Goal: Task Accomplishment & Management: Manage account settings

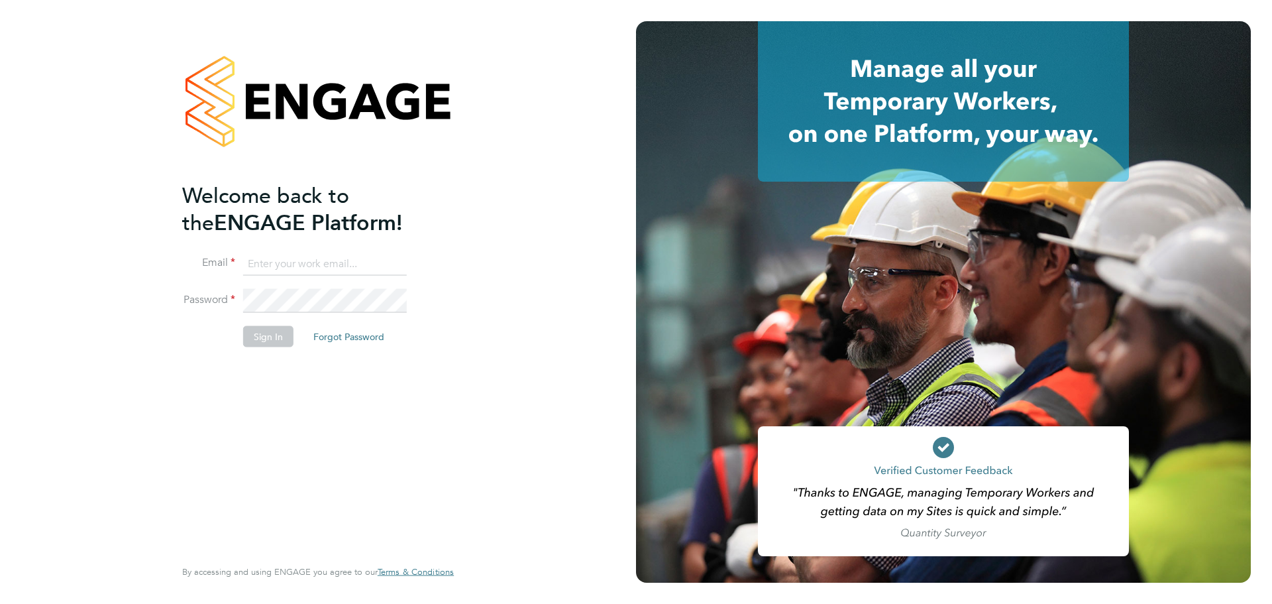
type input "charlotte.lockeridge@randstadcpe.com"
click at [209, 330] on li "Sign In Forgot Password" at bounding box center [311, 343] width 258 height 34
click at [265, 335] on button "Sign In" at bounding box center [268, 336] width 50 height 21
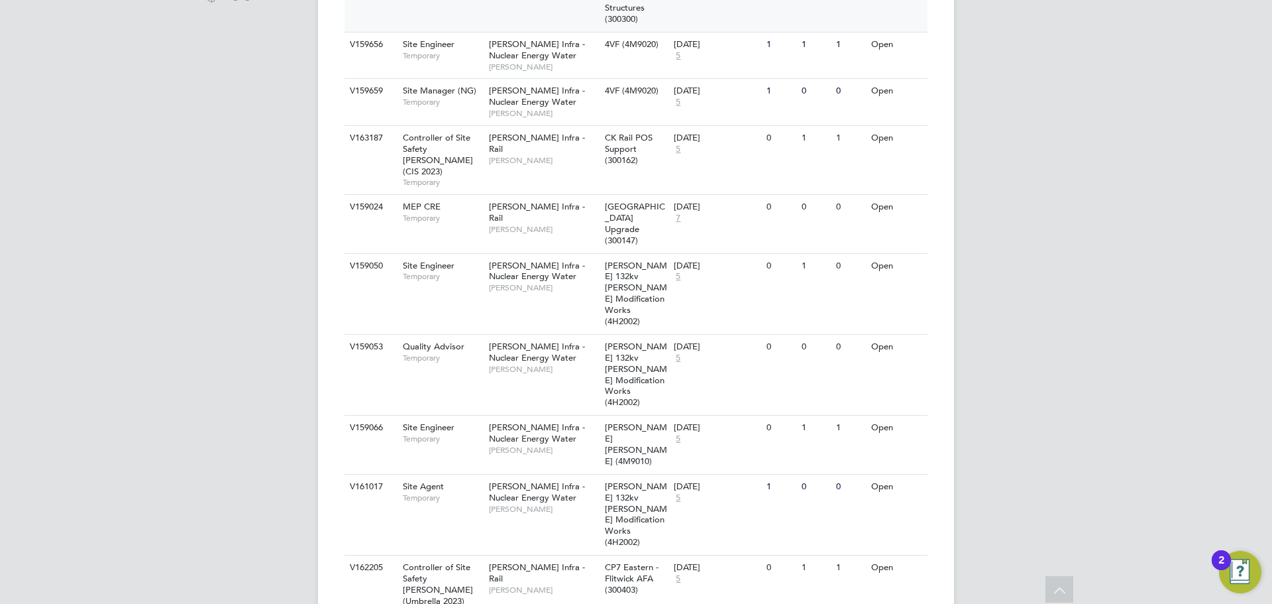
scroll to position [124, 0]
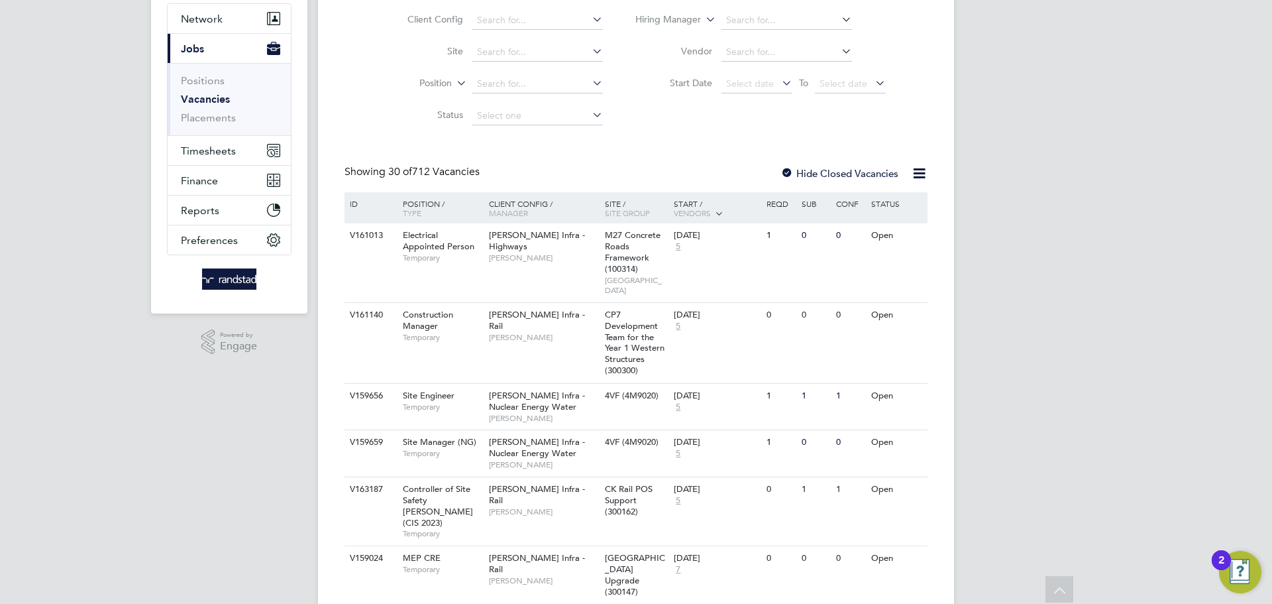
click at [840, 167] on label "Hide Closed Vacancies" at bounding box center [840, 173] width 118 height 13
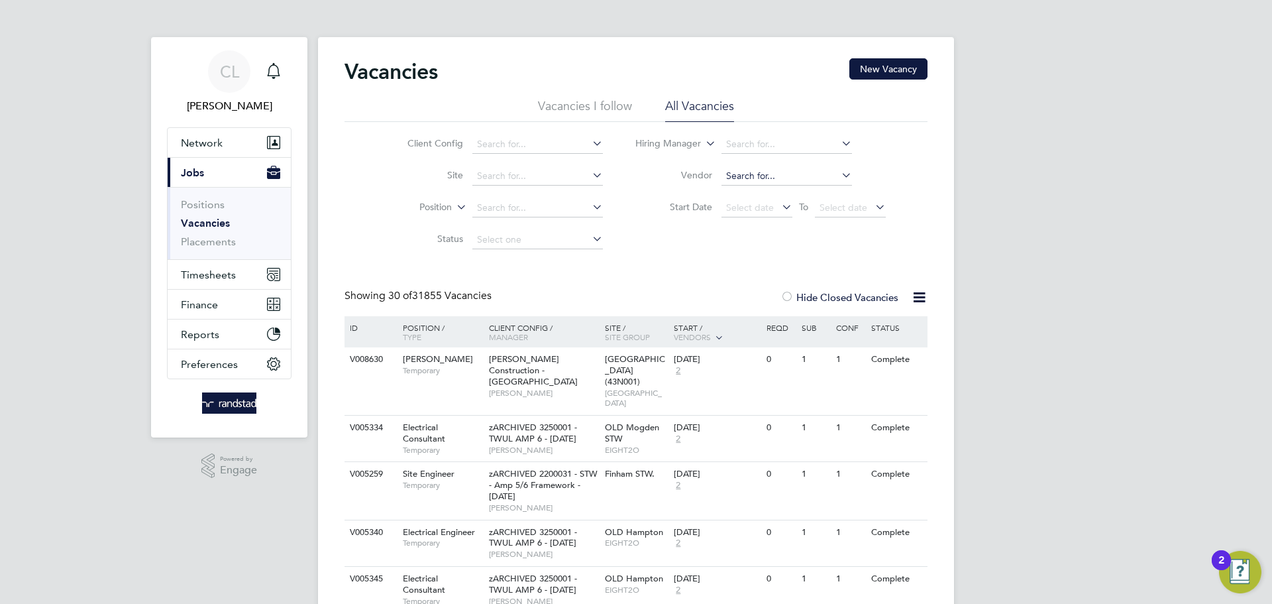
click at [764, 174] on input at bounding box center [787, 176] width 131 height 19
paste input "V178984"
click at [775, 176] on input "V178984" at bounding box center [787, 176] width 131 height 19
type input "V178984"
click at [839, 175] on icon at bounding box center [839, 175] width 0 height 19
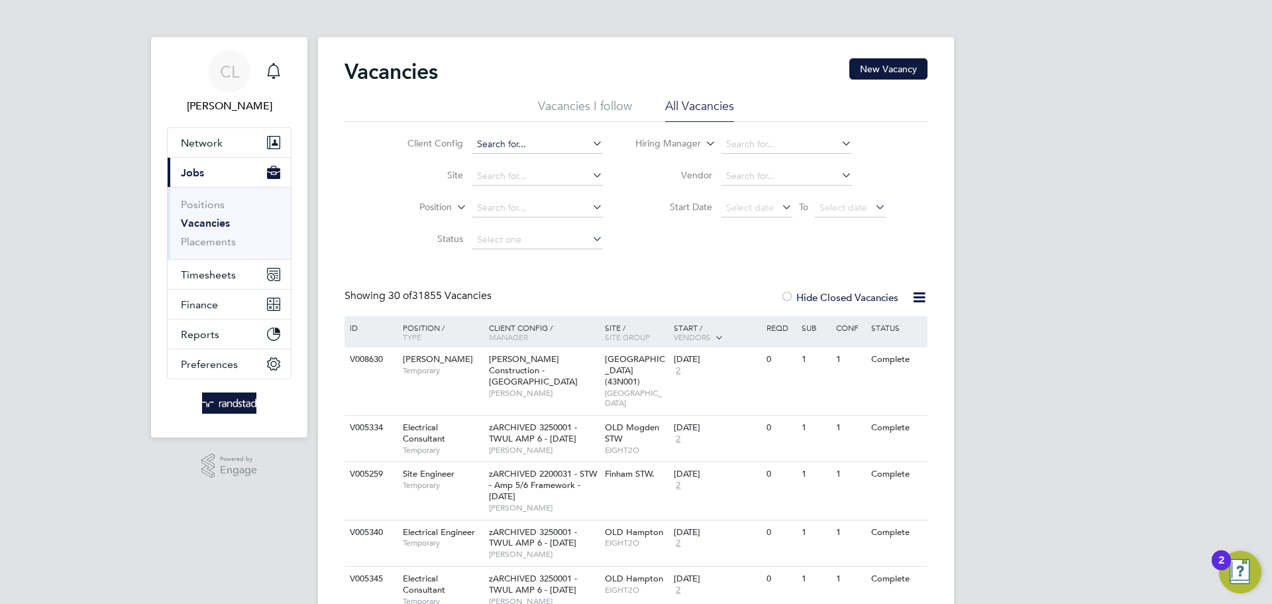
click at [519, 146] on input at bounding box center [537, 144] width 131 height 19
paste input "V178984"
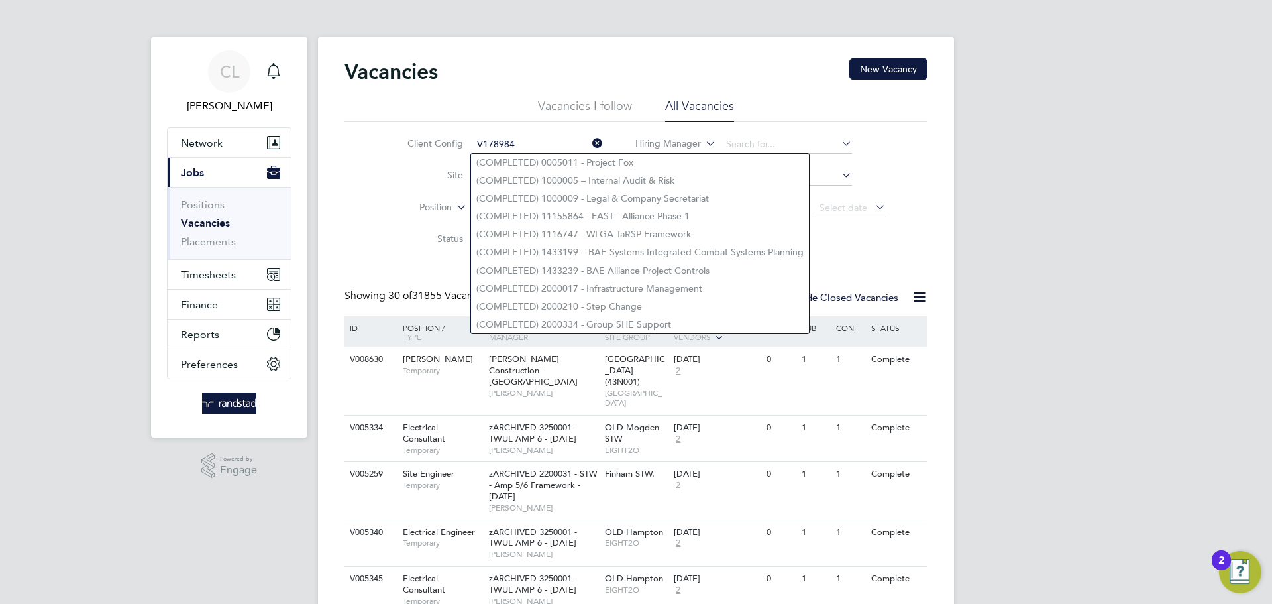
type input "V178984"
click at [590, 142] on icon at bounding box center [590, 143] width 0 height 19
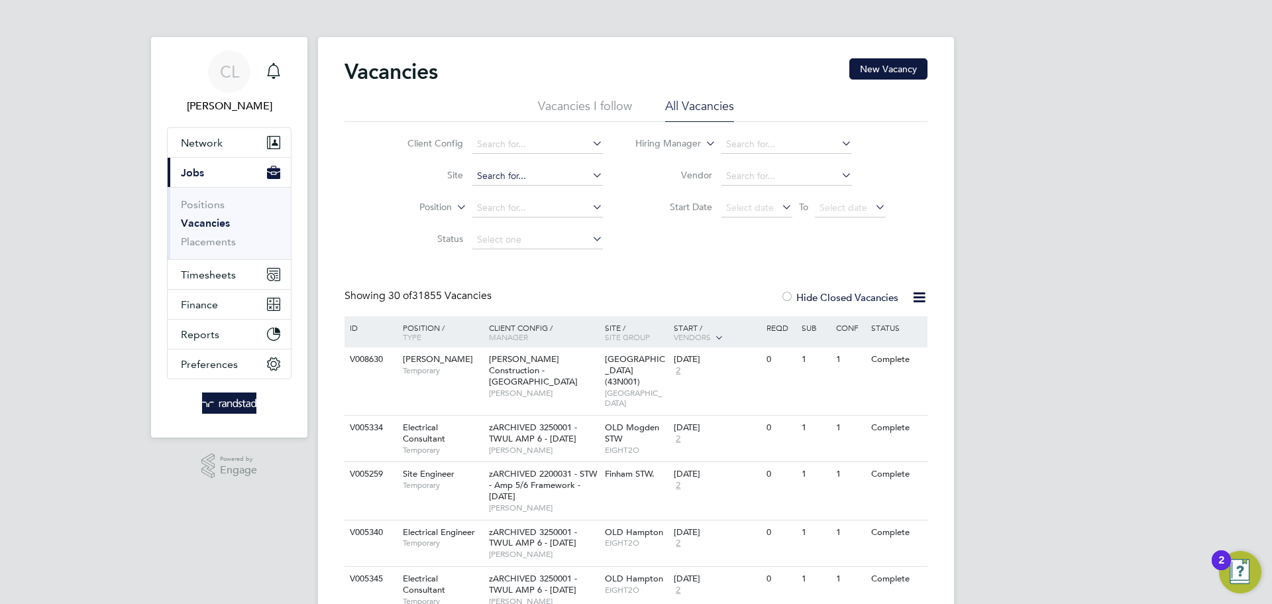
click at [508, 174] on input at bounding box center [537, 176] width 131 height 19
paste input "V178984"
type input "V178984"
click at [590, 174] on icon at bounding box center [590, 175] width 0 height 19
click at [641, 223] on li "Start Date Select date To Select date" at bounding box center [761, 208] width 283 height 32
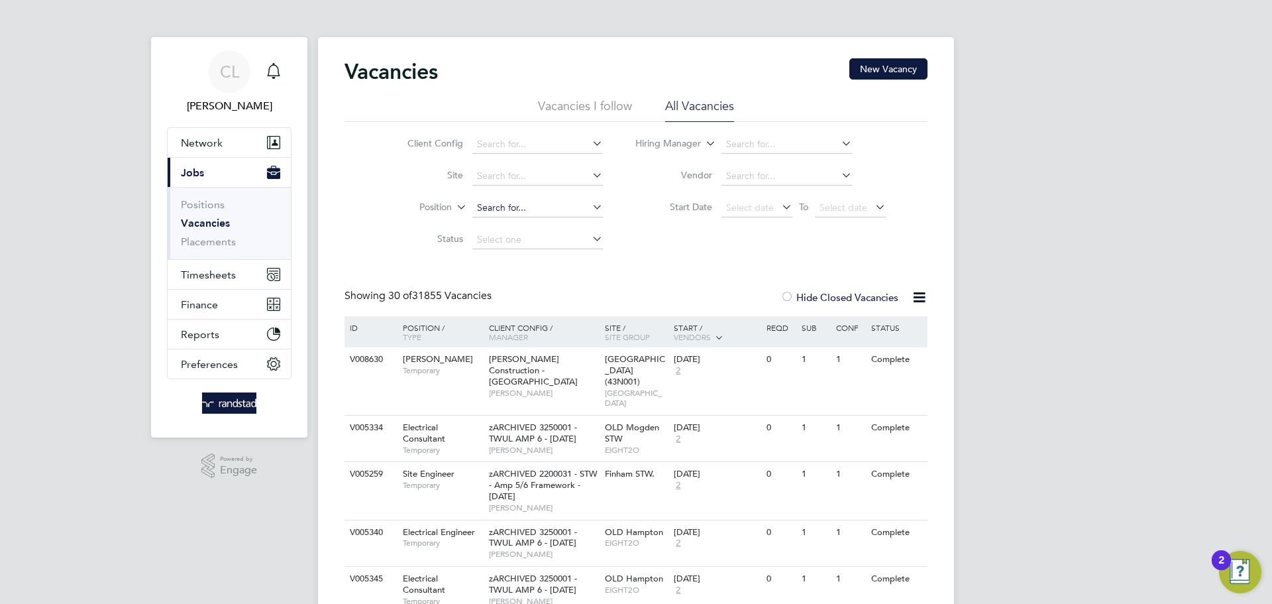
click at [529, 203] on input at bounding box center [537, 208] width 131 height 19
paste input "V178984"
type input "V178984"
click at [505, 237] on input at bounding box center [537, 240] width 131 height 19
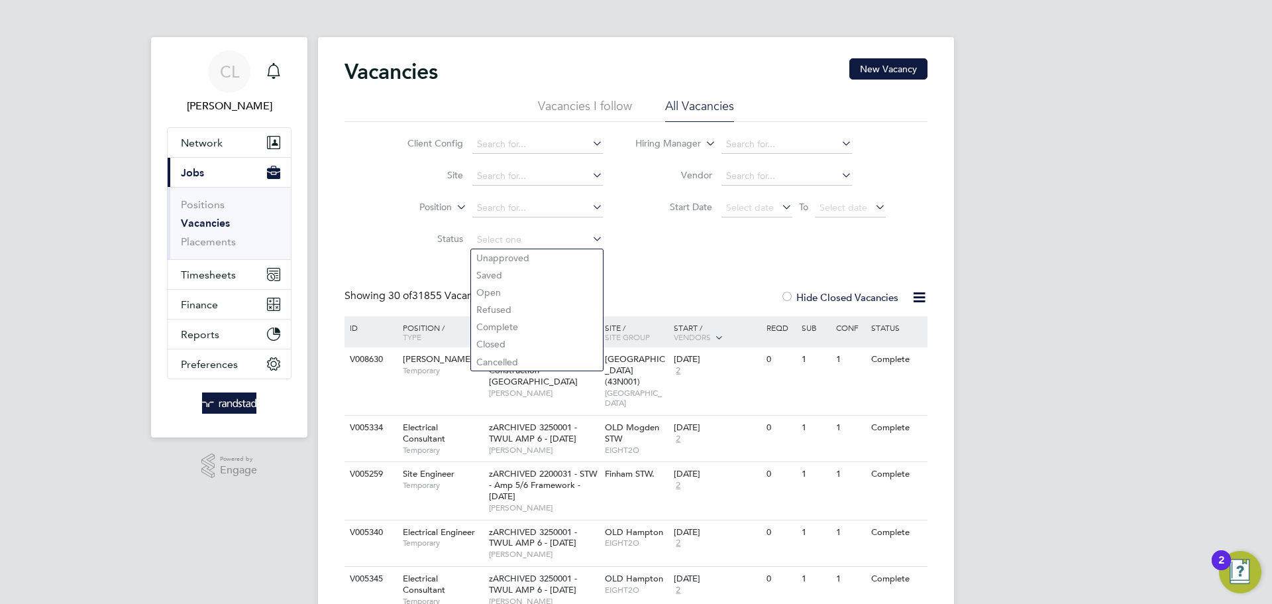
click at [638, 245] on div "Client Config Site Position Status Hiring Manager Vendor Start Date Select date…" at bounding box center [636, 189] width 583 height 134
click at [209, 244] on link "Placements" at bounding box center [208, 241] width 55 height 13
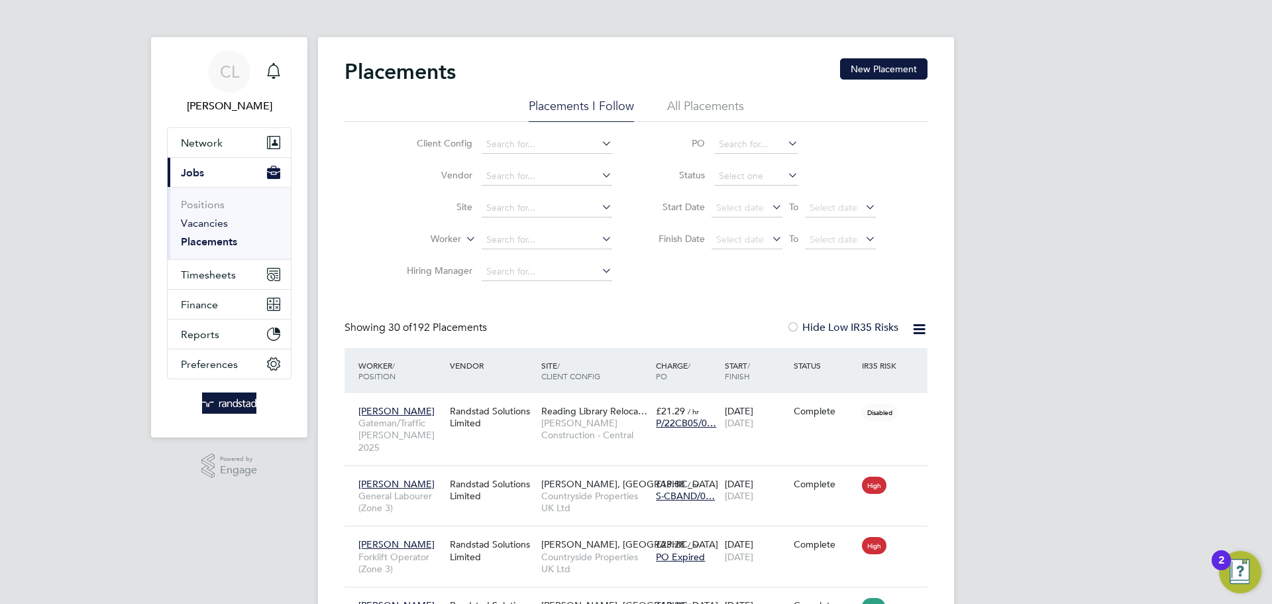
click at [212, 221] on link "Vacancies" at bounding box center [204, 223] width 47 height 13
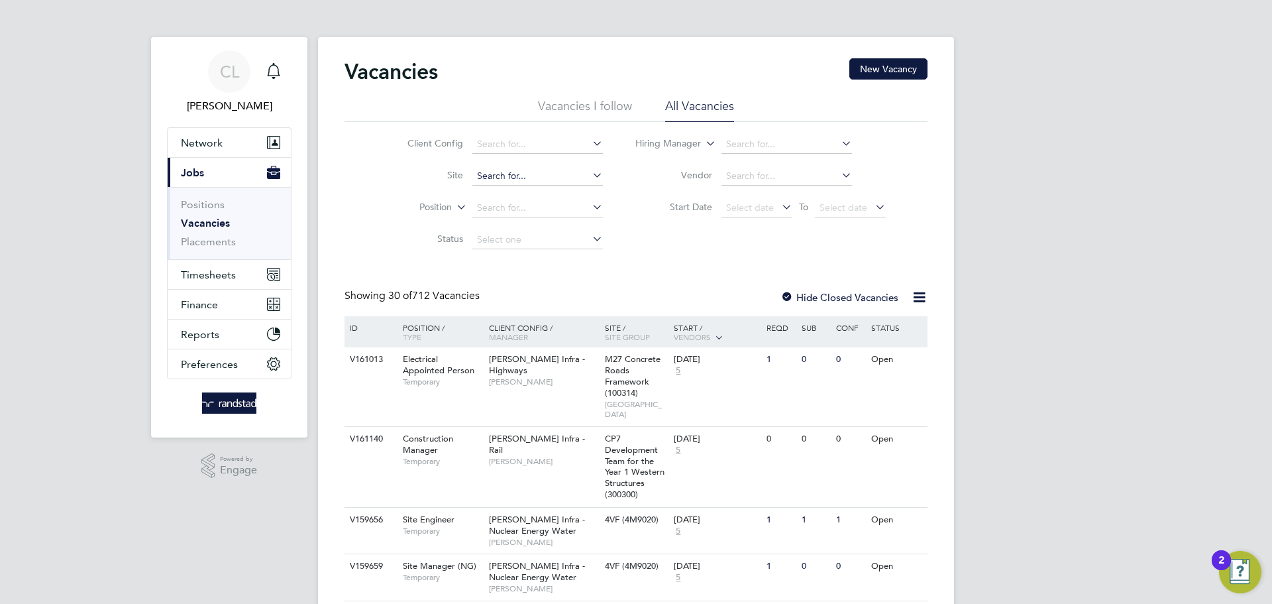
click at [547, 178] on input at bounding box center [537, 176] width 131 height 19
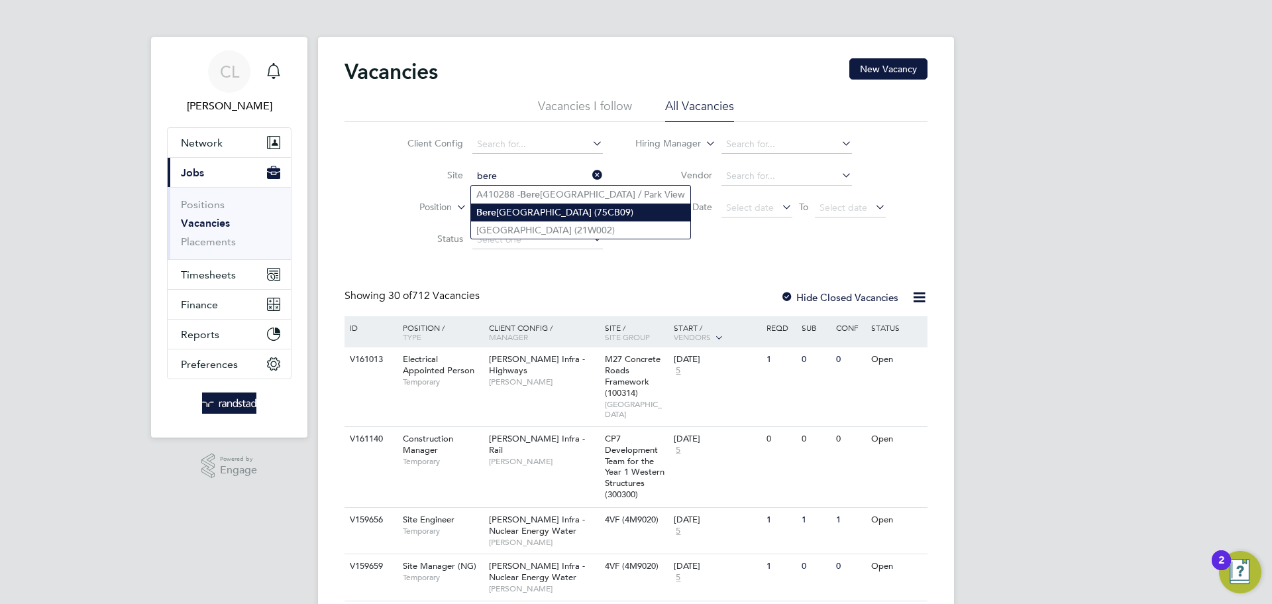
click at [561, 206] on li "Bere wood Primary School (75CB09)" at bounding box center [580, 212] width 219 height 18
type input "[GEOGRAPHIC_DATA] (75CB09)"
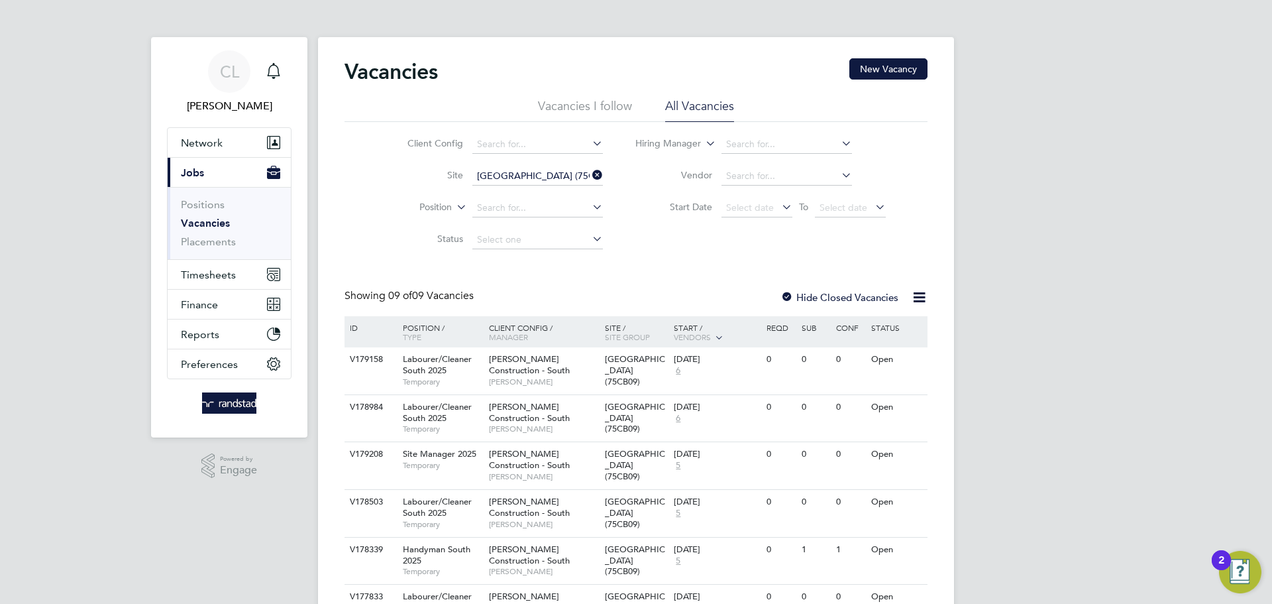
click at [673, 262] on div "Vacancies New Vacancy Vacancies I follow All Vacancies Client Config Site Berew…" at bounding box center [636, 421] width 583 height 727
click at [834, 294] on label "Hide Closed Vacancies" at bounding box center [840, 297] width 118 height 13
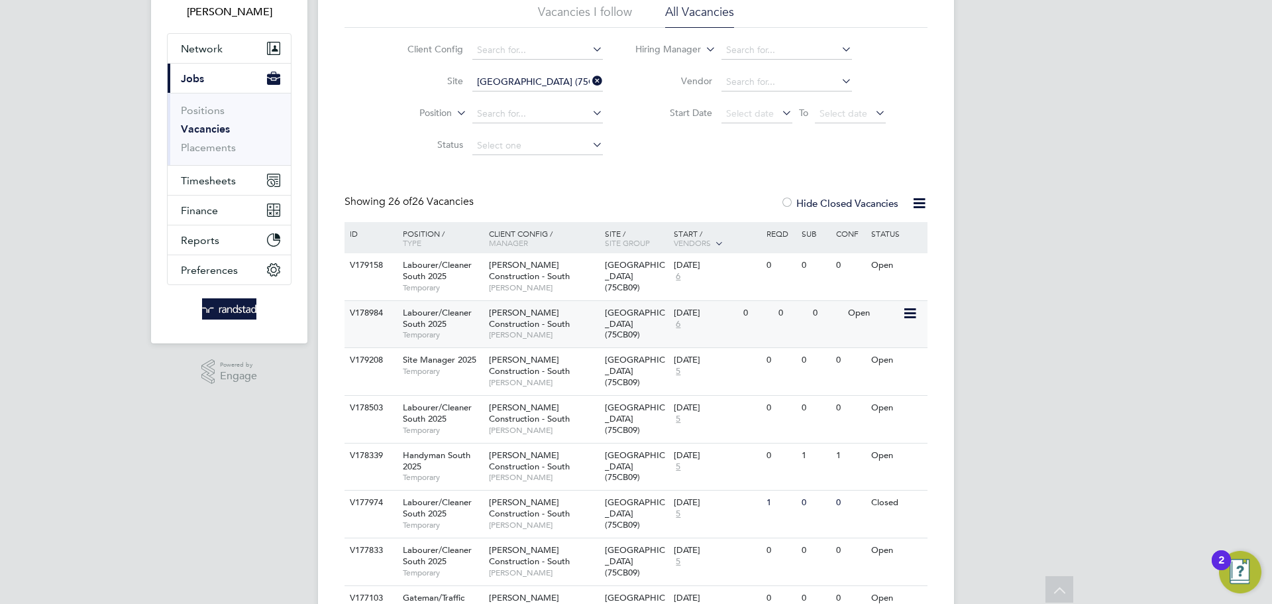
click at [908, 315] on icon at bounding box center [908, 313] width 13 height 16
click at [879, 341] on li "View Details" at bounding box center [878, 344] width 77 height 19
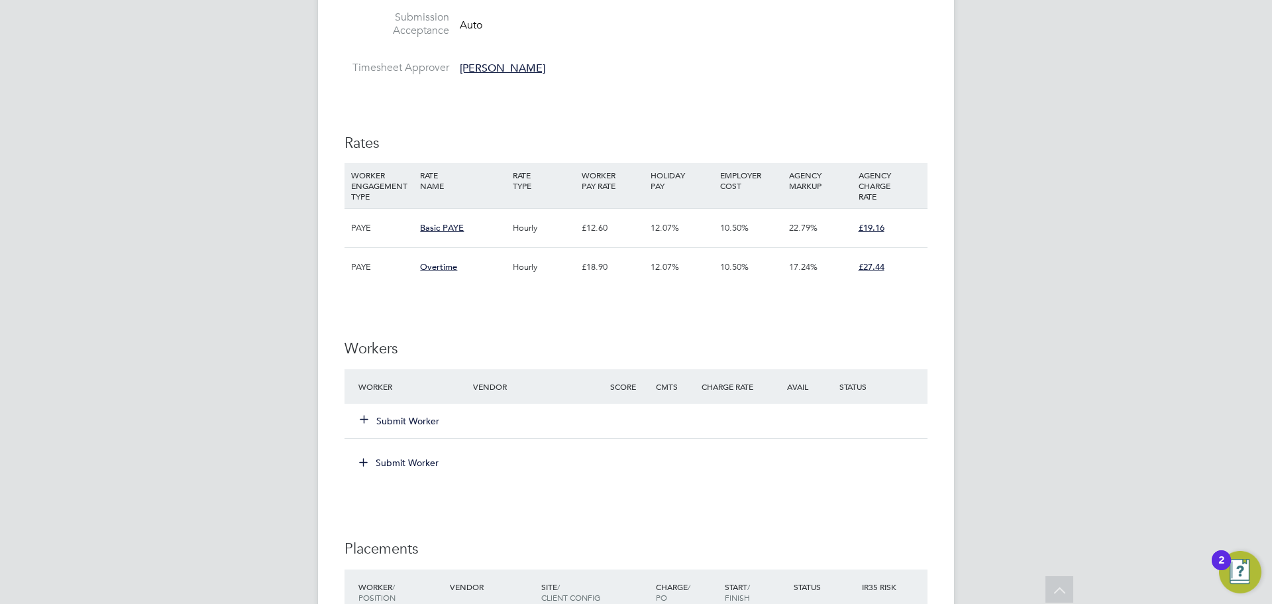
scroll to position [664, 0]
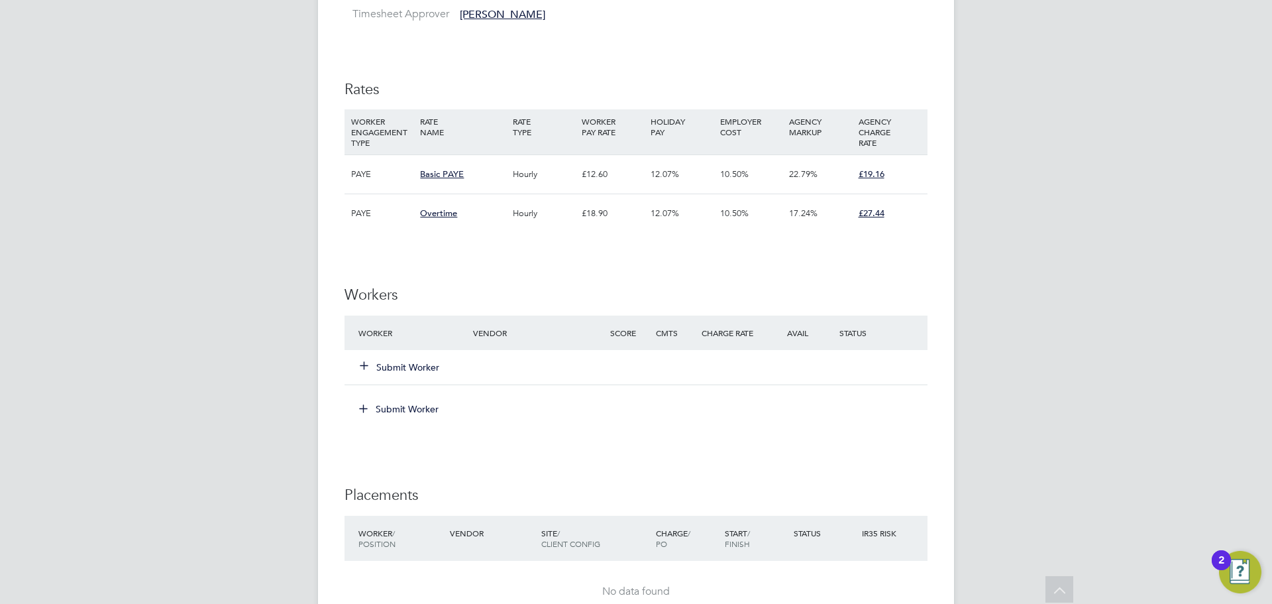
click at [410, 366] on button "Submit Worker" at bounding box center [400, 366] width 80 height 13
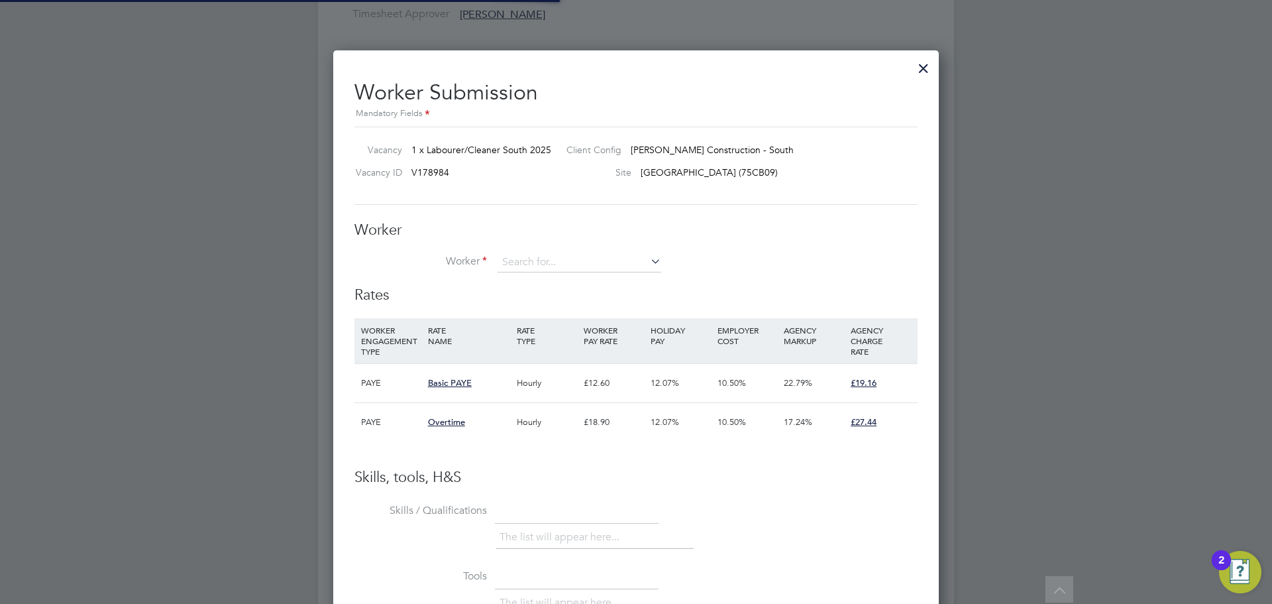
scroll to position [19, 345]
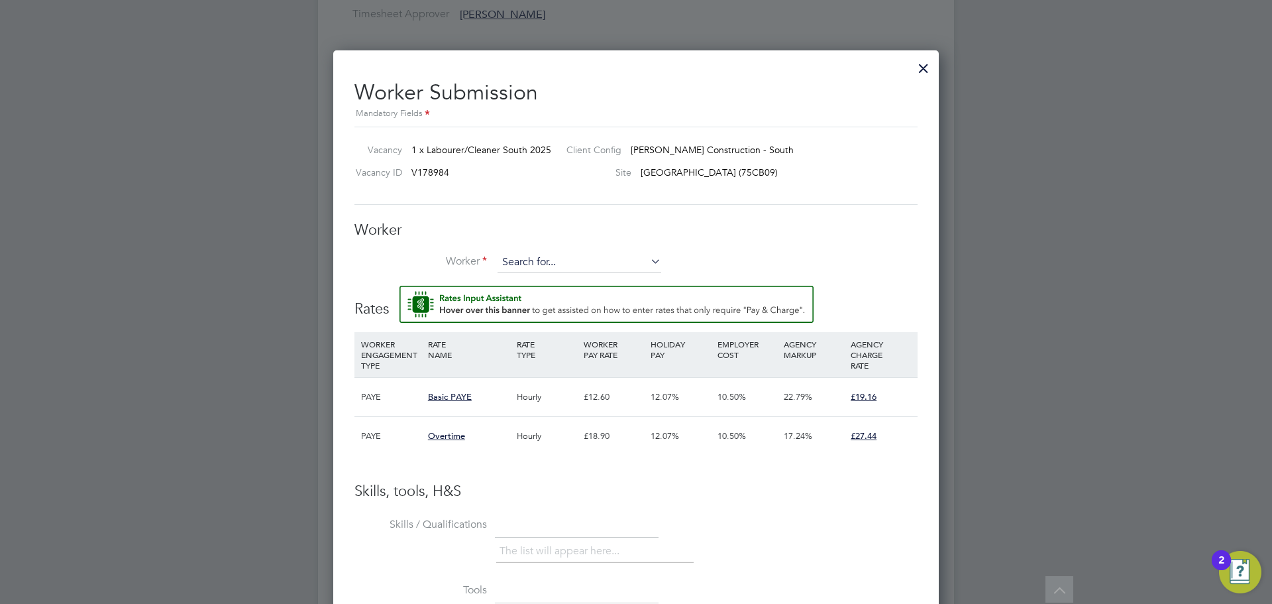
click at [539, 266] on input at bounding box center [580, 262] width 164 height 20
click at [537, 296] on li "+ Add new" at bounding box center [579, 300] width 165 height 18
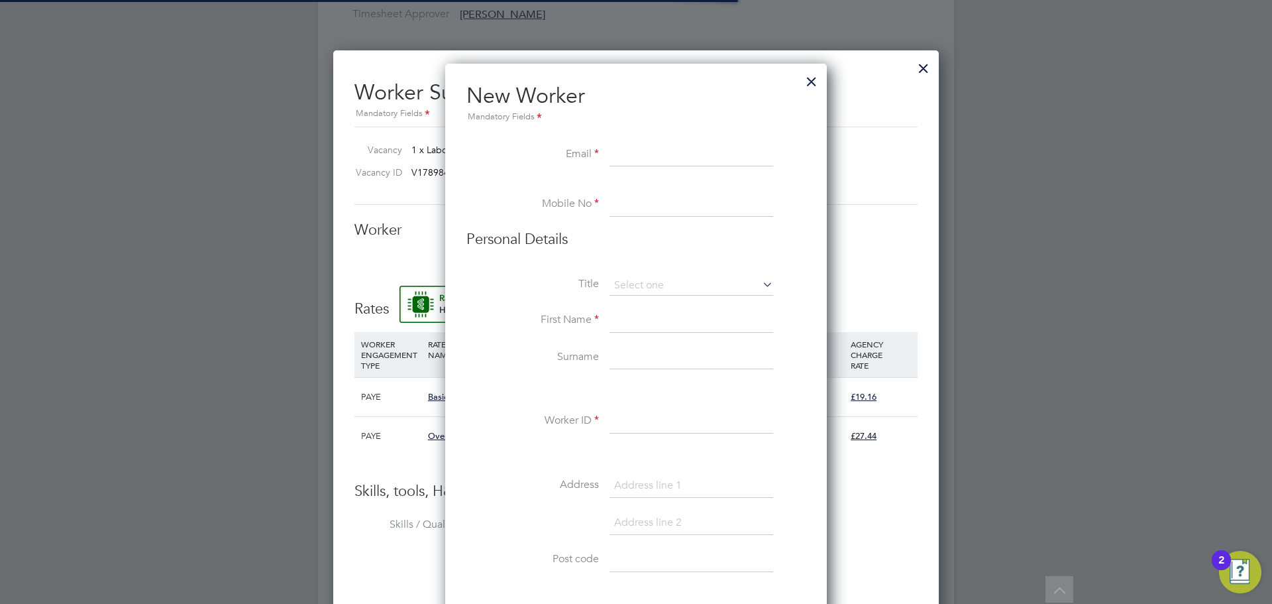
scroll to position [1189, 382]
paste input "johnsokalski@yahoo.com"
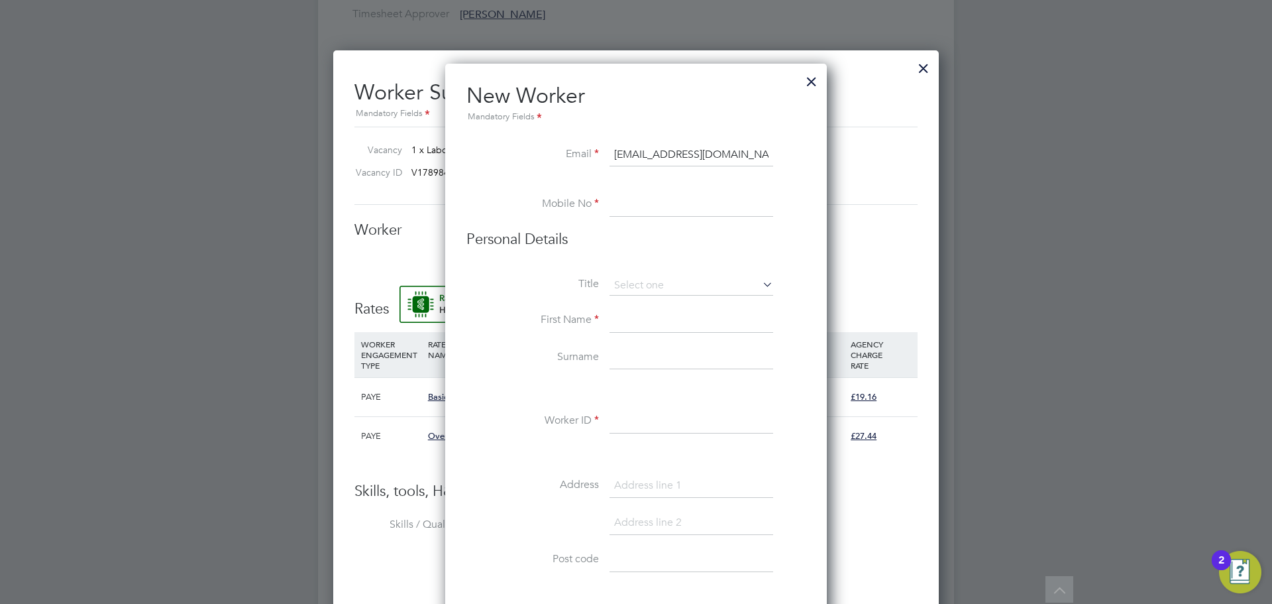
type input "johnsokalski@yahoo.com"
click at [643, 209] on input at bounding box center [692, 205] width 164 height 24
click at [639, 208] on input at bounding box center [692, 205] width 164 height 24
type input "07787672775"
click at [685, 289] on input at bounding box center [692, 286] width 164 height 20
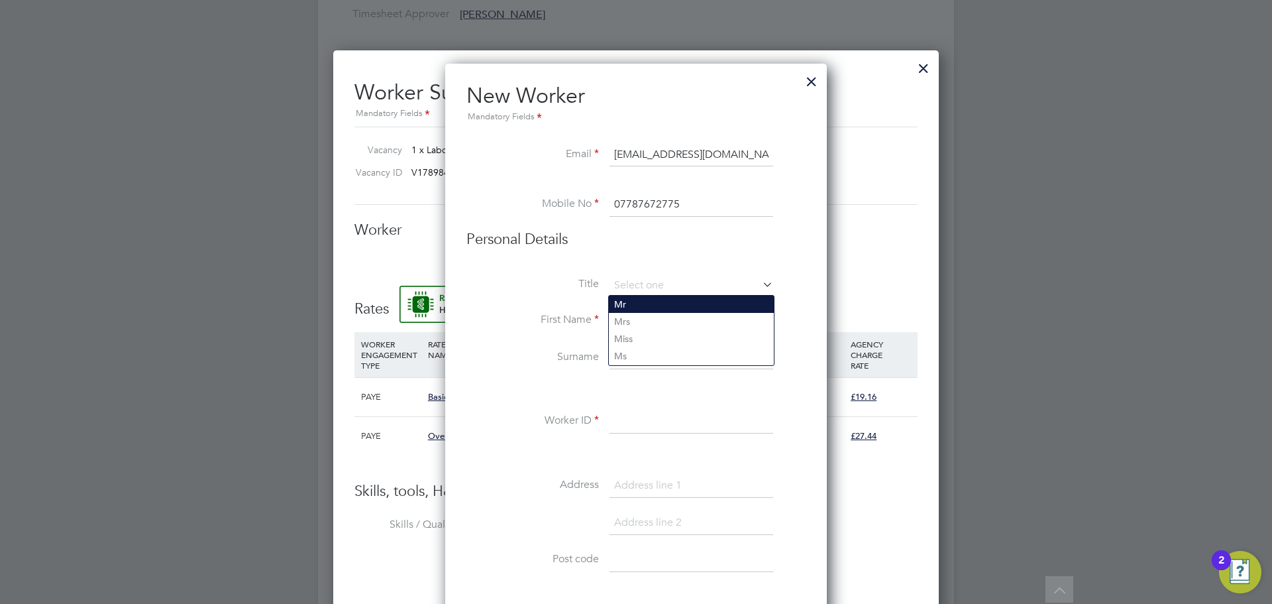
click at [627, 307] on li "Mr" at bounding box center [691, 304] width 165 height 17
type input "Mr"
click at [649, 321] on input at bounding box center [692, 321] width 164 height 24
type input "[PERSON_NAME]"
type input "Sokalski"
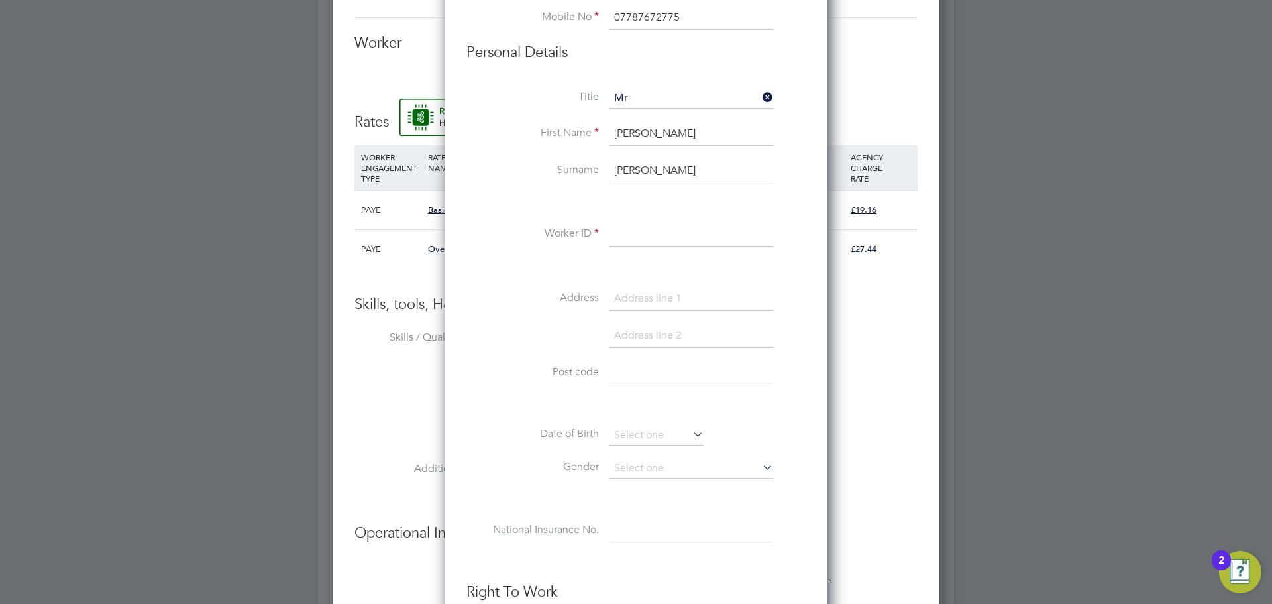
scroll to position [873, 0]
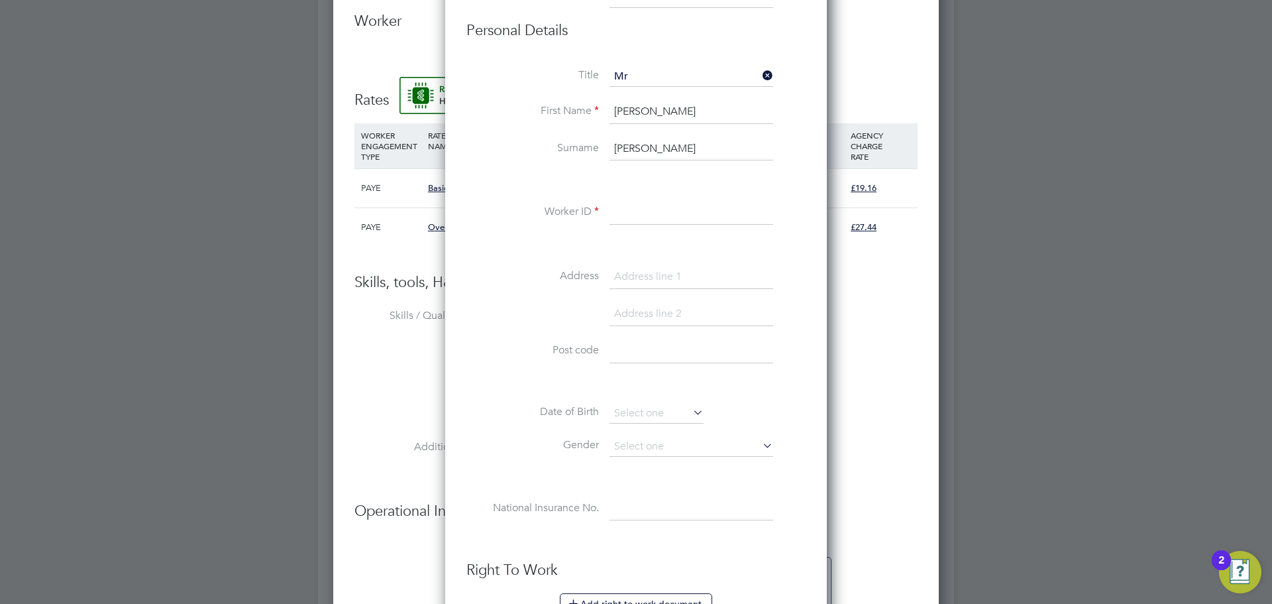
paste input "C-001062110"
type input "C-001062110"
click at [655, 276] on input at bounding box center [692, 277] width 164 height 24
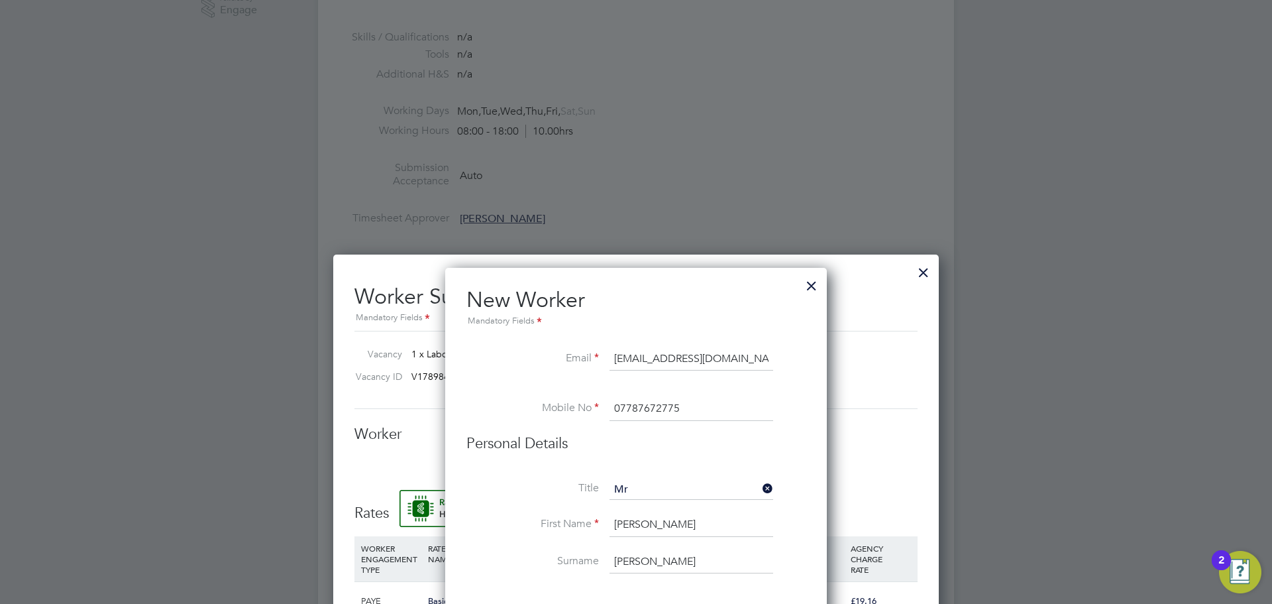
scroll to position [769, 0]
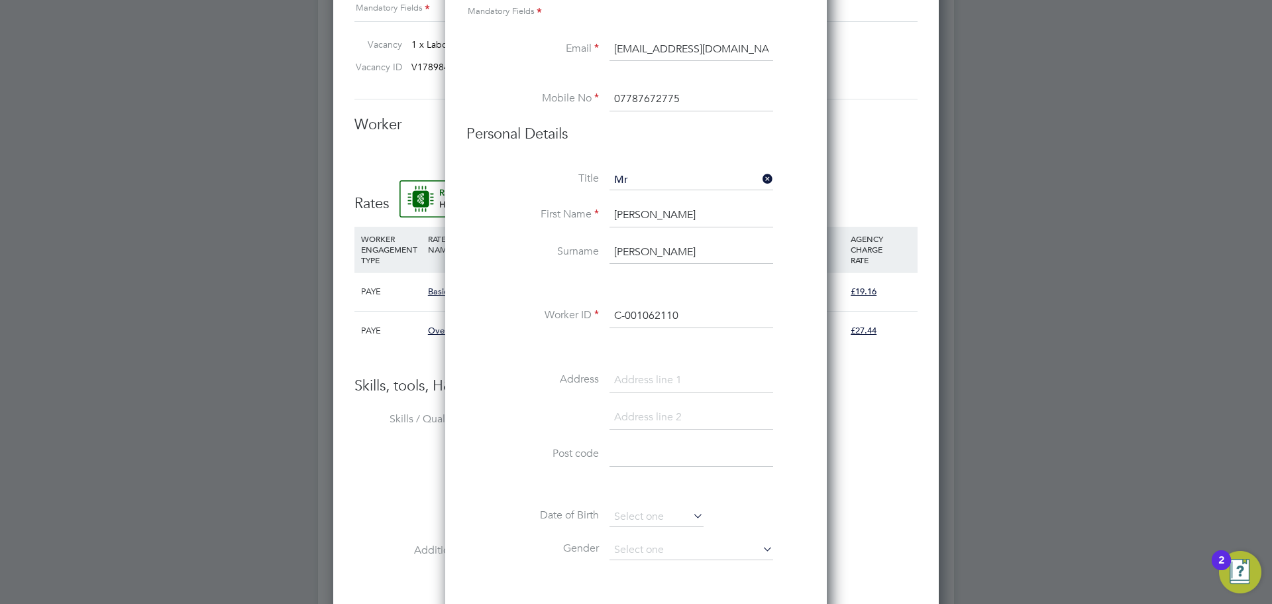
click at [516, 295] on div "Title Mr First Name Jon Surname Sokalski Worker ID C-001062110 Address Post cod…" at bounding box center [635, 410] width 339 height 481
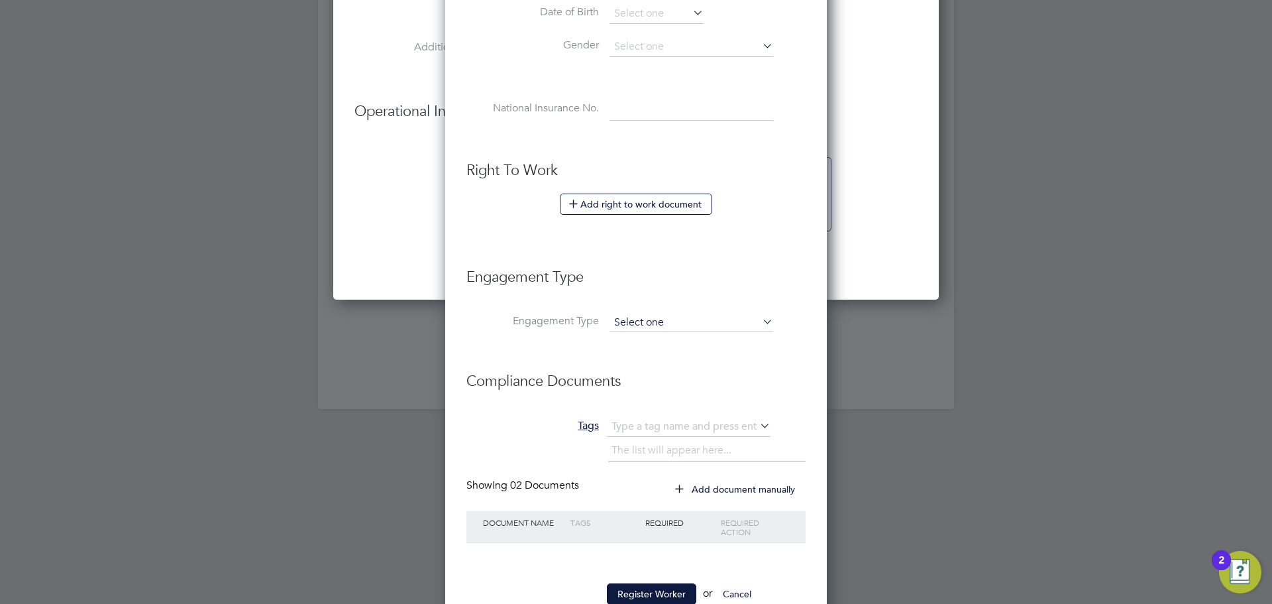
scroll to position [1280, 0]
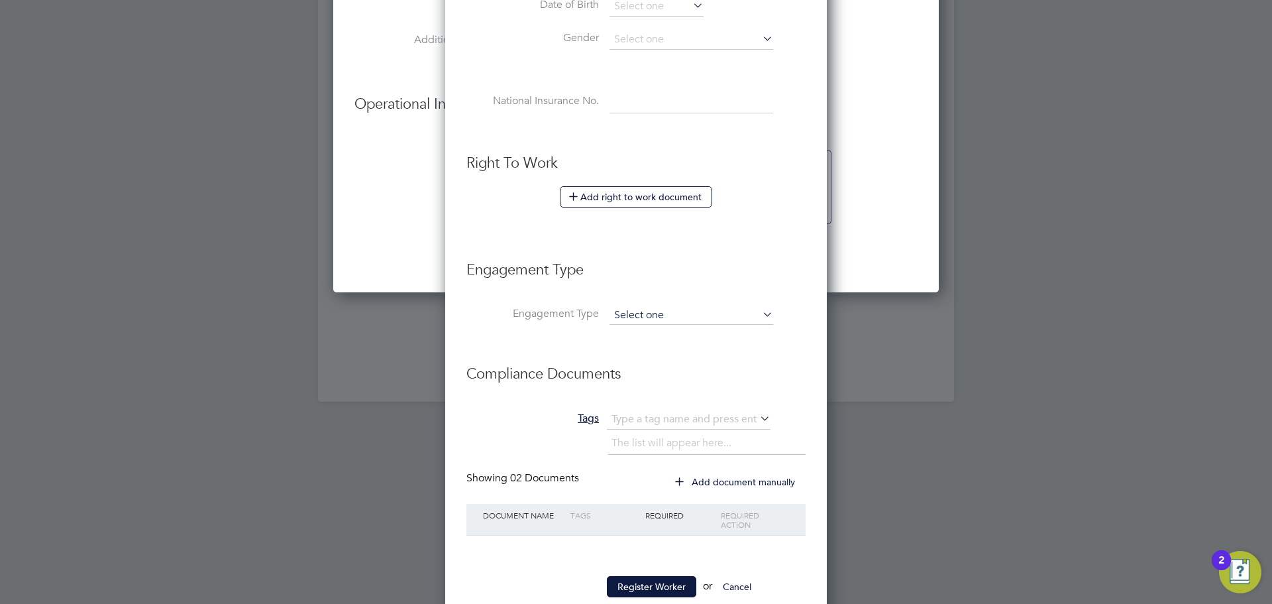
click at [635, 313] on input at bounding box center [692, 315] width 164 height 19
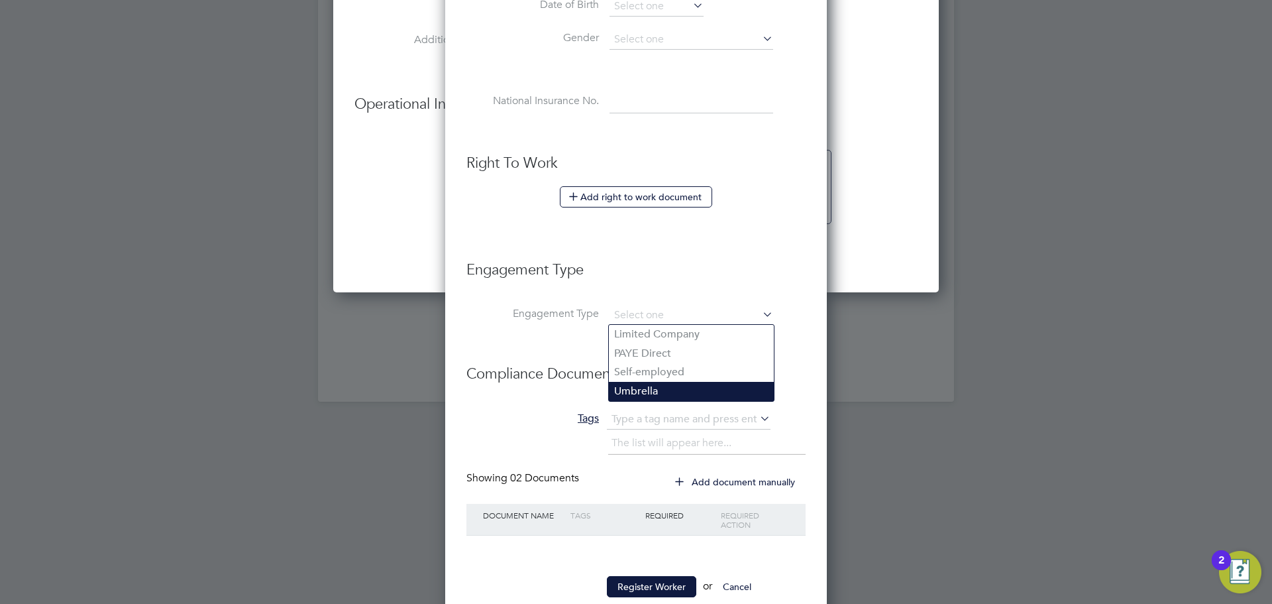
click at [635, 390] on li "Umbrella" at bounding box center [691, 391] width 165 height 19
type input "Umbrella"
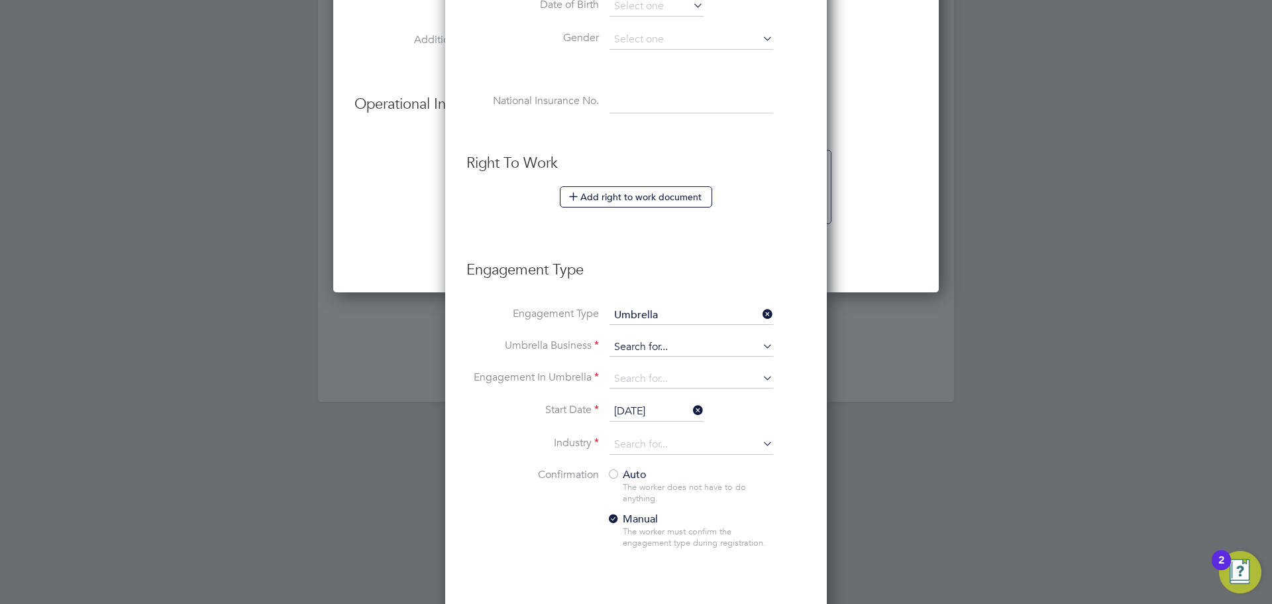
click at [709, 346] on input at bounding box center [692, 347] width 164 height 19
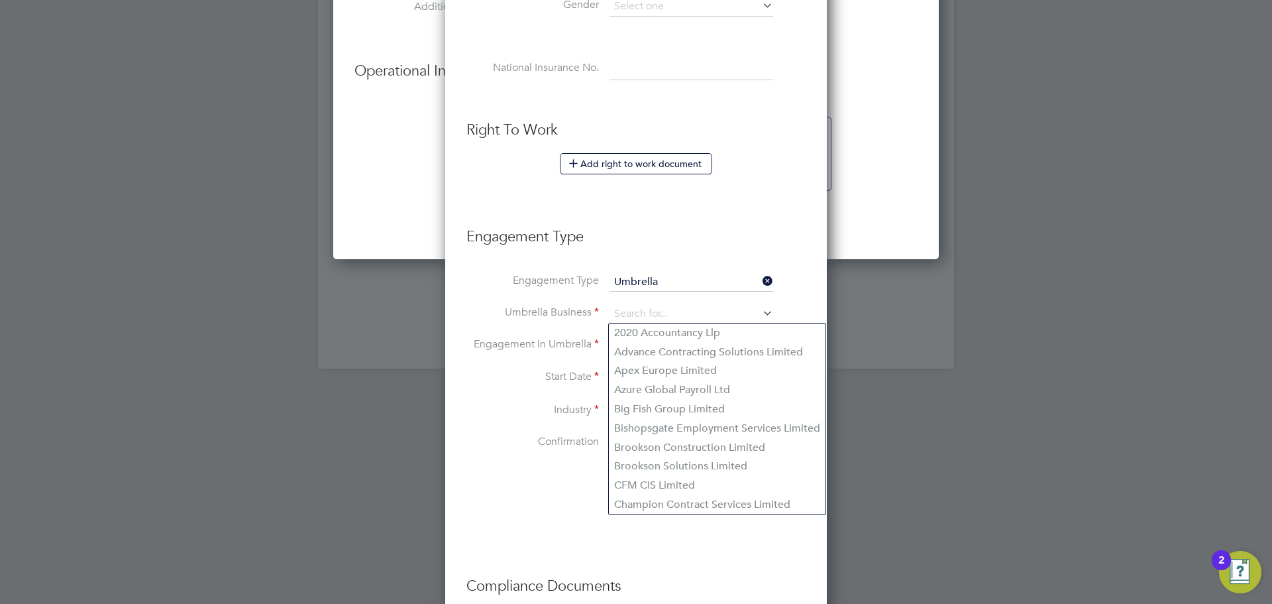
scroll to position [1334, 0]
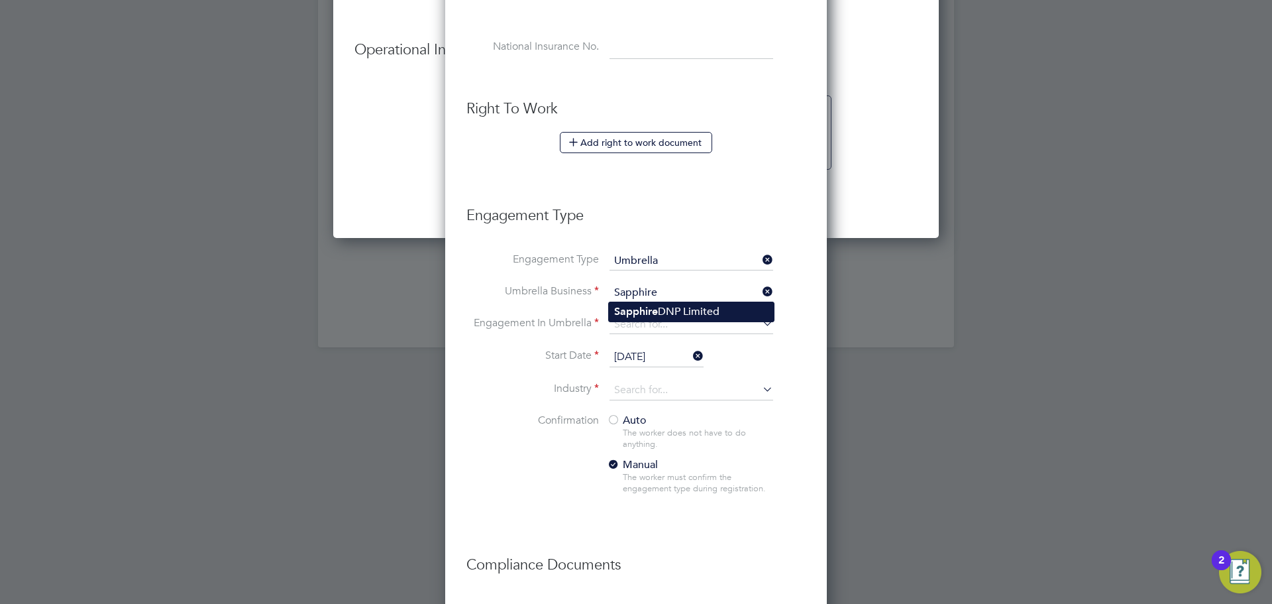
click at [687, 313] on li "Sapphire DNP Limited" at bounding box center [691, 311] width 165 height 19
type input "Sapphire DNP Limited"
click at [663, 327] on input at bounding box center [692, 324] width 164 height 19
click at [651, 419] on li "PAYE Umbrella" at bounding box center [691, 419] width 165 height 19
type input "PAYE Umbrella"
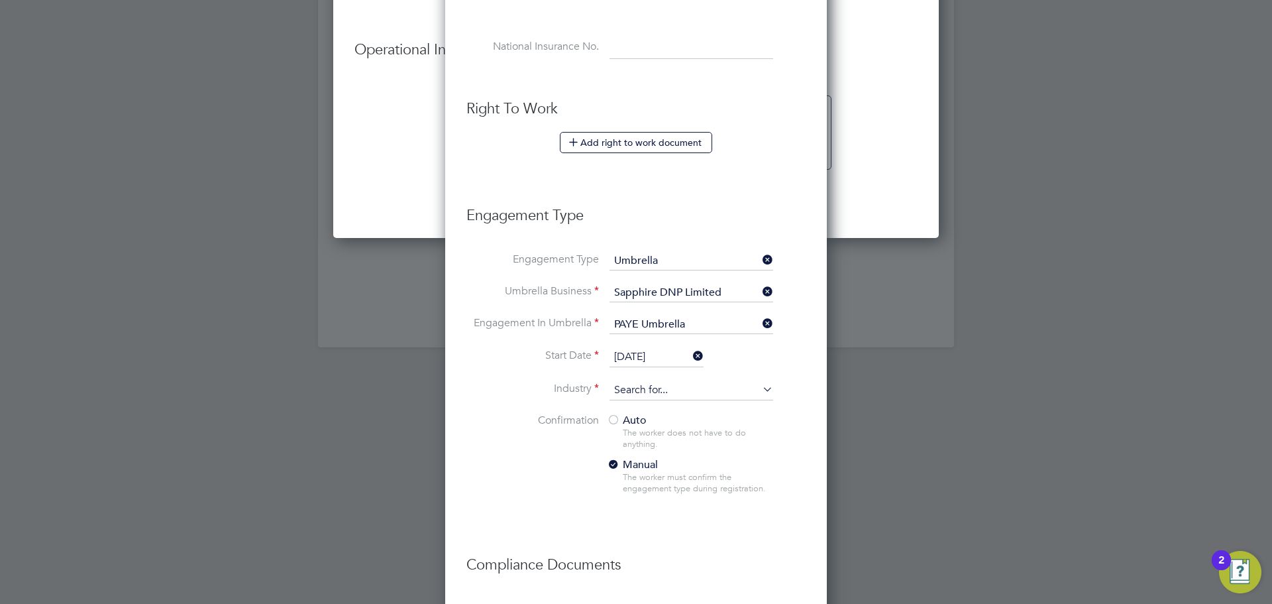
click at [649, 398] on input at bounding box center [692, 390] width 164 height 20
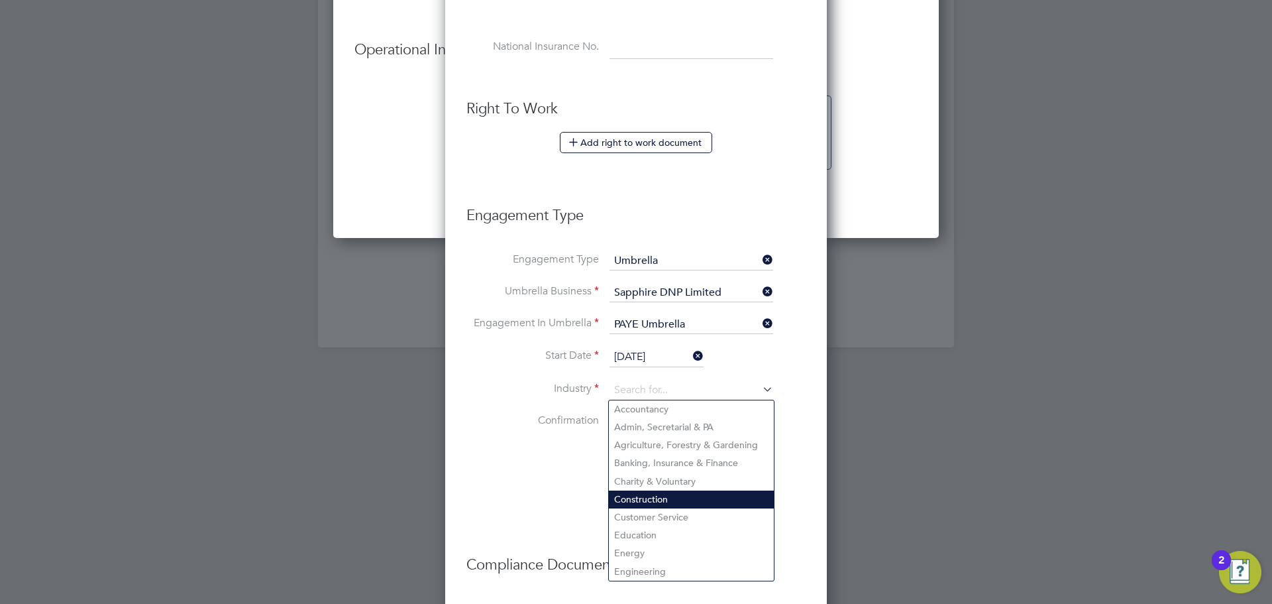
click at [641, 494] on li "Construction" at bounding box center [691, 499] width 165 height 18
type input "Construction"
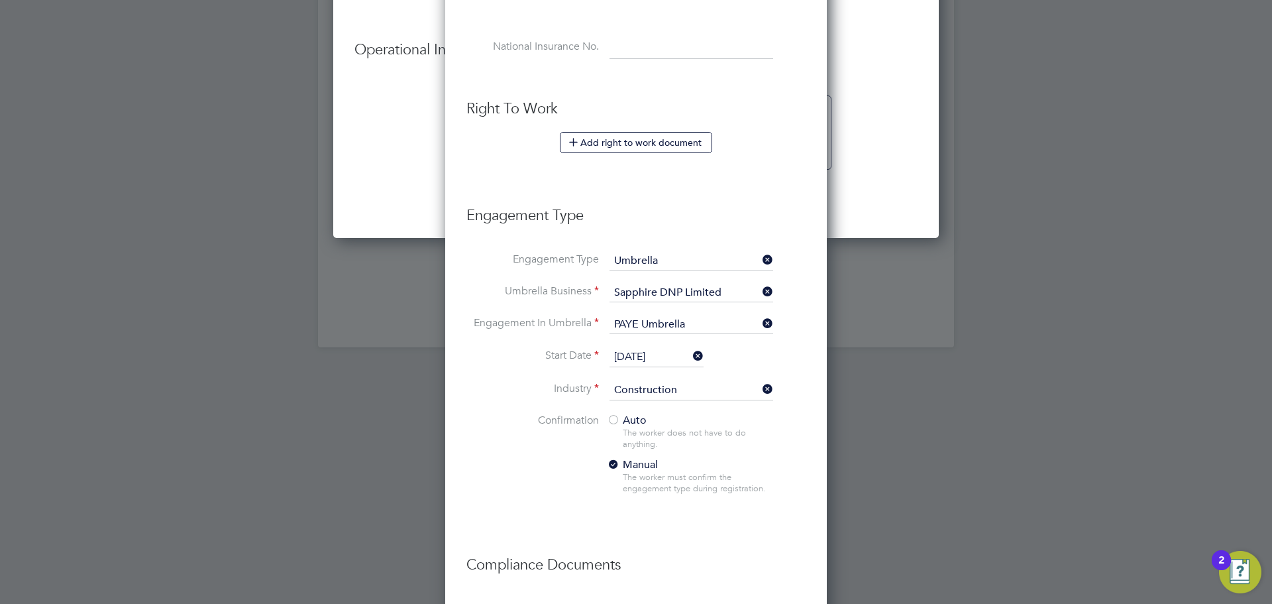
click at [797, 450] on li "Confirmation Auto The worker does not have to do anything. Manual The worker mu…" at bounding box center [635, 464] width 339 height 102
click at [612, 418] on div at bounding box center [613, 420] width 13 height 13
click at [802, 442] on li "Confirmation Auto The worker does not have to do anything. Manual The worker mu…" at bounding box center [635, 464] width 339 height 102
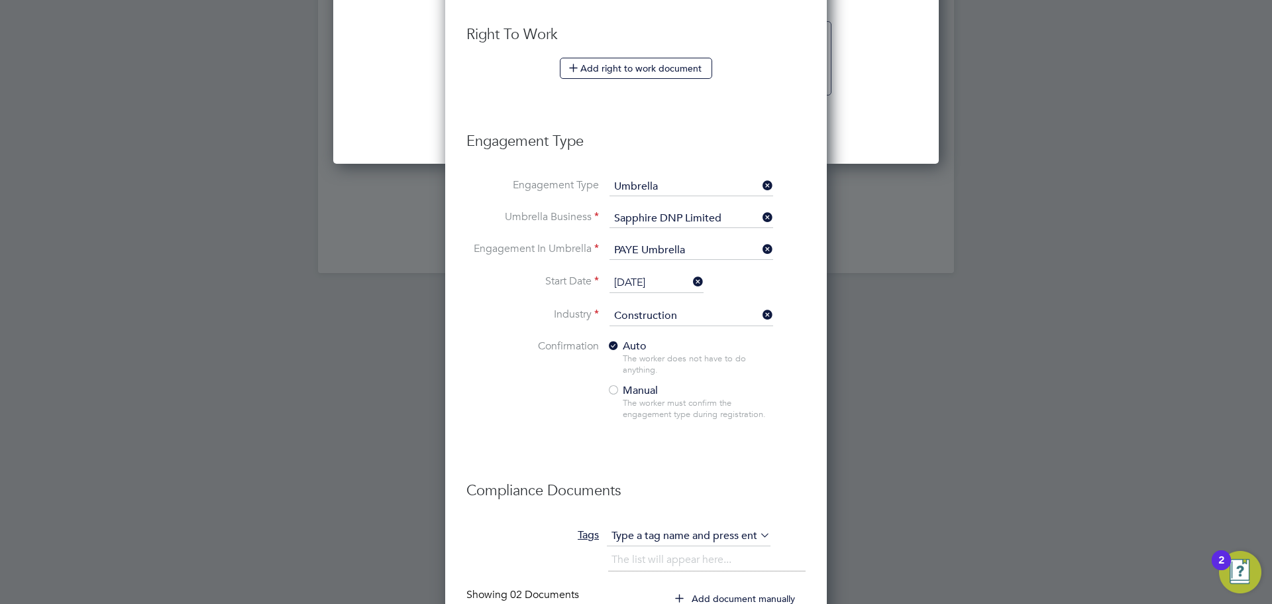
scroll to position [1558, 0]
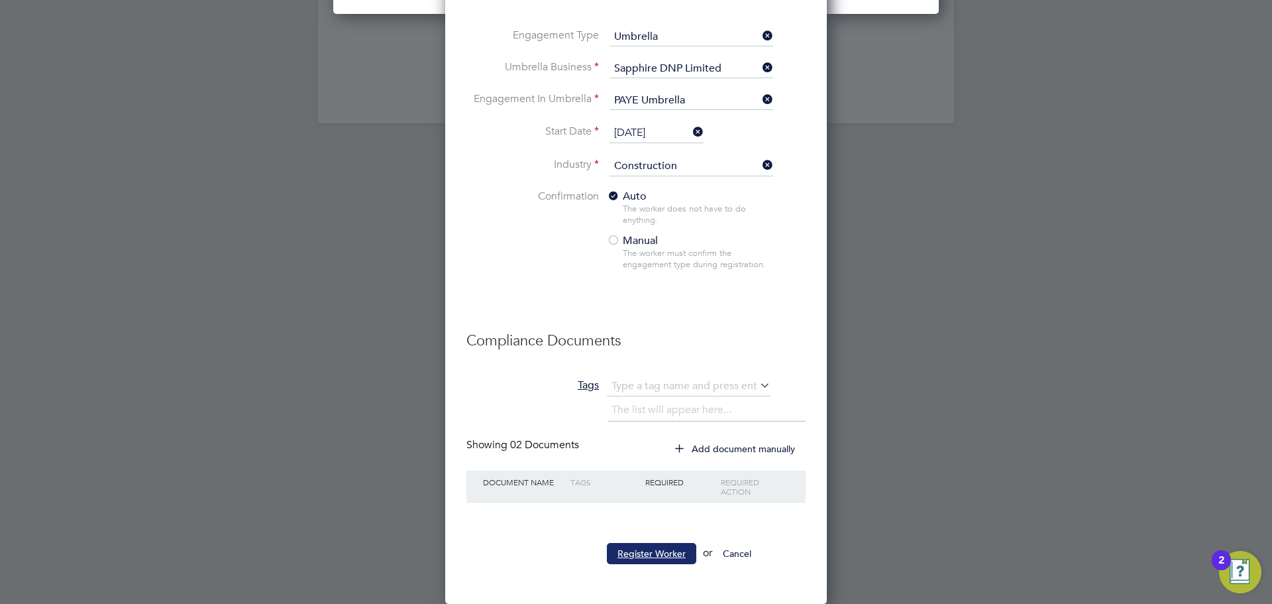
click at [642, 555] on button "Register Worker" at bounding box center [651, 553] width 89 height 21
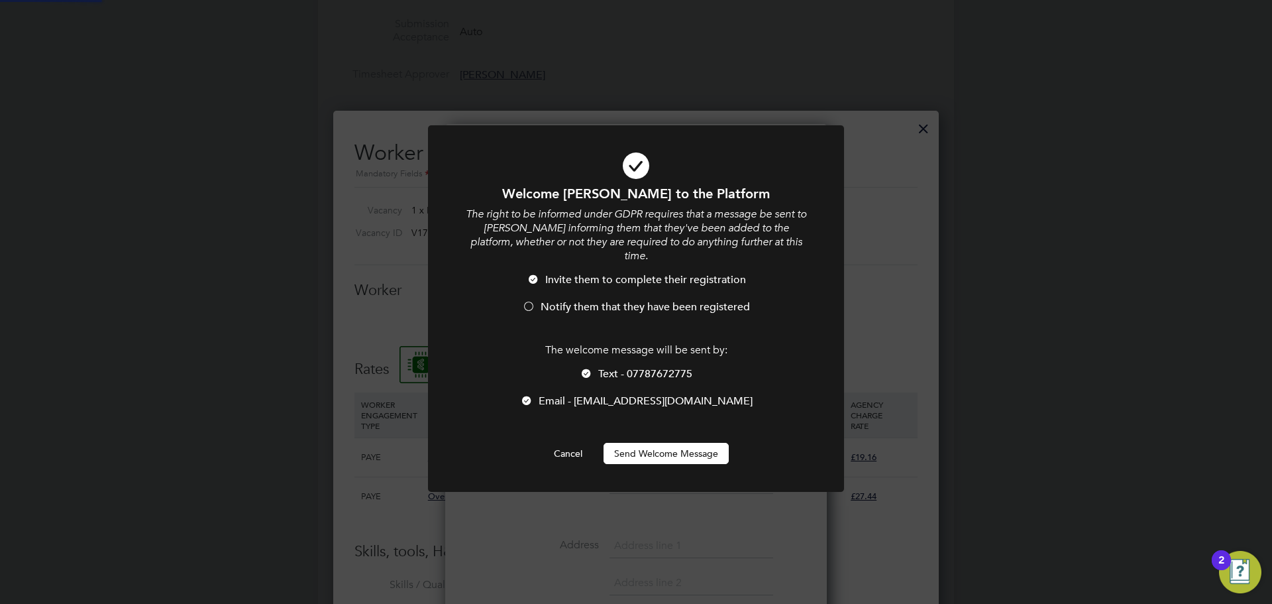
scroll to position [0, 0]
click at [580, 300] on span "Notify them that they have been registered" at bounding box center [645, 306] width 209 height 13
click at [588, 368] on div at bounding box center [586, 374] width 13 height 13
click at [643, 443] on button "Send Welcome Message" at bounding box center [666, 453] width 125 height 21
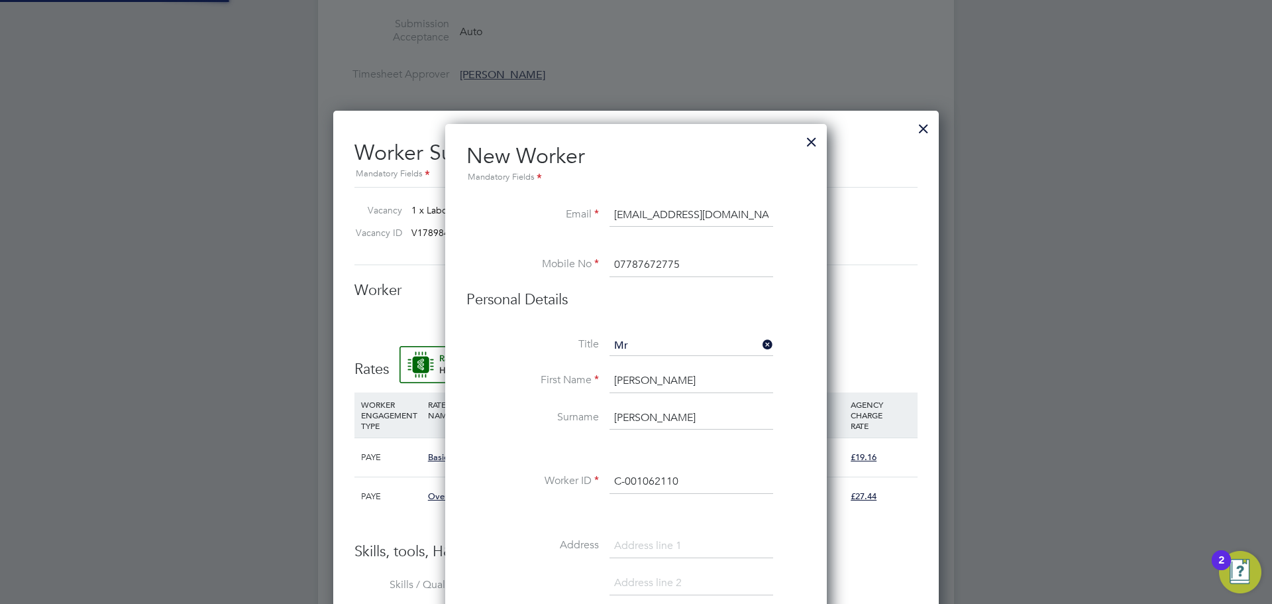
type input "Jon Sokalski (C-001062110)"
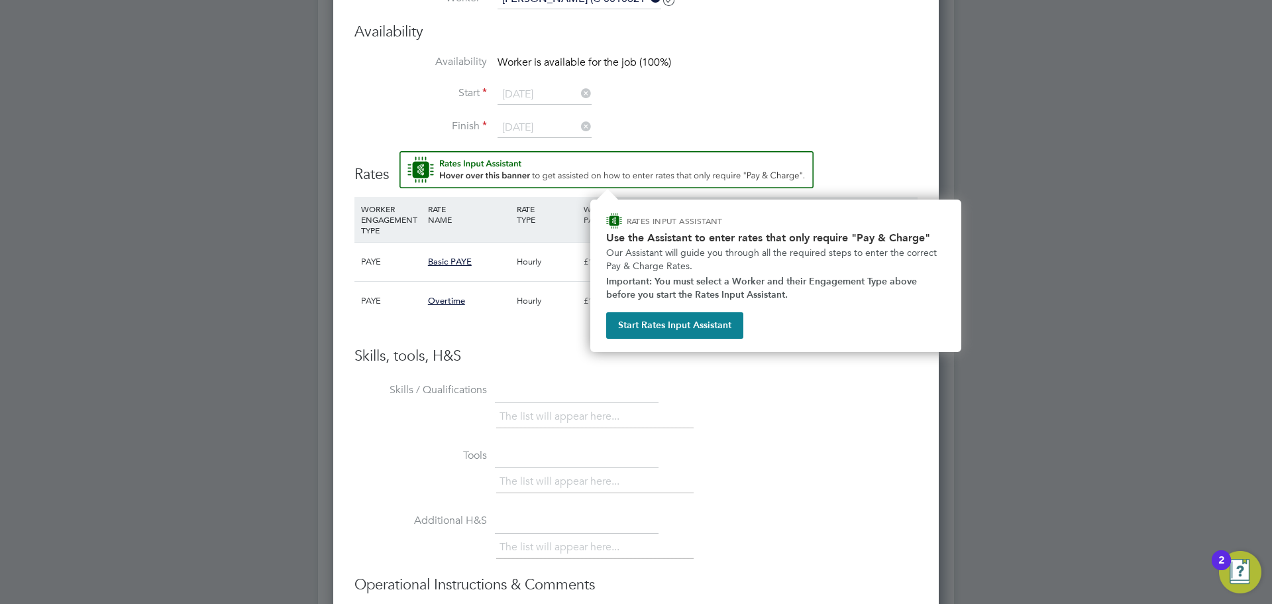
scroll to position [935, 0]
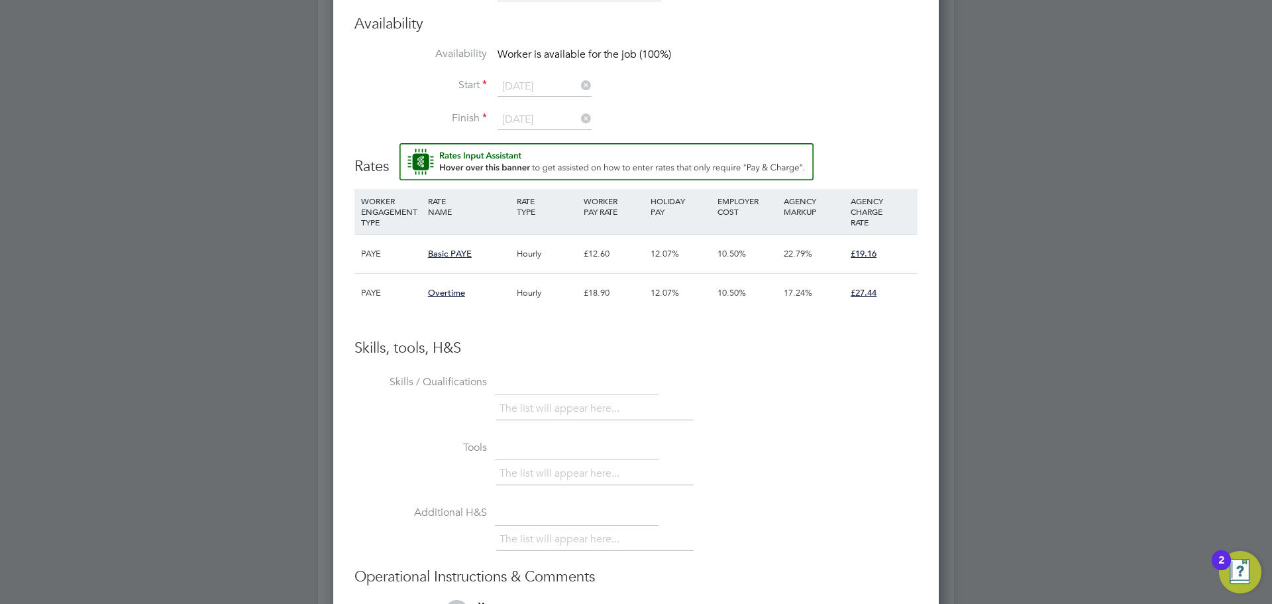
click at [796, 354] on h3 "Skills, tools, H&S" at bounding box center [635, 348] width 563 height 19
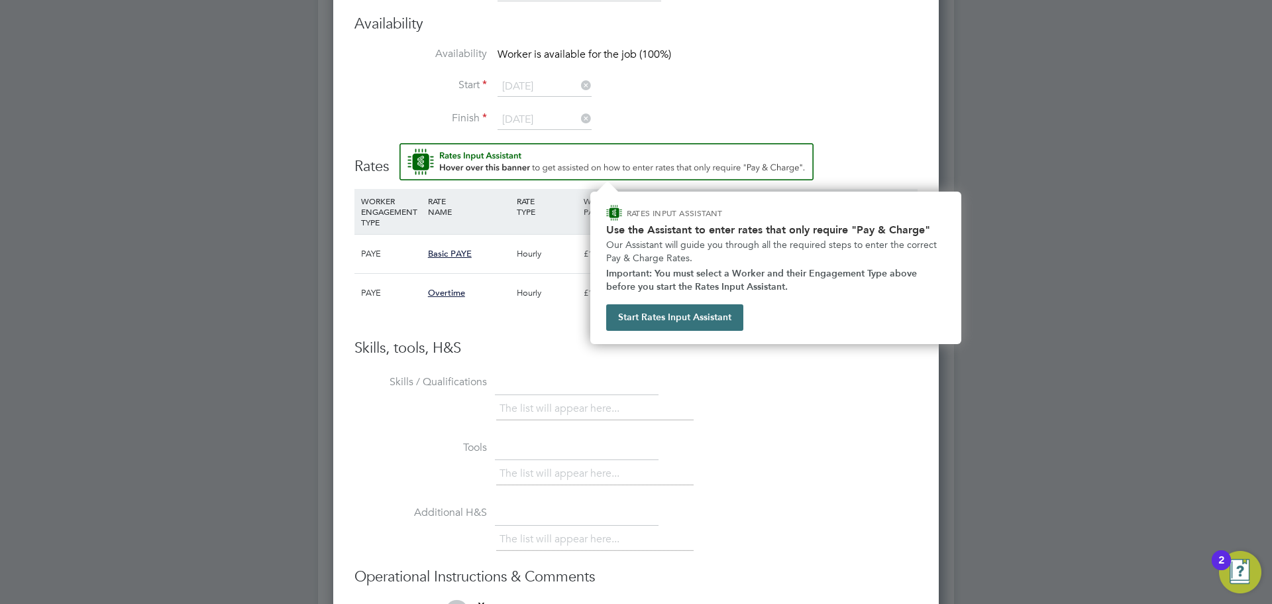
click at [664, 323] on button "Start Rates Input Assistant" at bounding box center [674, 317] width 137 height 27
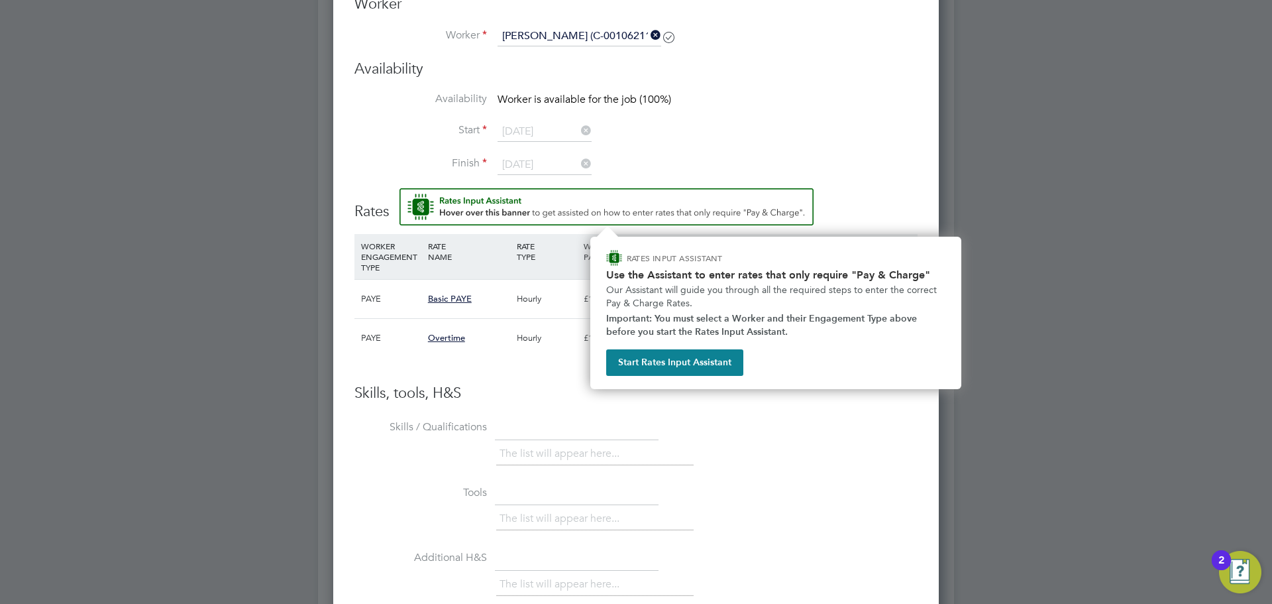
scroll to position [891, 0]
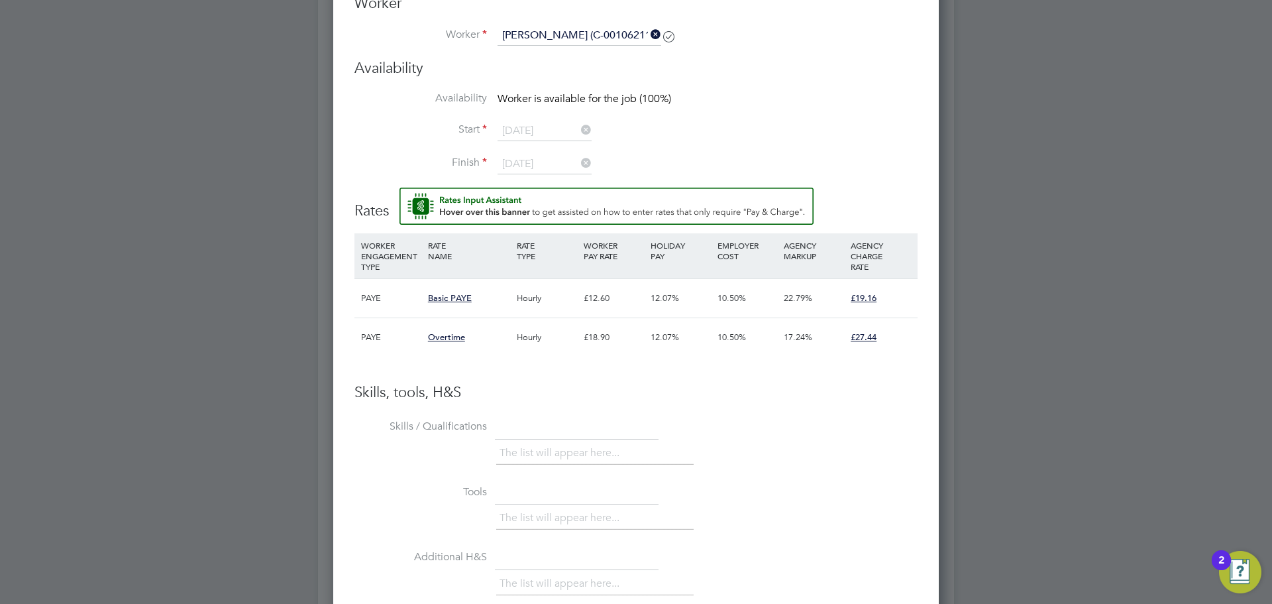
click at [800, 448] on div "The list will appear here..." at bounding box center [706, 454] width 421 height 27
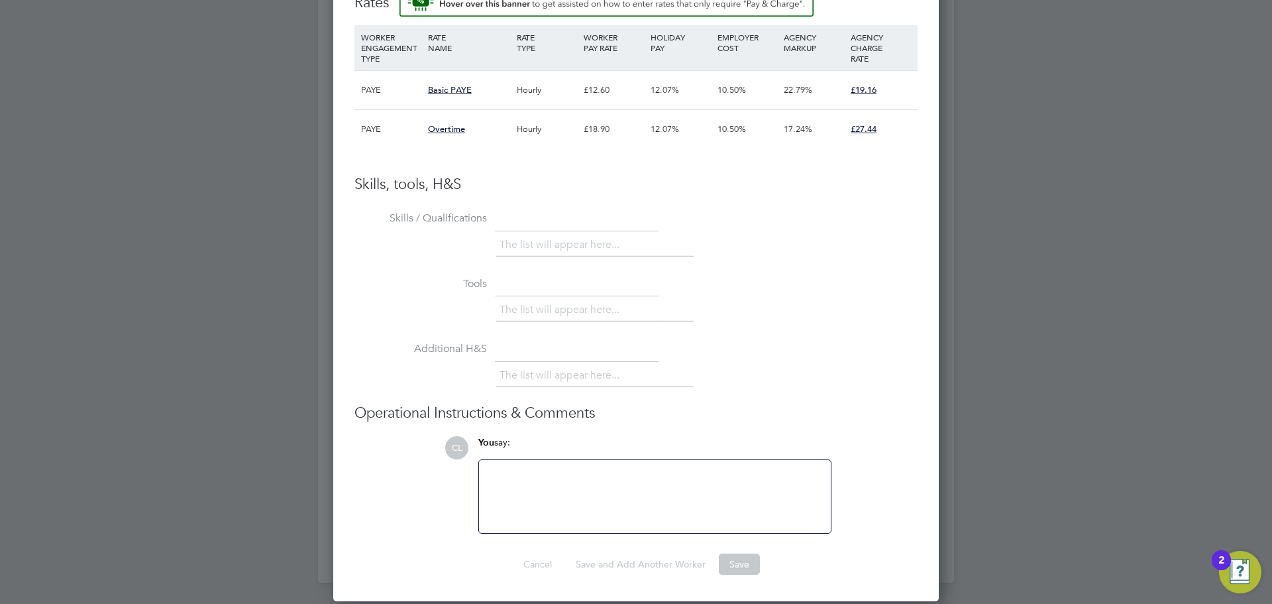
scroll to position [824, 0]
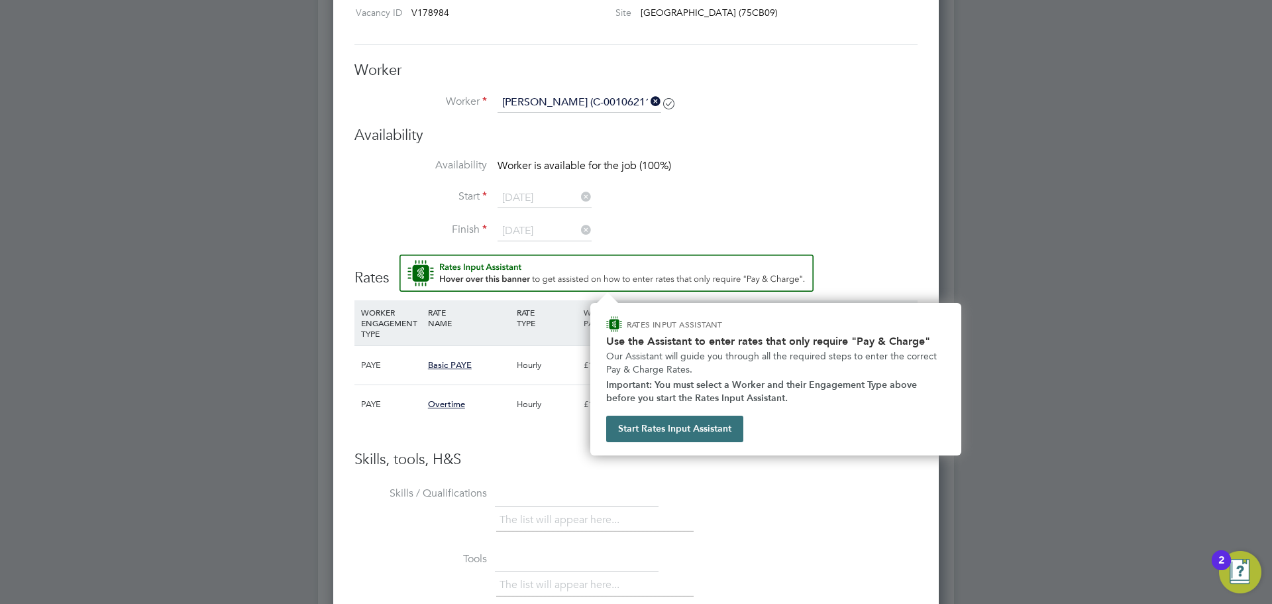
click at [640, 431] on button "Start Rates Input Assistant" at bounding box center [674, 428] width 137 height 27
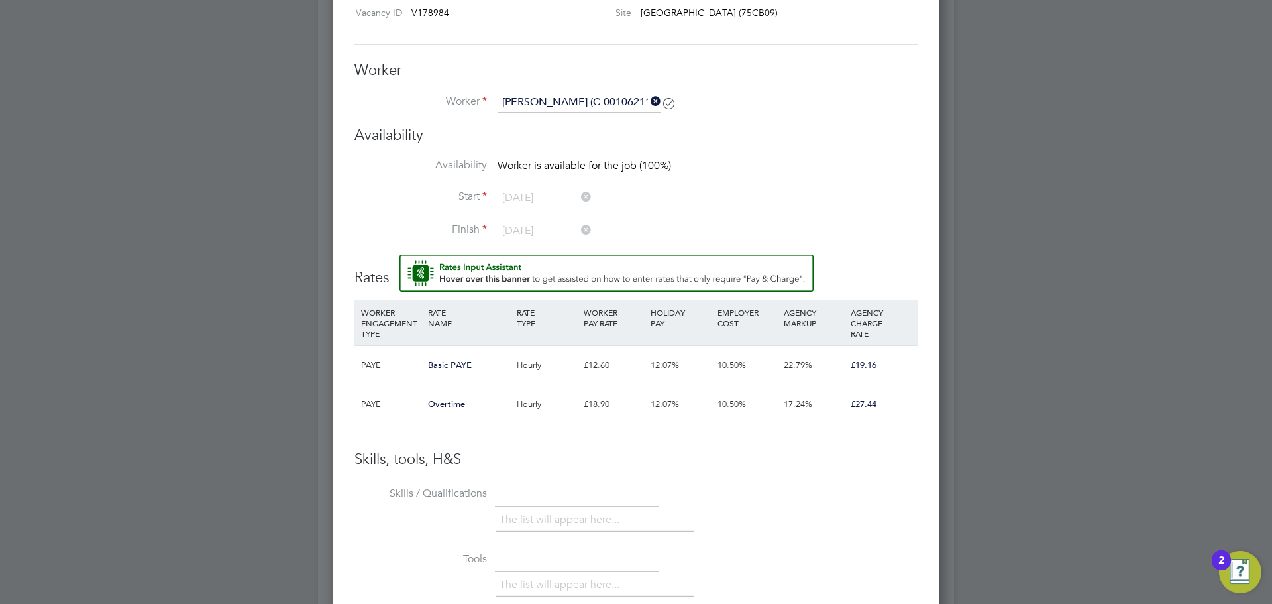
click at [561, 438] on li "WORKER ENGAGEMENT TYPE RATE NAME RATE TYPE WORKER PAY RATE HOLIDAY PAY EMPLOYER…" at bounding box center [635, 375] width 563 height 150
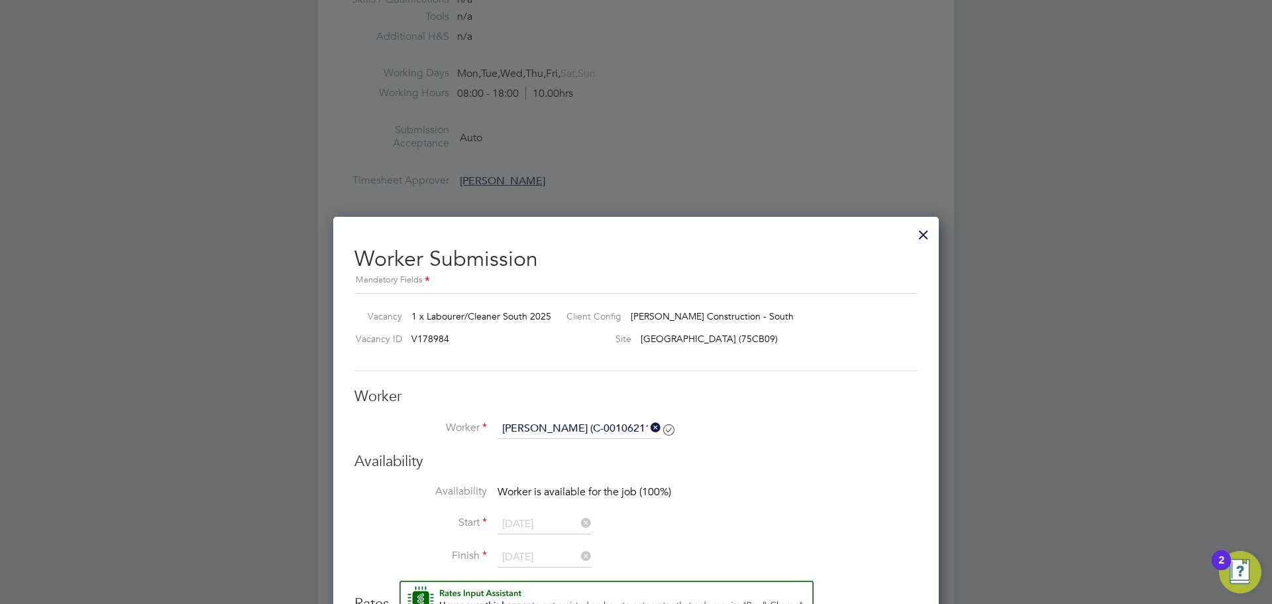
scroll to position [500, 0]
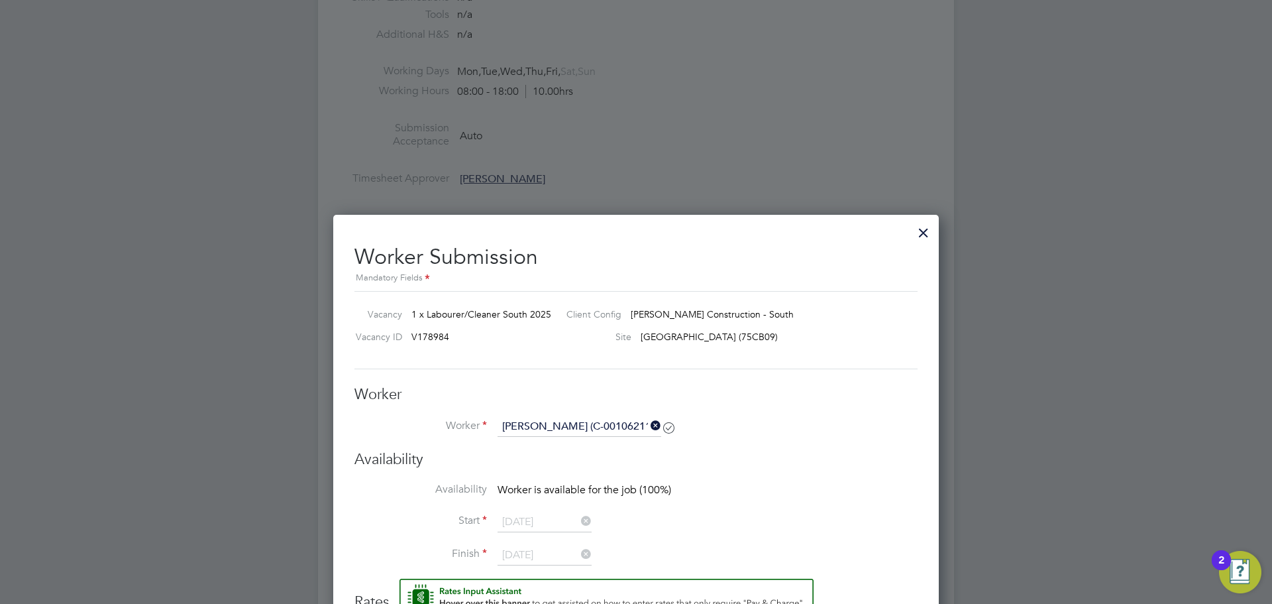
click at [921, 235] on div at bounding box center [924, 229] width 24 height 24
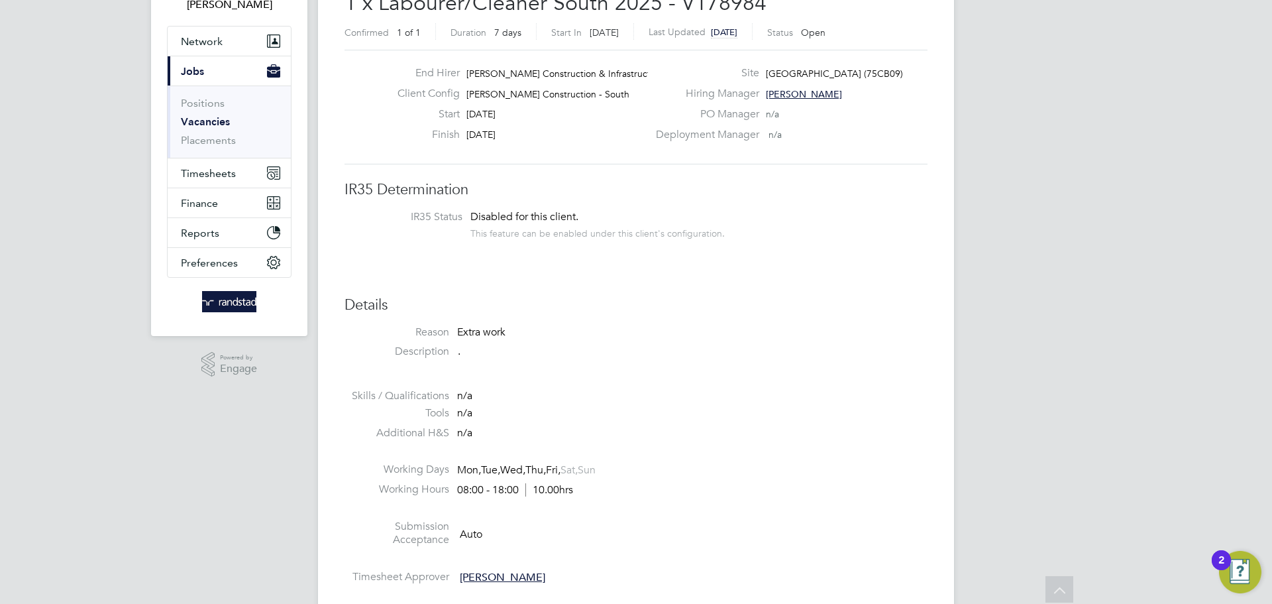
scroll to position [0, 0]
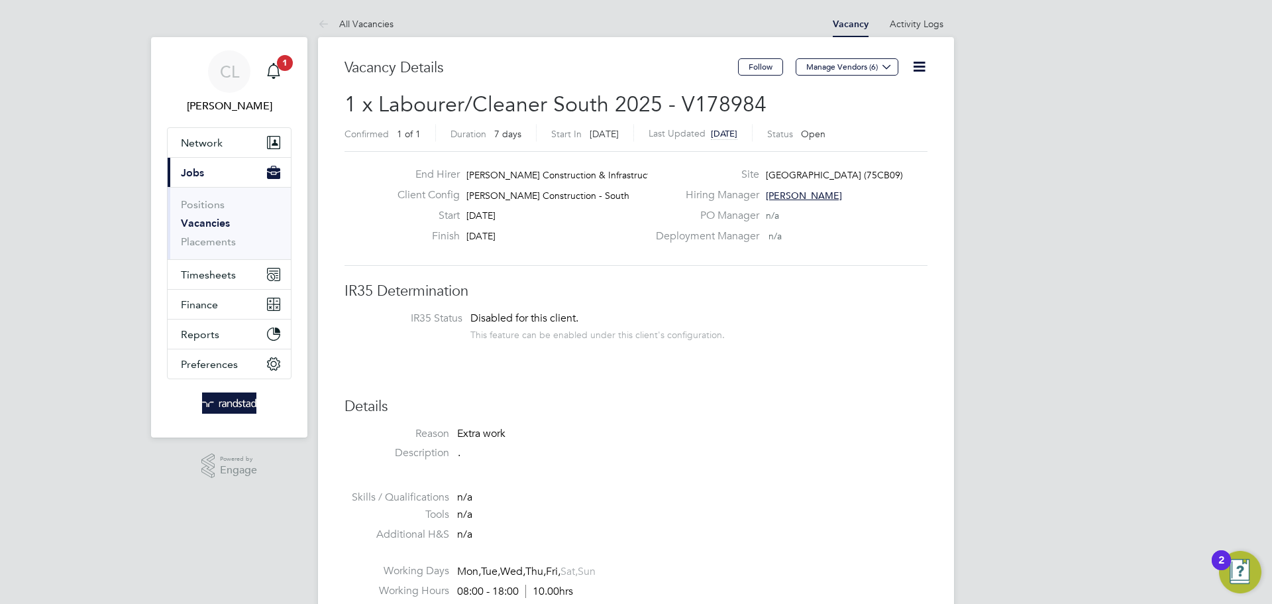
click at [204, 176] on button "Current page: Jobs" at bounding box center [229, 172] width 123 height 29
click at [207, 207] on link "Positions" at bounding box center [203, 204] width 44 height 13
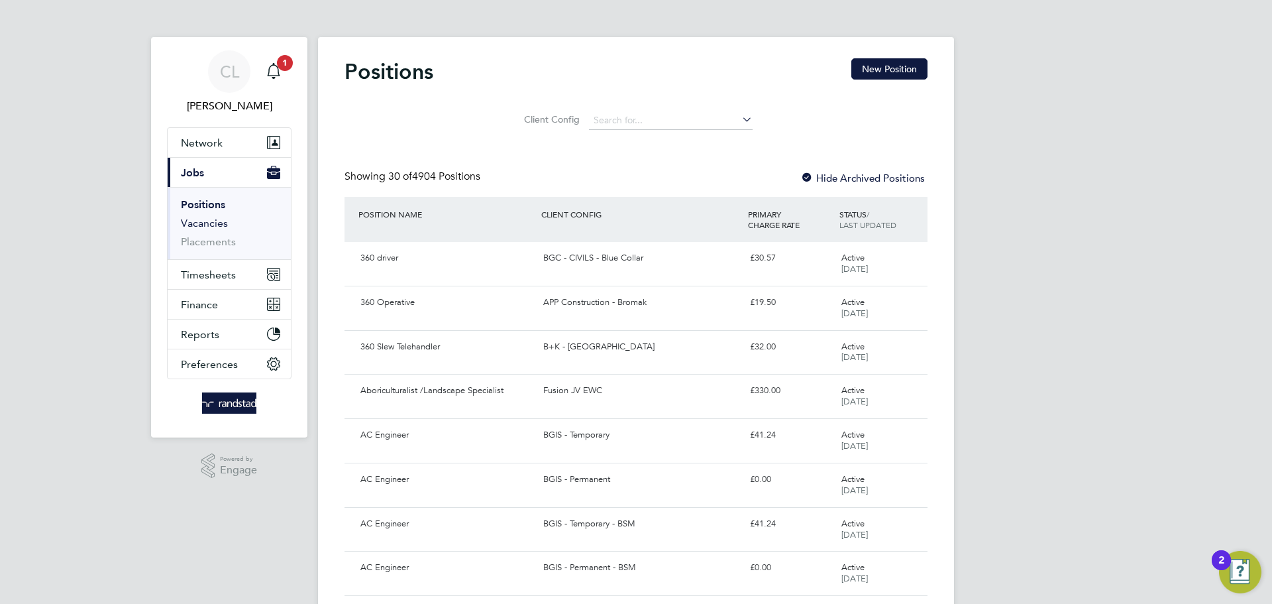
click at [207, 223] on link "Vacancies" at bounding box center [204, 223] width 47 height 13
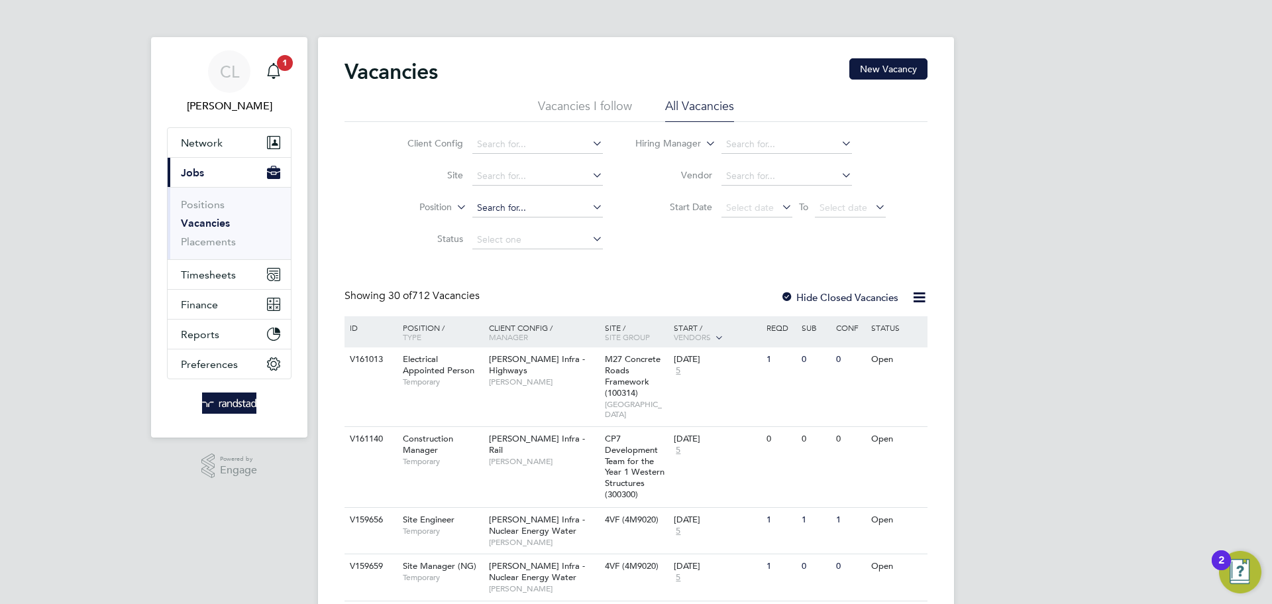
click at [496, 206] on input at bounding box center [537, 208] width 131 height 19
click at [508, 181] on input at bounding box center [537, 176] width 131 height 19
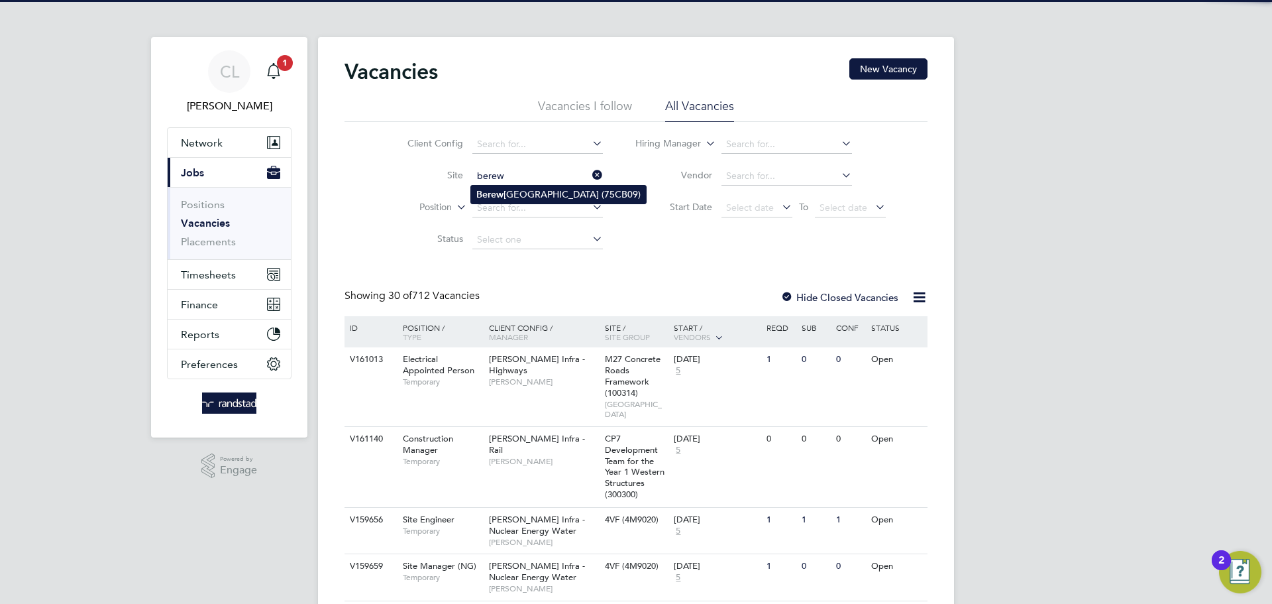
click at [574, 194] on li "Berew ood Primary School (75CB09)" at bounding box center [558, 195] width 175 height 18
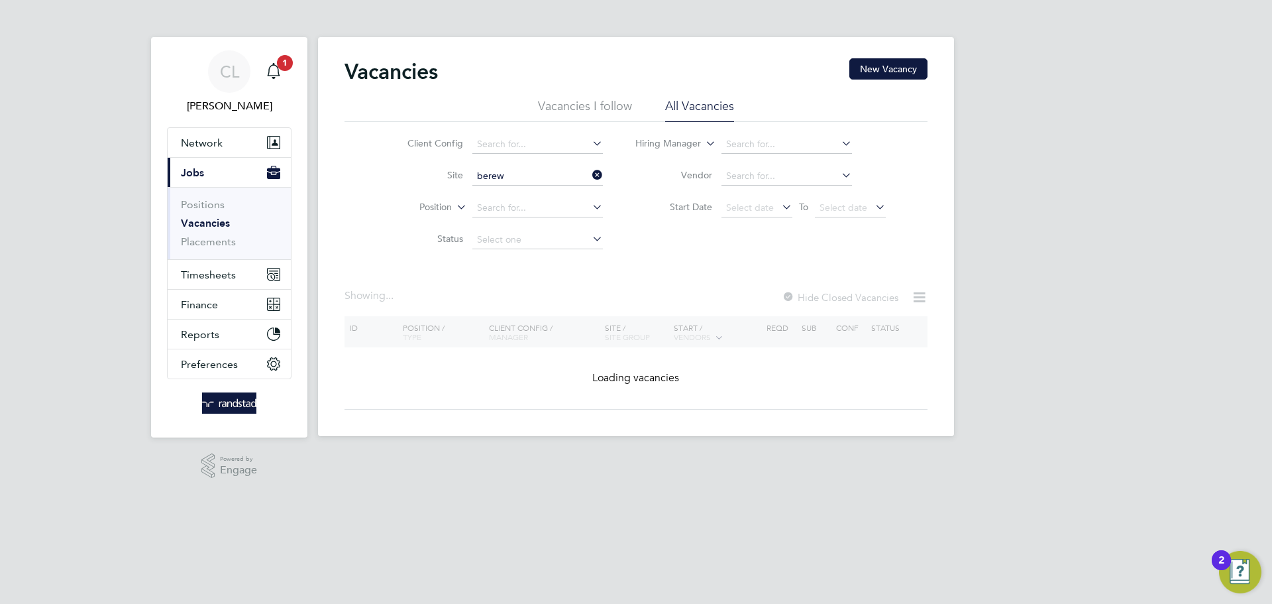
type input "Berewood Primary School (75CB09)"
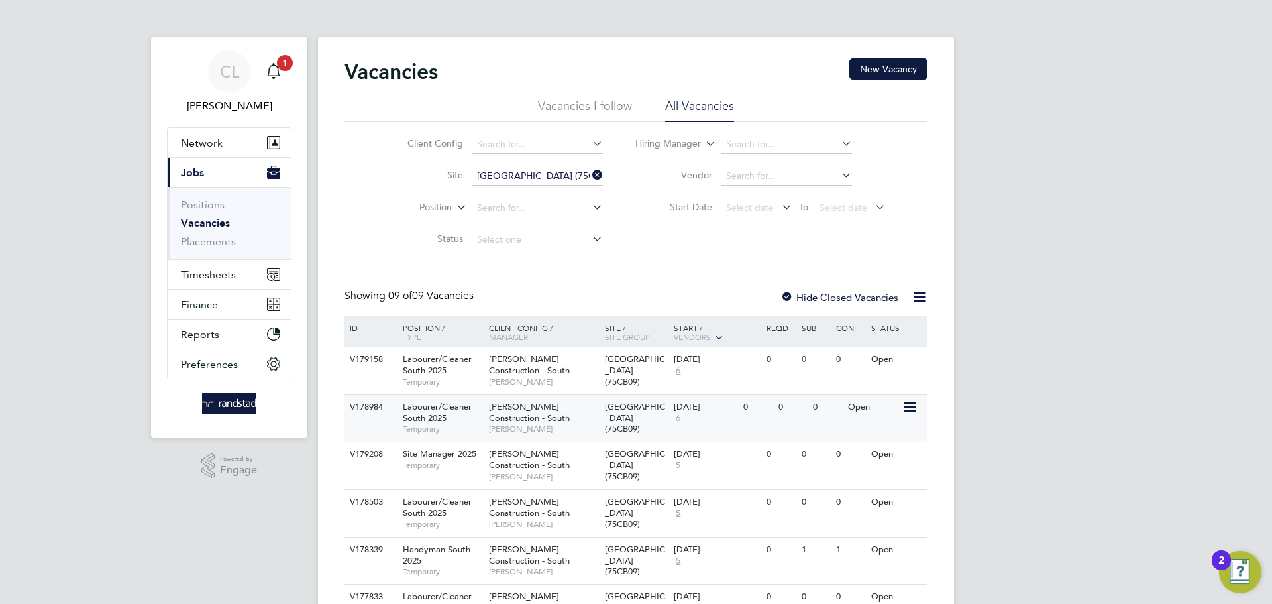
click at [383, 413] on div "V178984" at bounding box center [370, 407] width 46 height 25
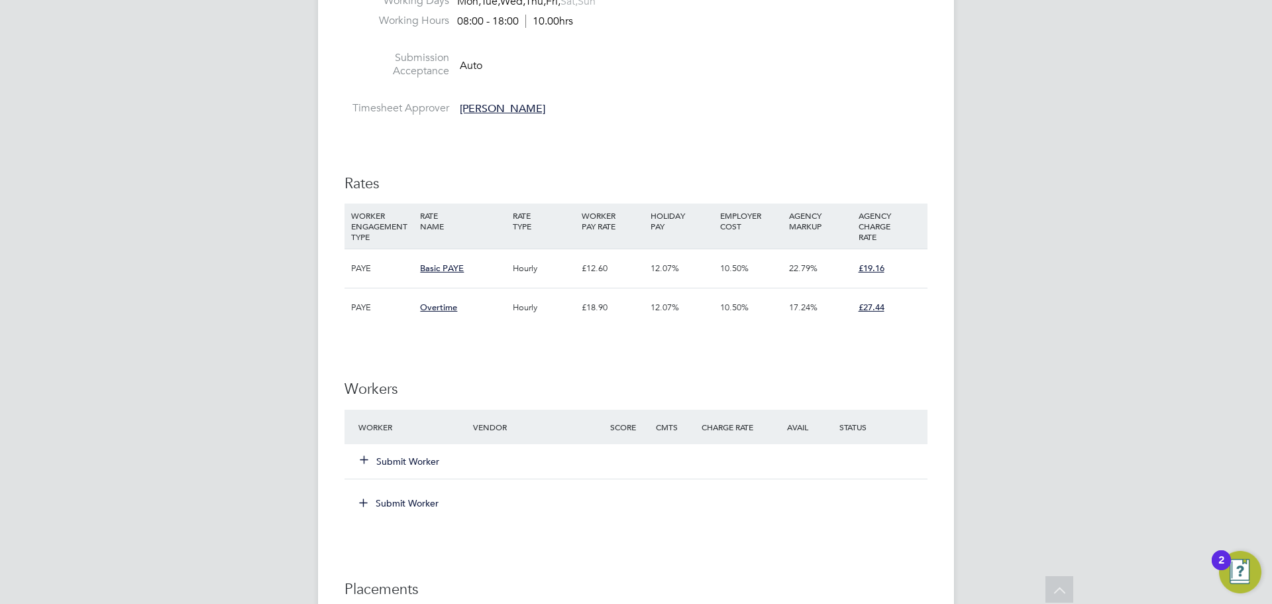
scroll to position [679, 0]
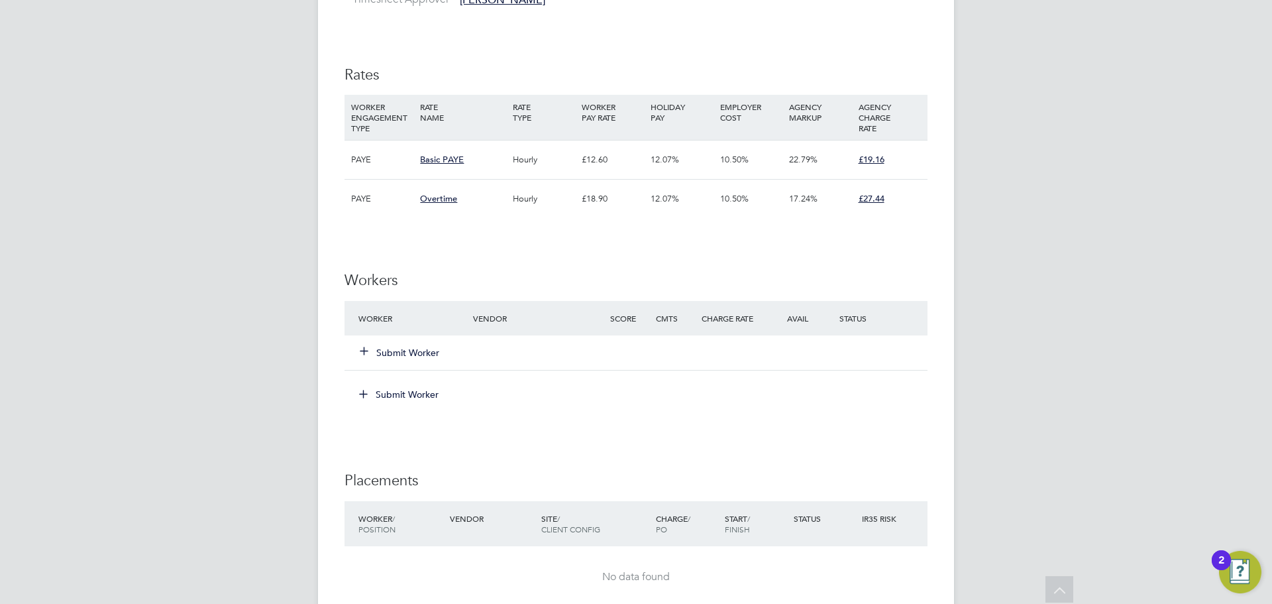
click at [415, 342] on div "Submit Worker" at bounding box center [423, 353] width 137 height 24
click at [379, 351] on button "Submit Worker" at bounding box center [400, 352] width 80 height 13
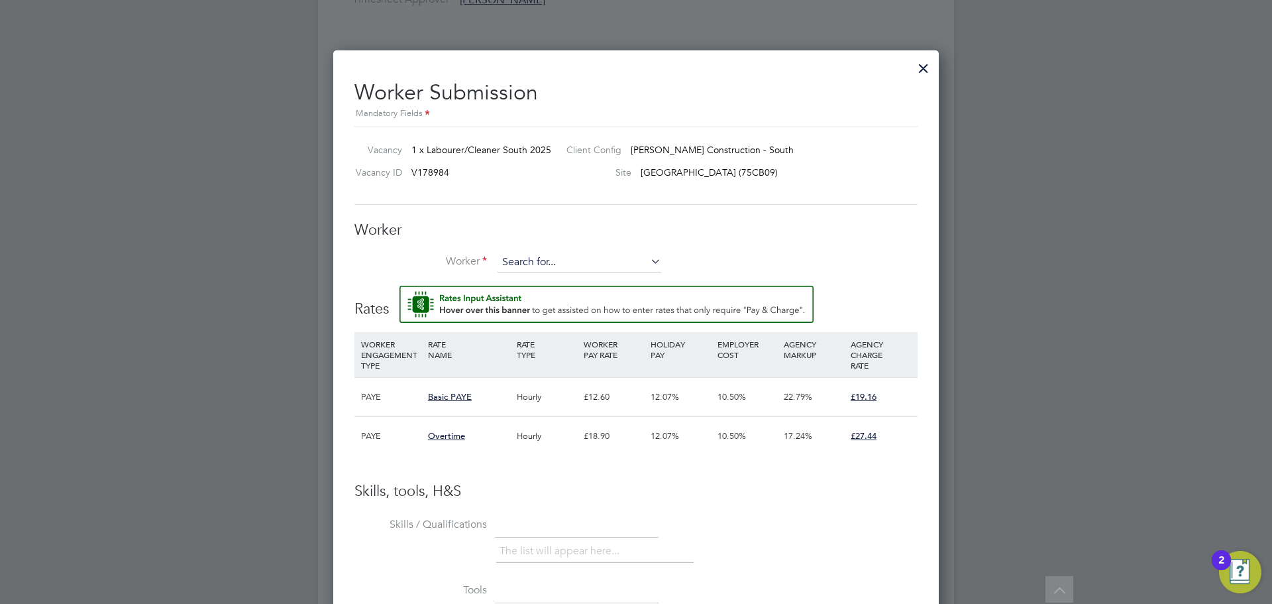
click at [537, 262] on input at bounding box center [580, 262] width 164 height 20
click at [586, 280] on li "Jon Sokal ski (C-001062110)" at bounding box center [592, 283] width 190 height 18
type input "Jon Sokalski (C-001062110)"
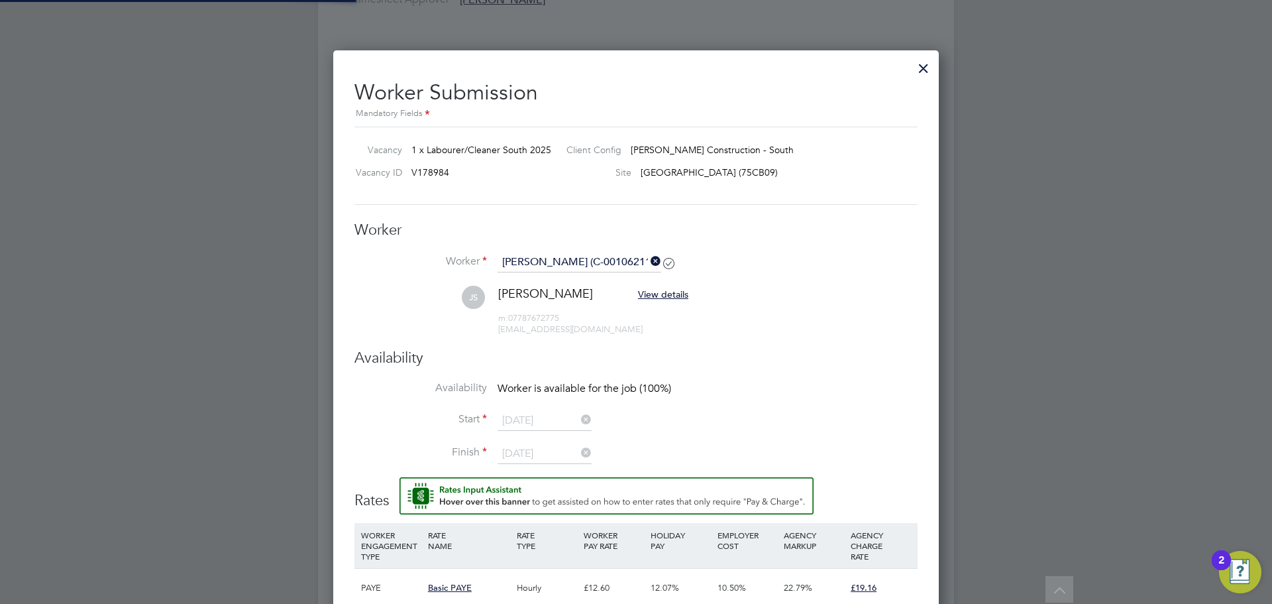
scroll to position [1155, 606]
click at [845, 258] on li "Worker Jon Sokalski (C-001062110)" at bounding box center [635, 268] width 563 height 33
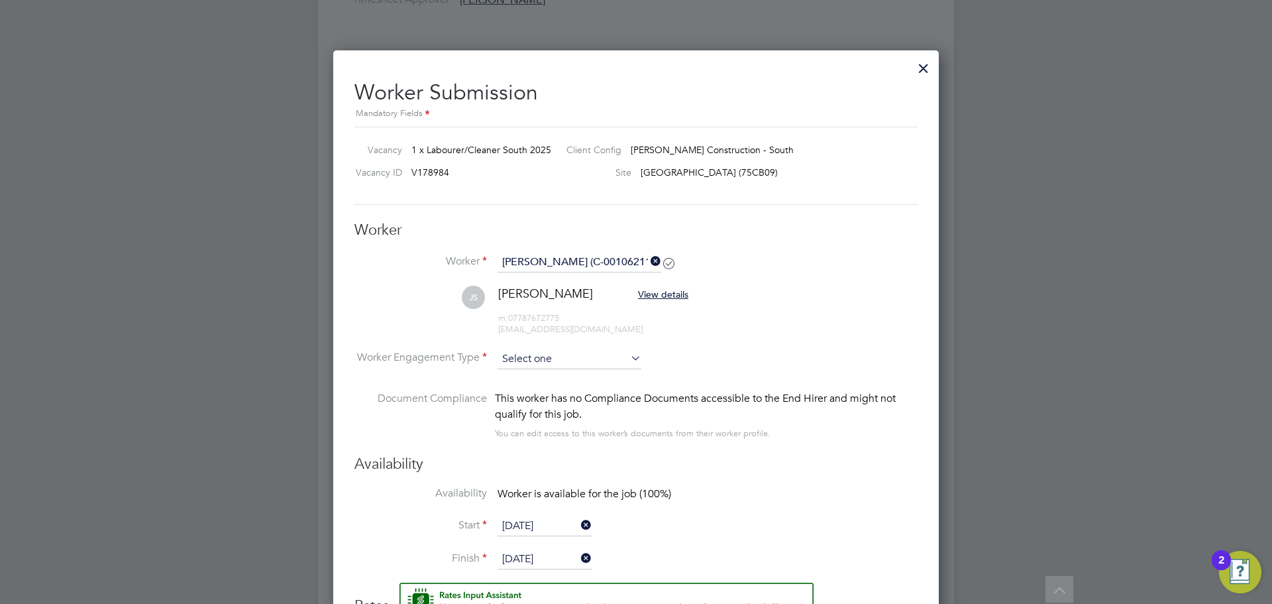
click at [567, 363] on input at bounding box center [570, 359] width 144 height 20
click at [533, 392] on li "PAYE" at bounding box center [569, 395] width 145 height 17
type input "PAYE"
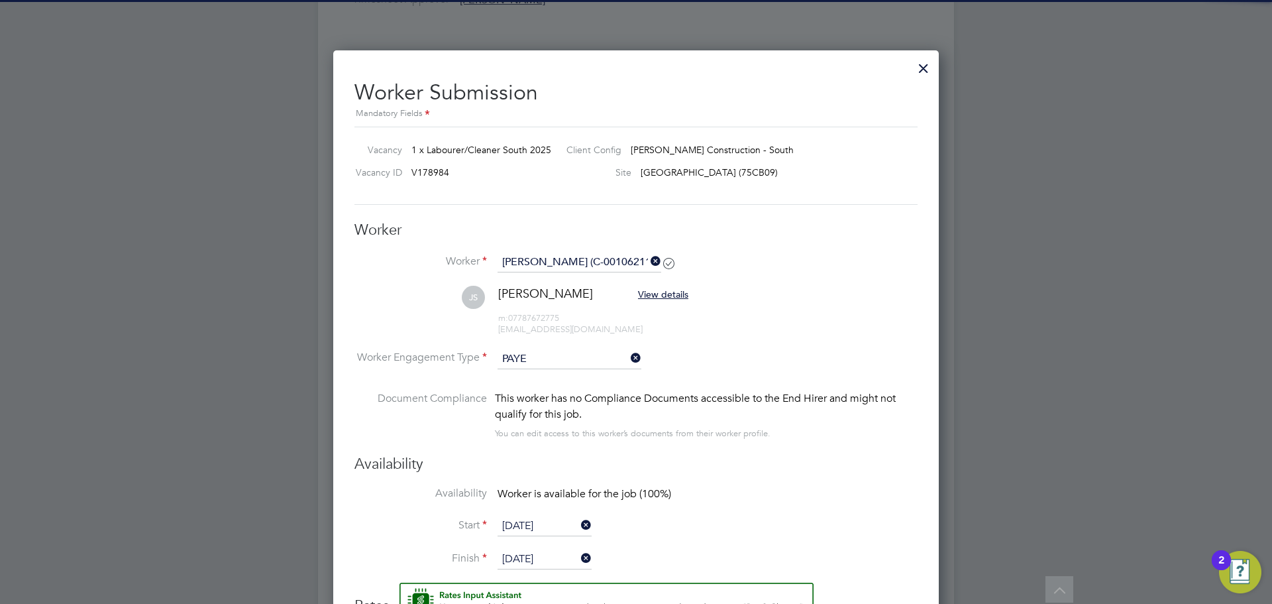
click at [557, 362] on input "PAYE" at bounding box center [570, 359] width 144 height 20
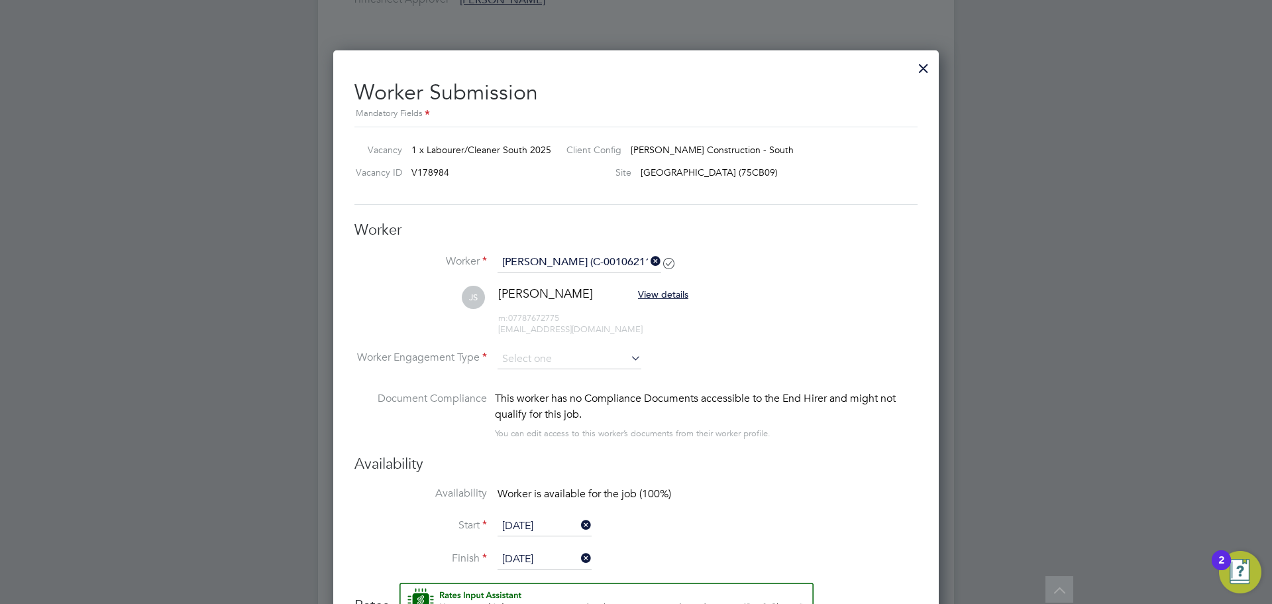
click at [537, 380] on li "Contract" at bounding box center [569, 378] width 145 height 17
type input "Contract"
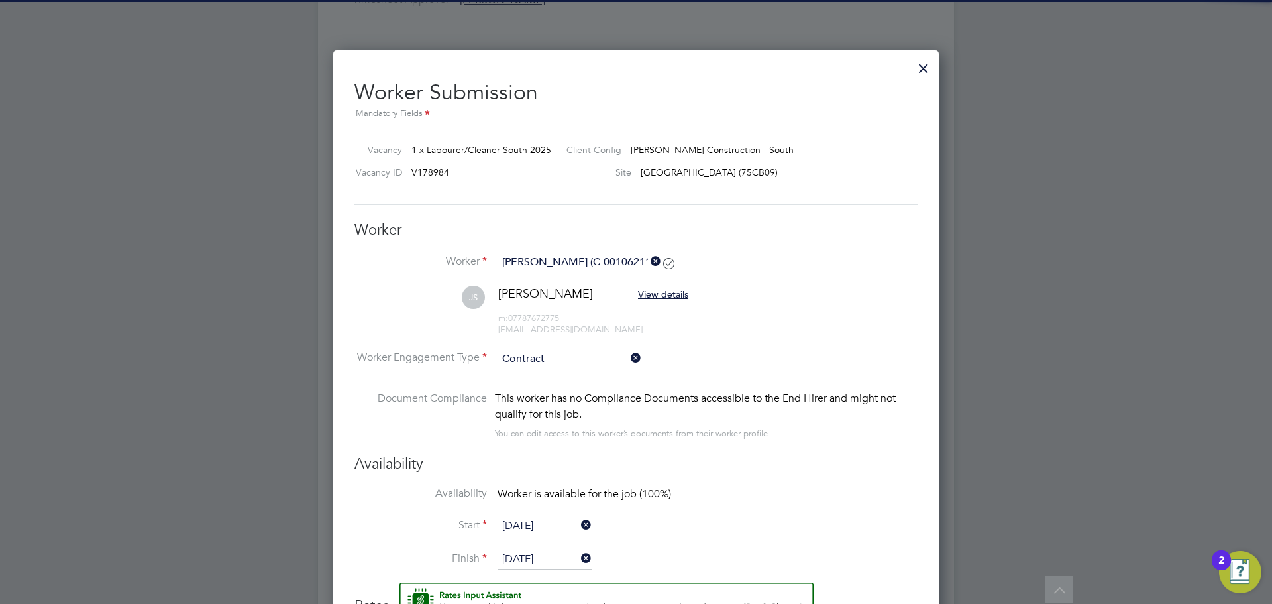
click at [745, 357] on li "Worker Engagement Type Contract" at bounding box center [635, 369] width 563 height 41
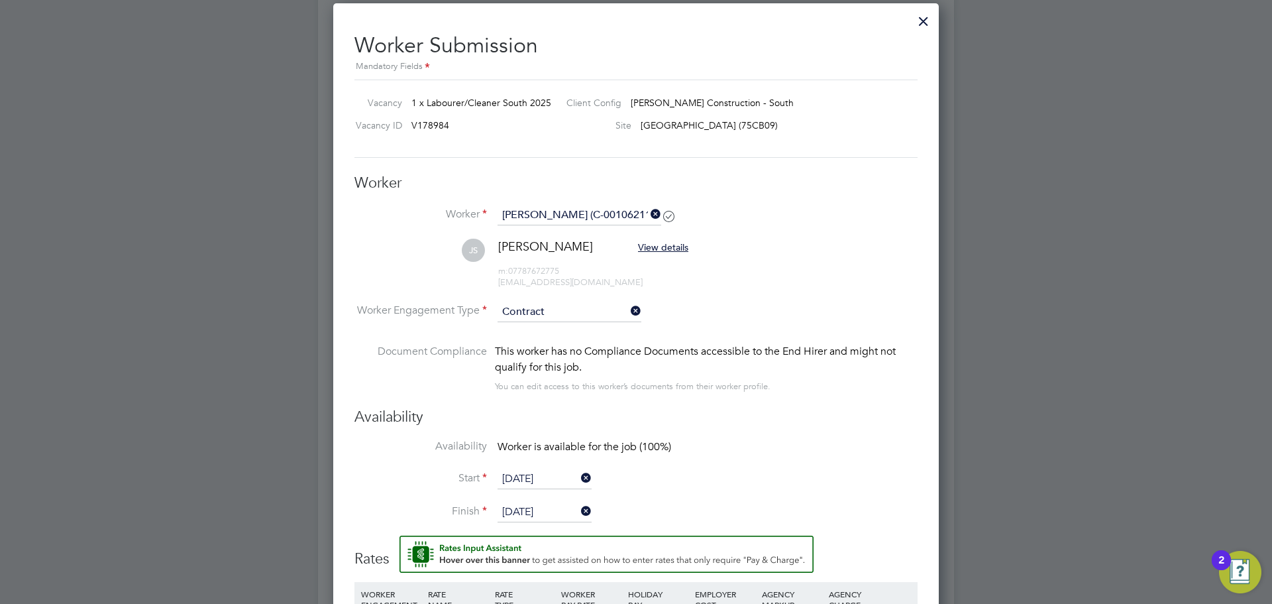
click at [529, 480] on input "21 Aug 2025" at bounding box center [545, 479] width 94 height 20
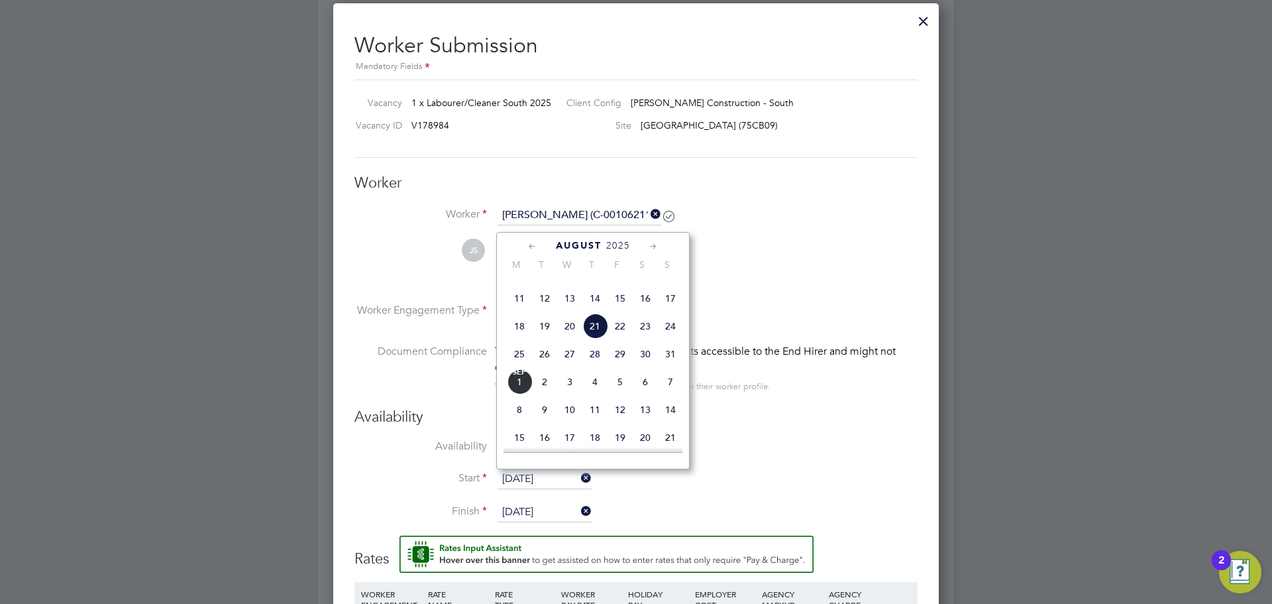
click at [547, 366] on span "26" at bounding box center [544, 353] width 25 height 25
type input "[DATE]"
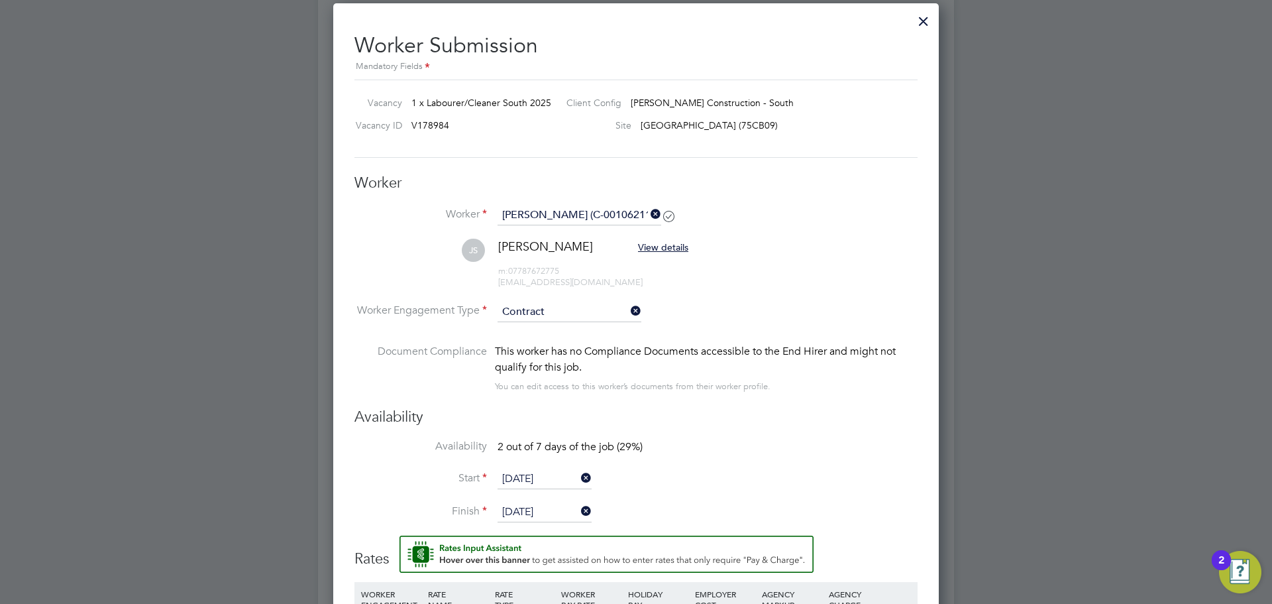
click at [534, 515] on input "[DATE]" at bounding box center [545, 512] width 94 height 20
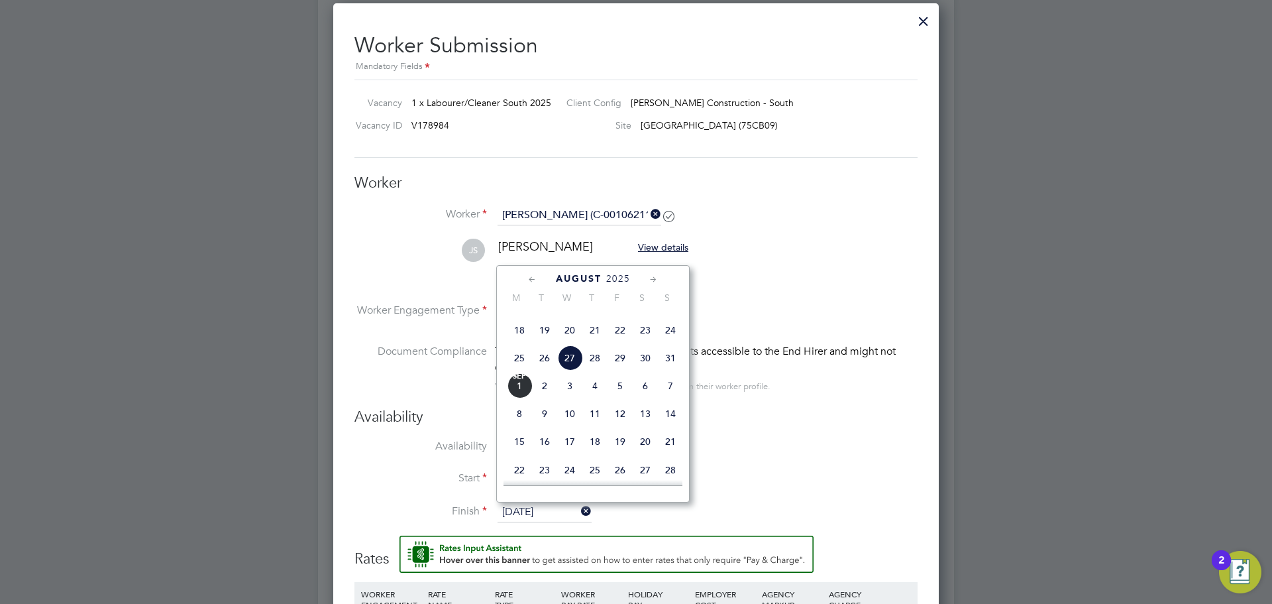
click at [571, 398] on span "3" at bounding box center [569, 385] width 25 height 25
type input "[DATE]"
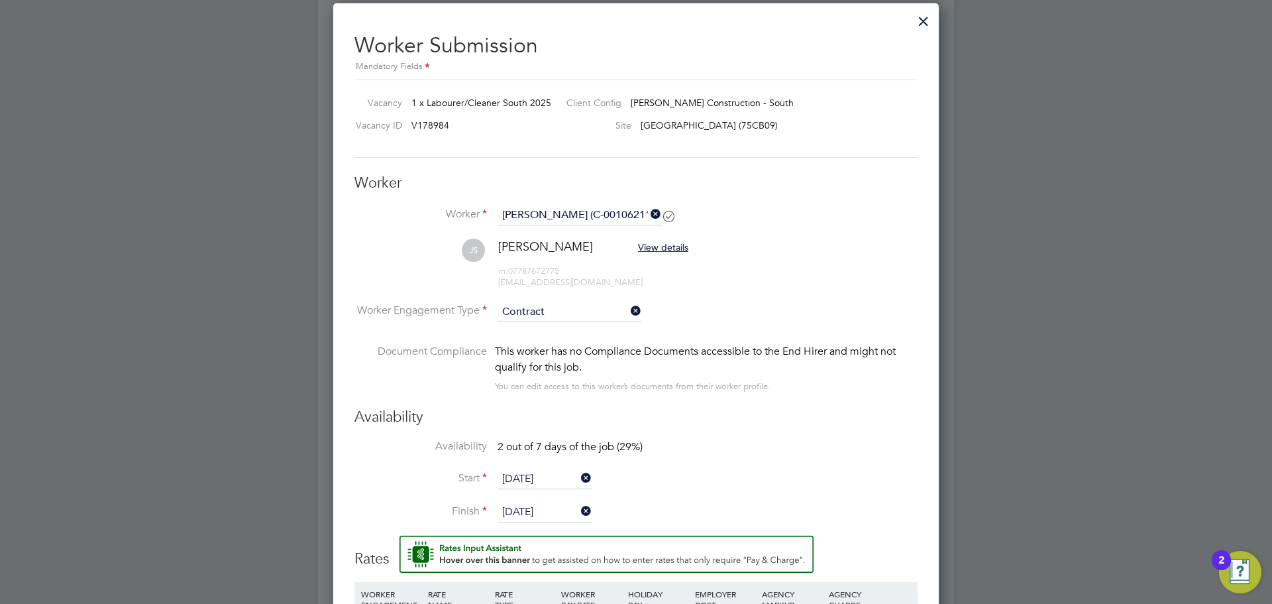
click at [759, 461] on li "Availability 2 out of 7 days of the job (29%)" at bounding box center [635, 454] width 563 height 30
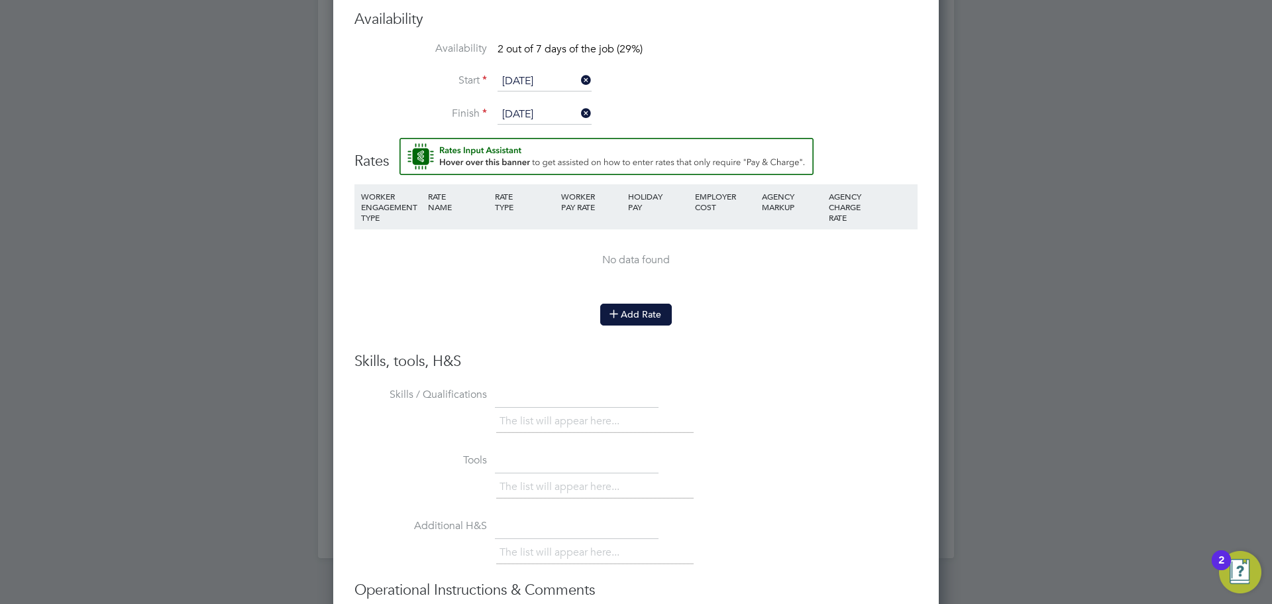
click at [655, 319] on button "Add Rate" at bounding box center [636, 313] width 72 height 21
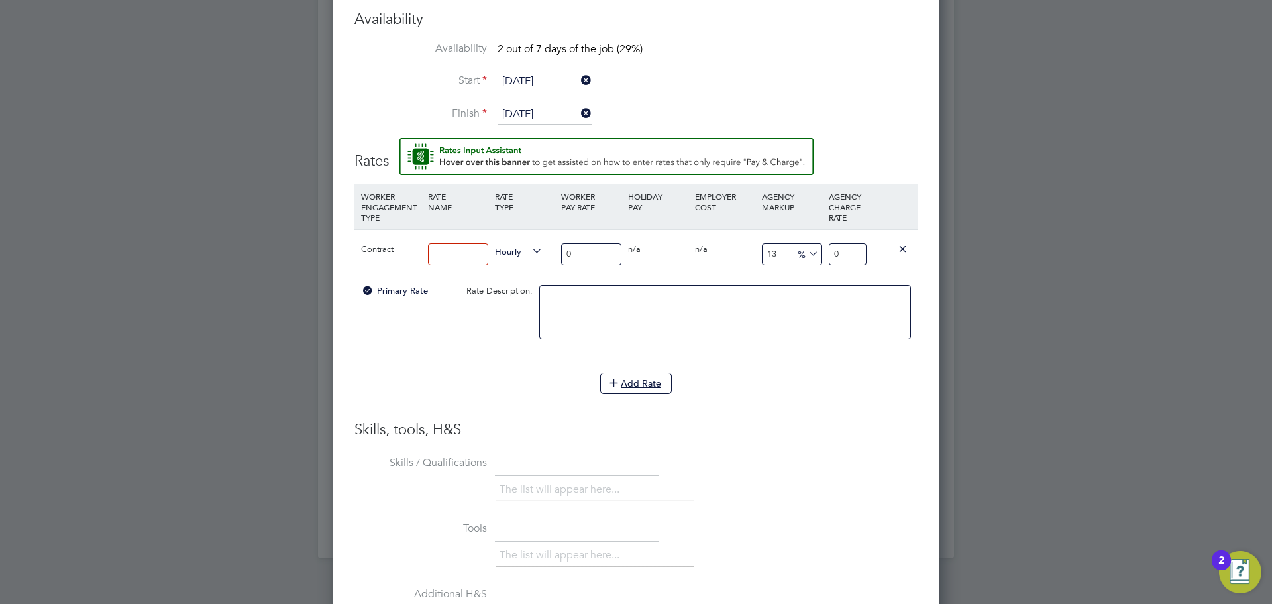
click at [457, 256] on input at bounding box center [458, 254] width 60 height 22
type input "basic"
click at [596, 258] on input "0" at bounding box center [591, 254] width 60 height 22
type input "1"
type input "1.13"
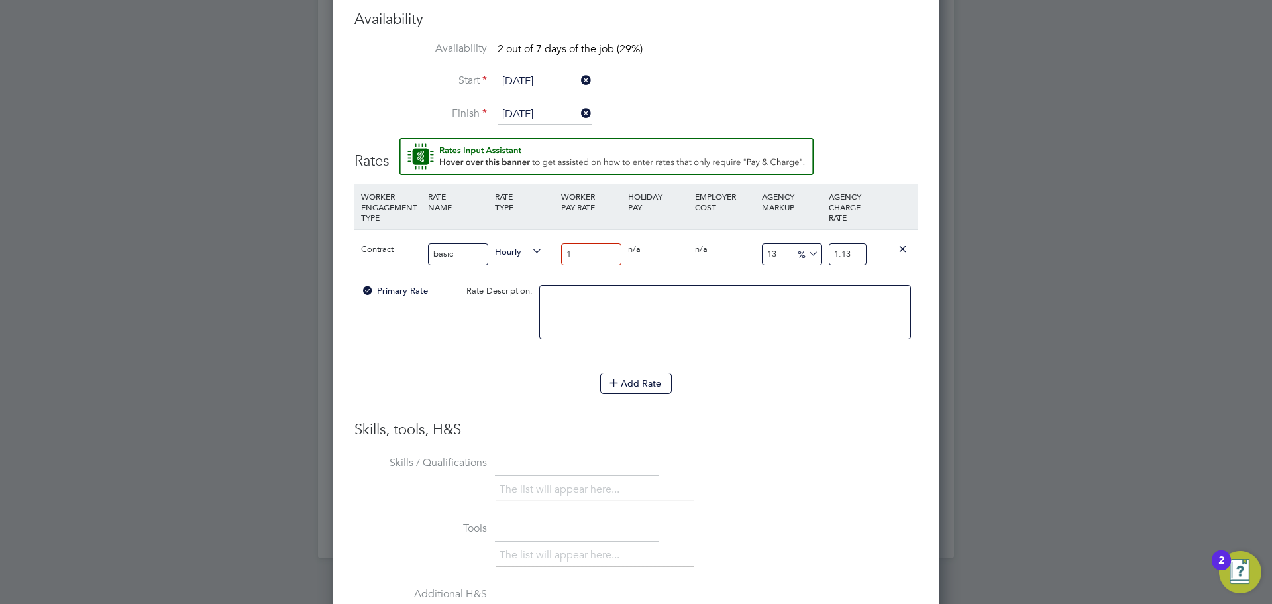
type input "16"
type input "18.08"
type input "16.5"
type input "18.645"
type input "16.56"
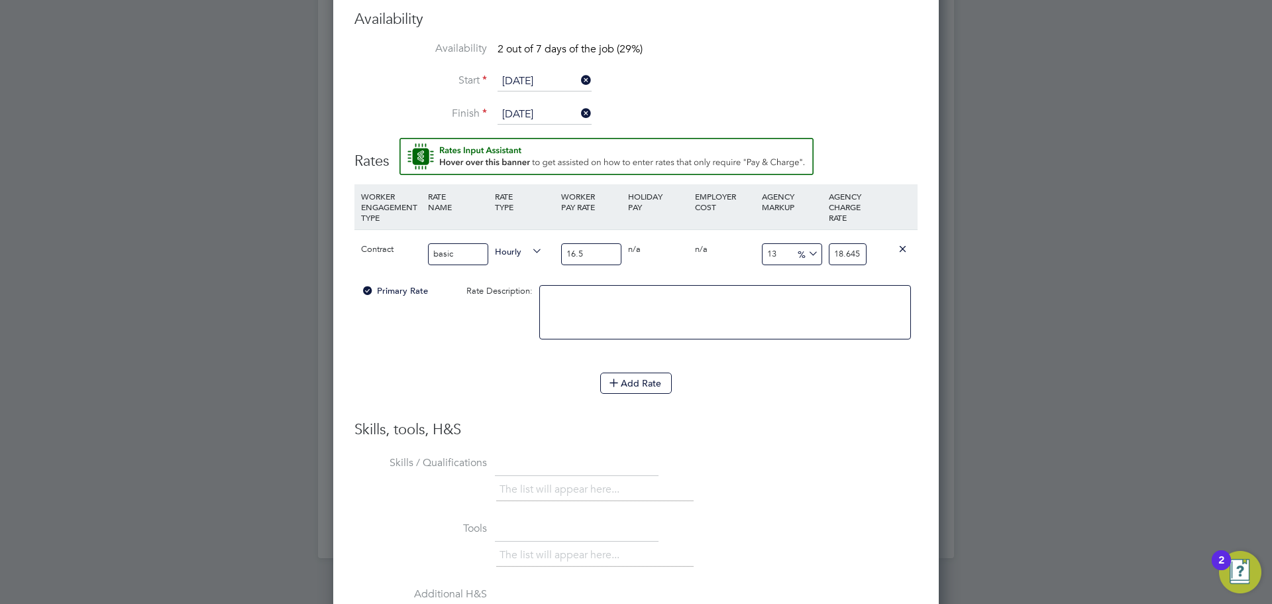
type input "18.7128"
type input "16.56"
click at [903, 358] on div at bounding box center [725, 318] width 378 height 81
drag, startPoint x: 847, startPoint y: 252, endPoint x: 887, endPoint y: 257, distance: 40.0
click at [887, 257] on div "Contract basic Hourly 16.56 0 n/a 0 n/a 13 2.1528 % 18.7128" at bounding box center [635, 253] width 563 height 49
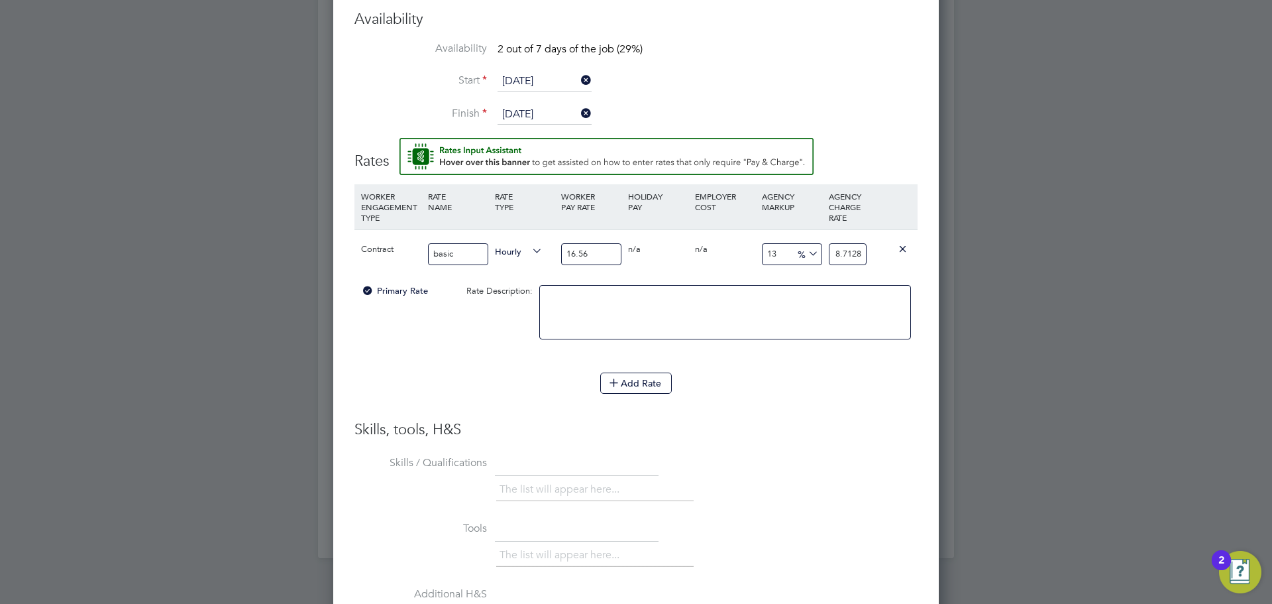
type input "12.983091787439614"
type input "18.71"
type input "12.922705314009661"
type input "18.7"
type input "8.695652173913043"
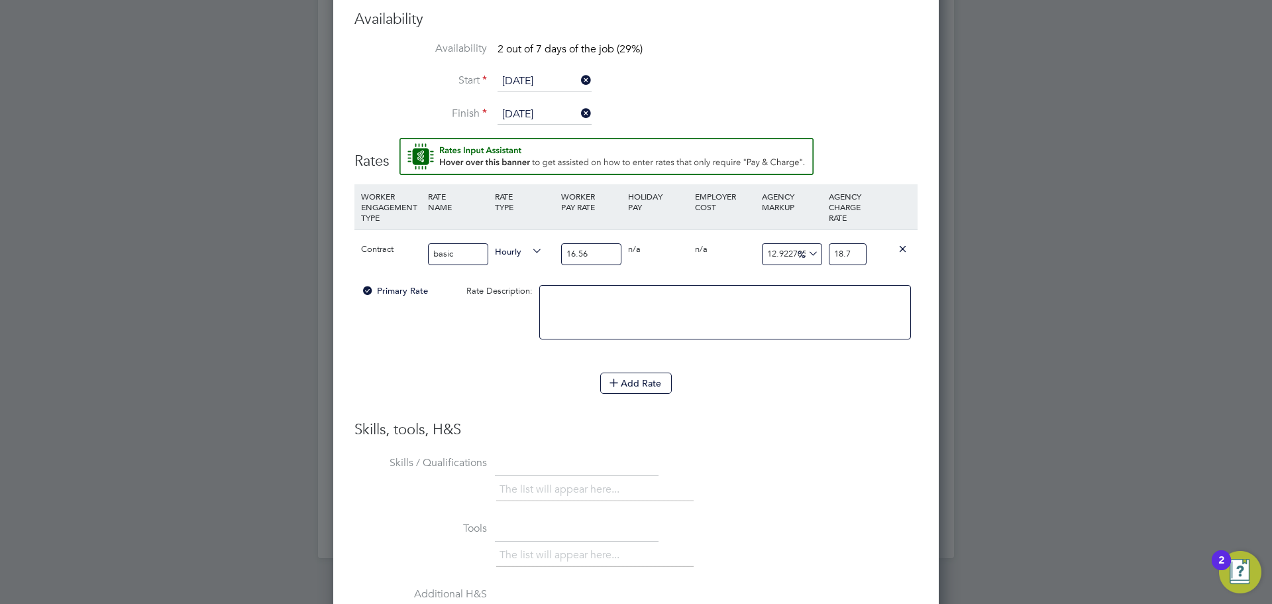
type input "18"
type input "-93.96135265700484"
type input "1"
type input "14.734299516908212"
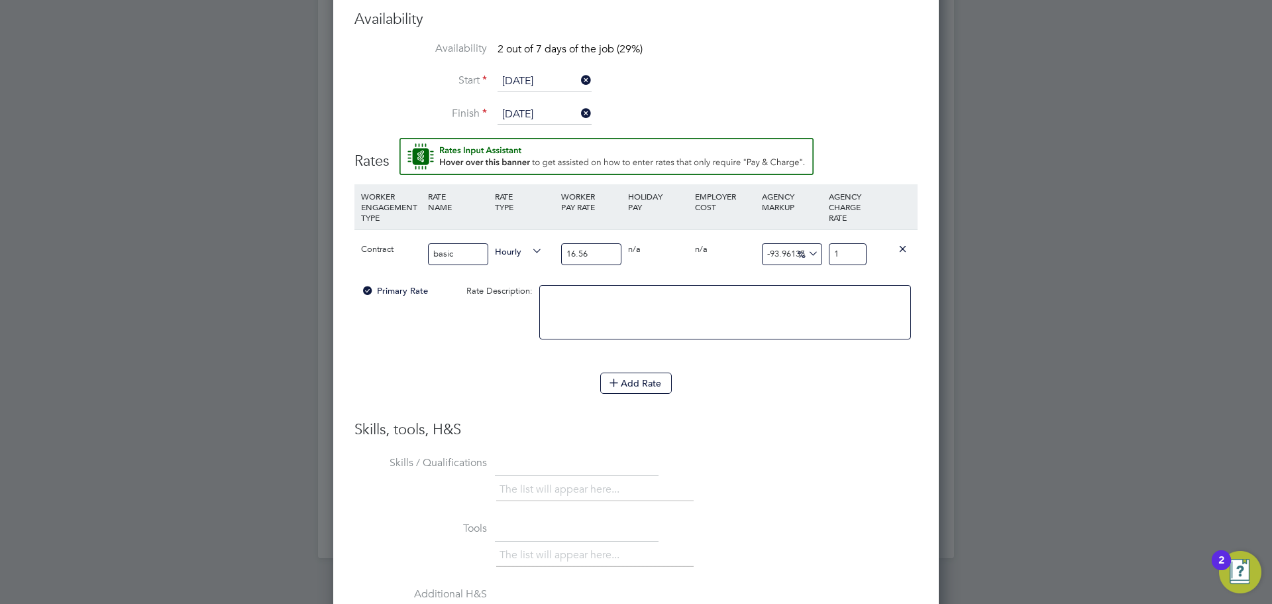
type input "19"
type input "15.33816425120773"
type input "19.1"
type input "15.70048309178744"
type input "19.16"
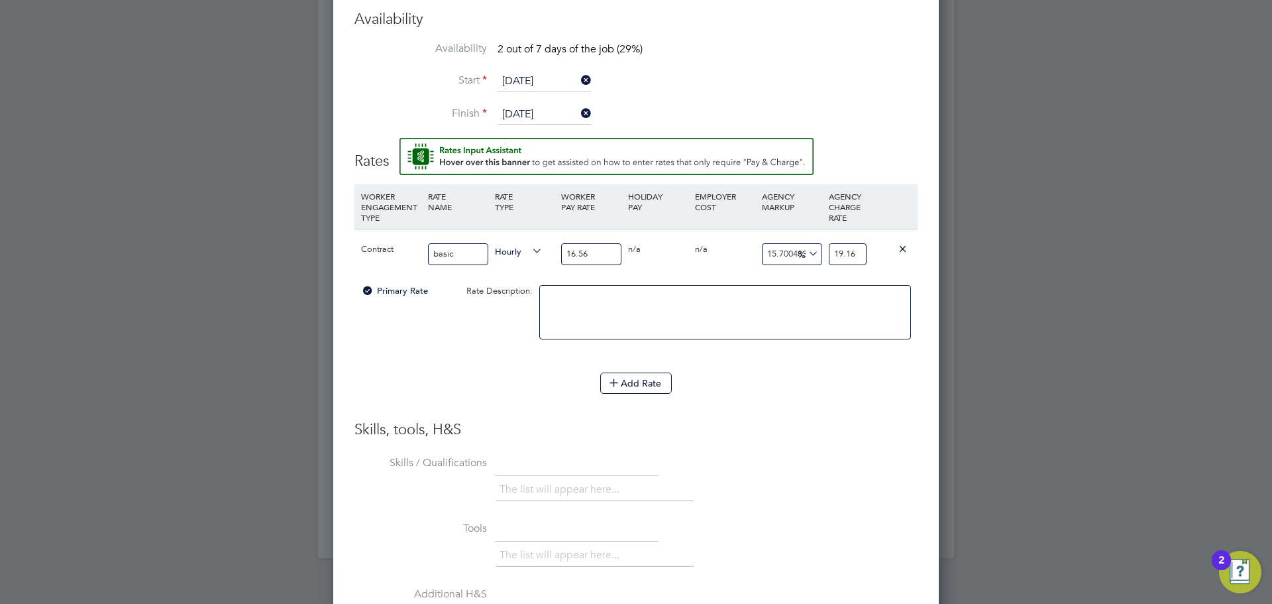
click at [875, 382] on div "Add Rate" at bounding box center [635, 382] width 563 height 21
click at [790, 386] on div "Add Rate" at bounding box center [635, 382] width 563 height 21
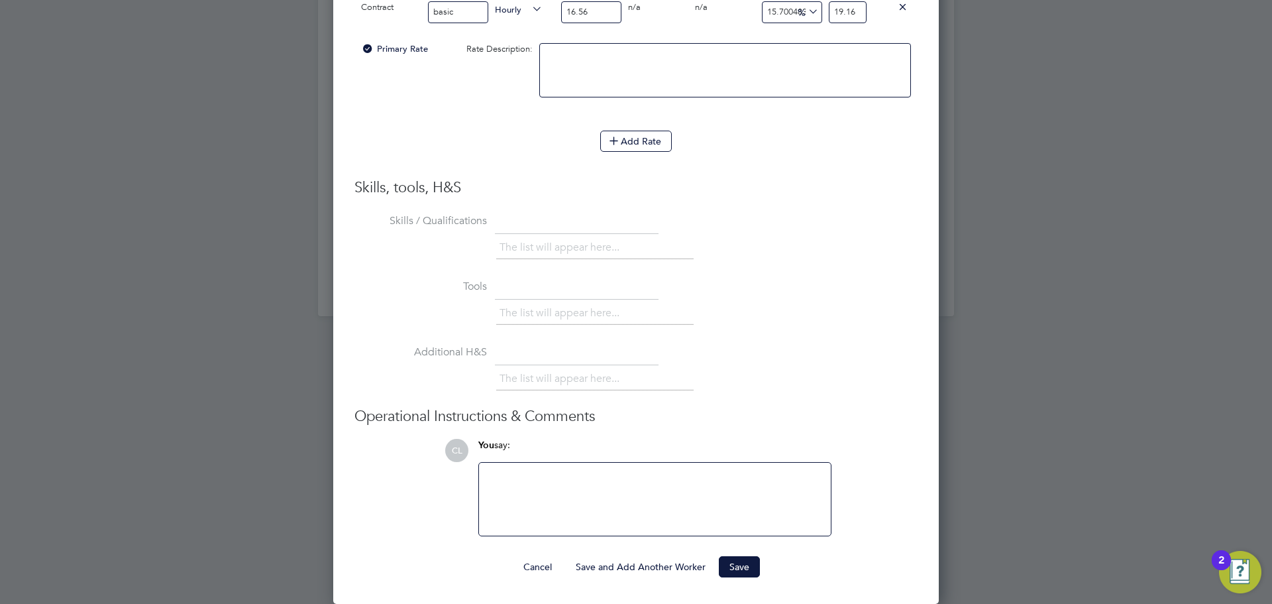
scroll to position [1366, 0]
click at [740, 571] on button "Save" at bounding box center [739, 566] width 41 height 21
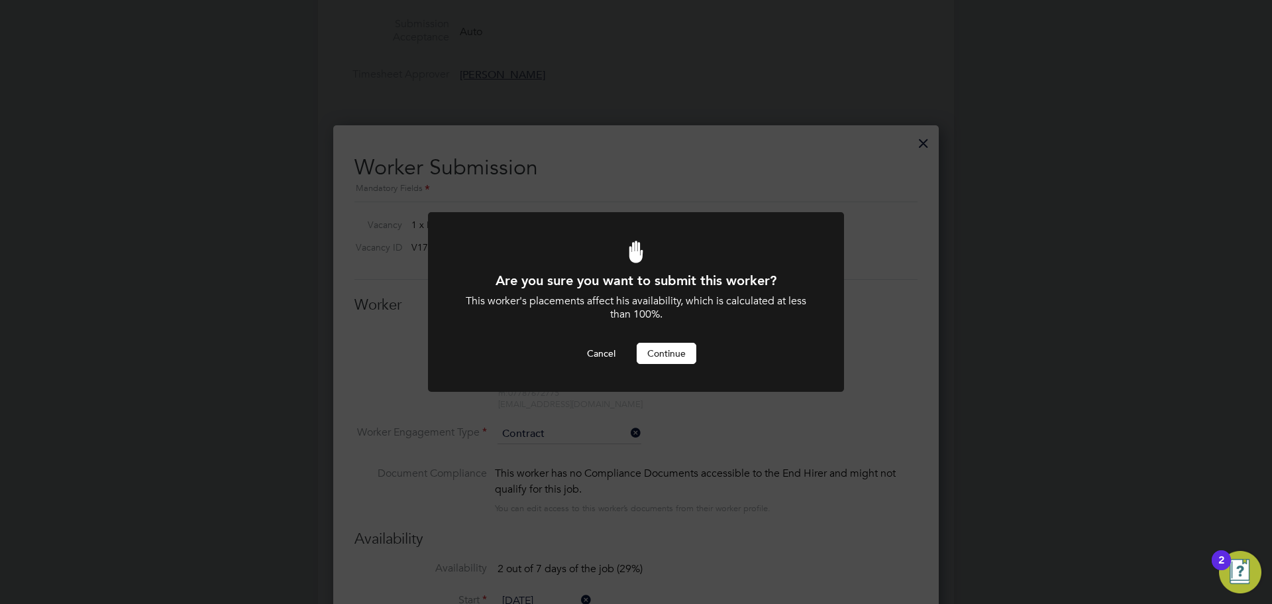
click at [669, 359] on button "Continue" at bounding box center [667, 353] width 60 height 21
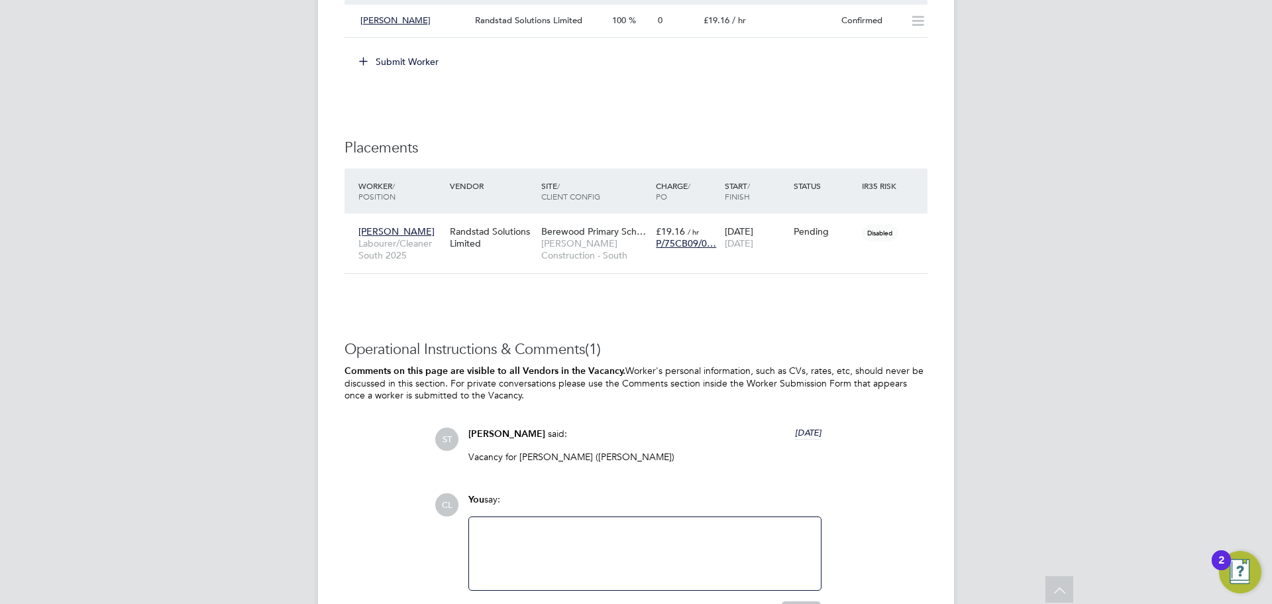
scroll to position [1001, 0]
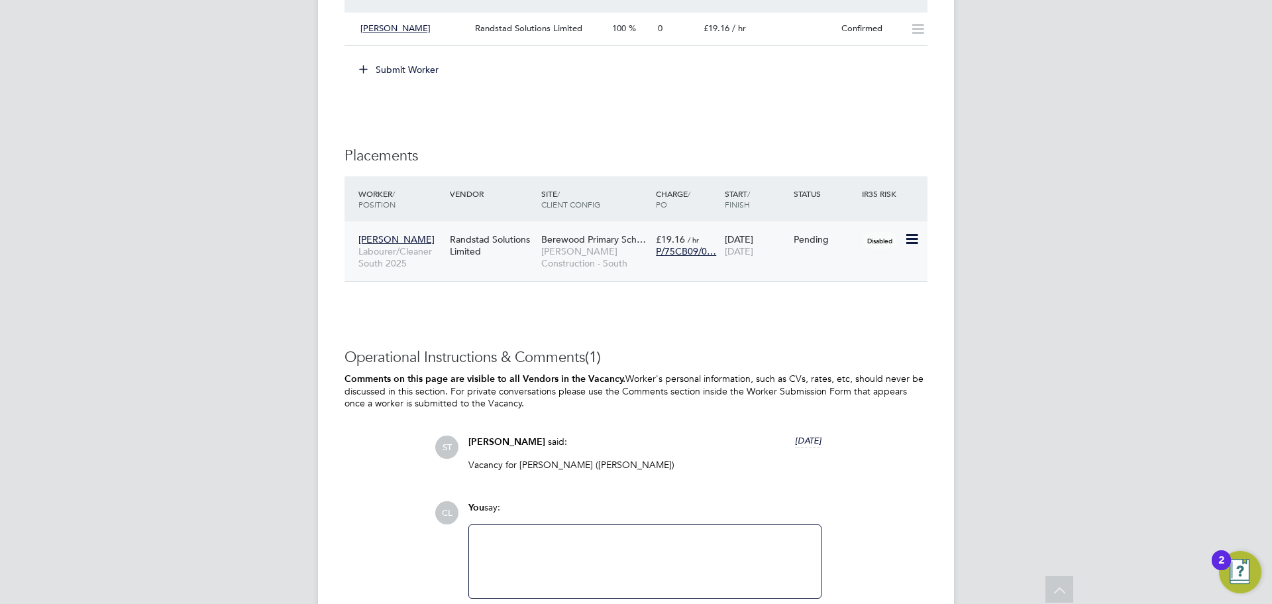
click at [606, 243] on span "Berewood Primary Sch…" at bounding box center [593, 239] width 105 height 12
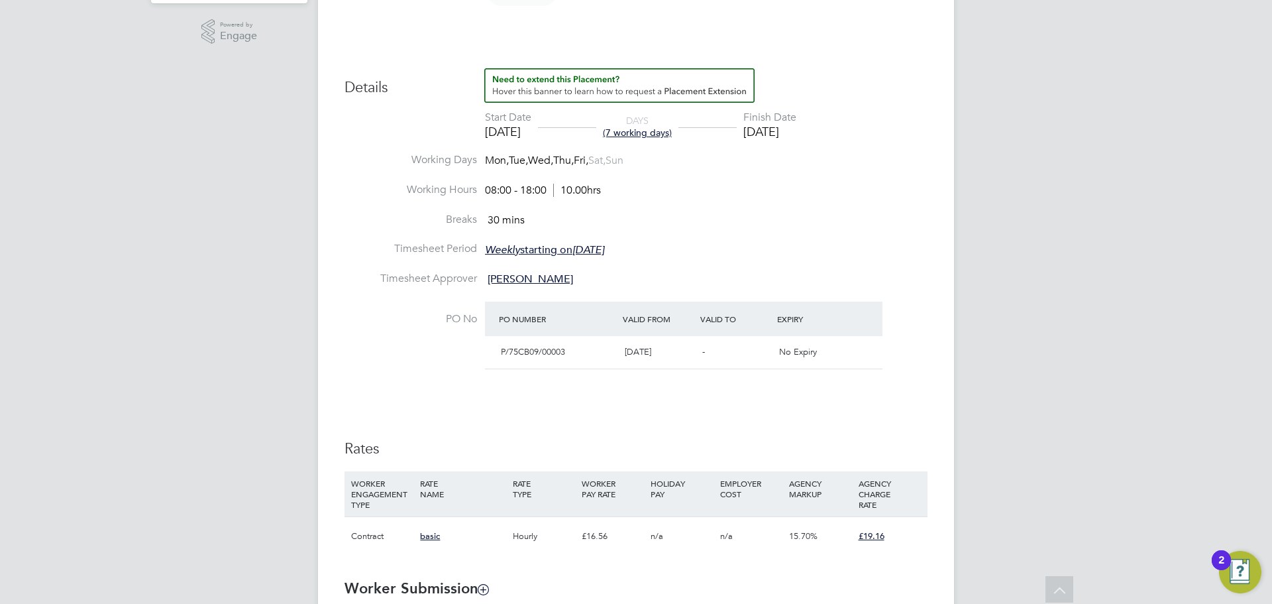
scroll to position [423, 0]
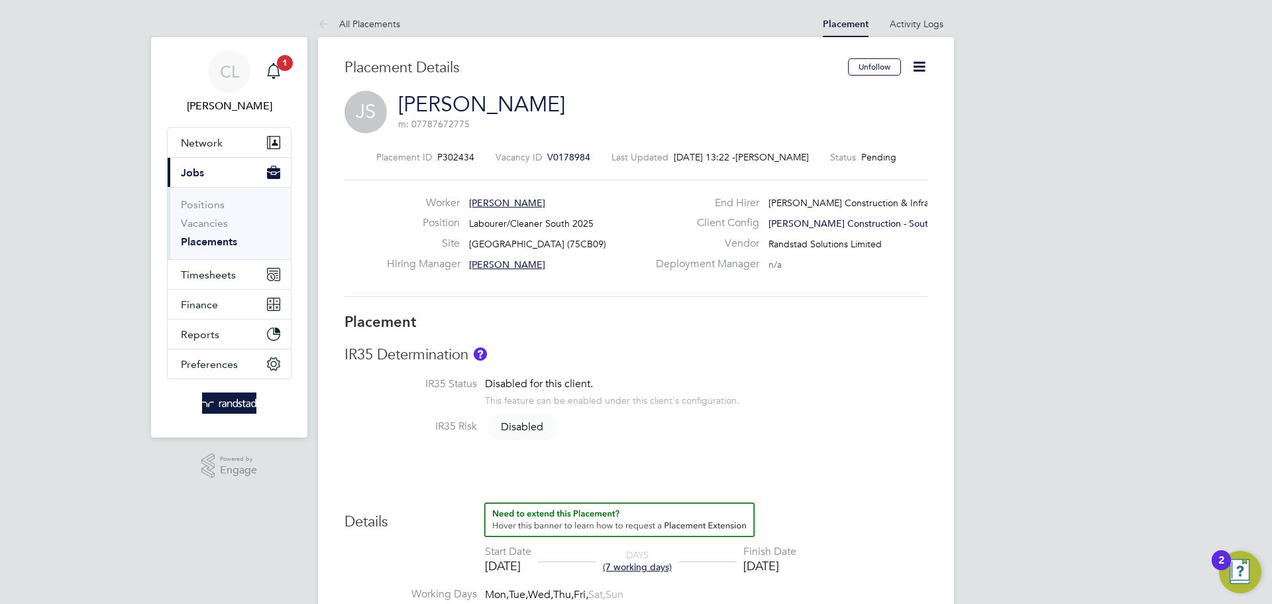
click at [924, 66] on icon at bounding box center [919, 66] width 17 height 17
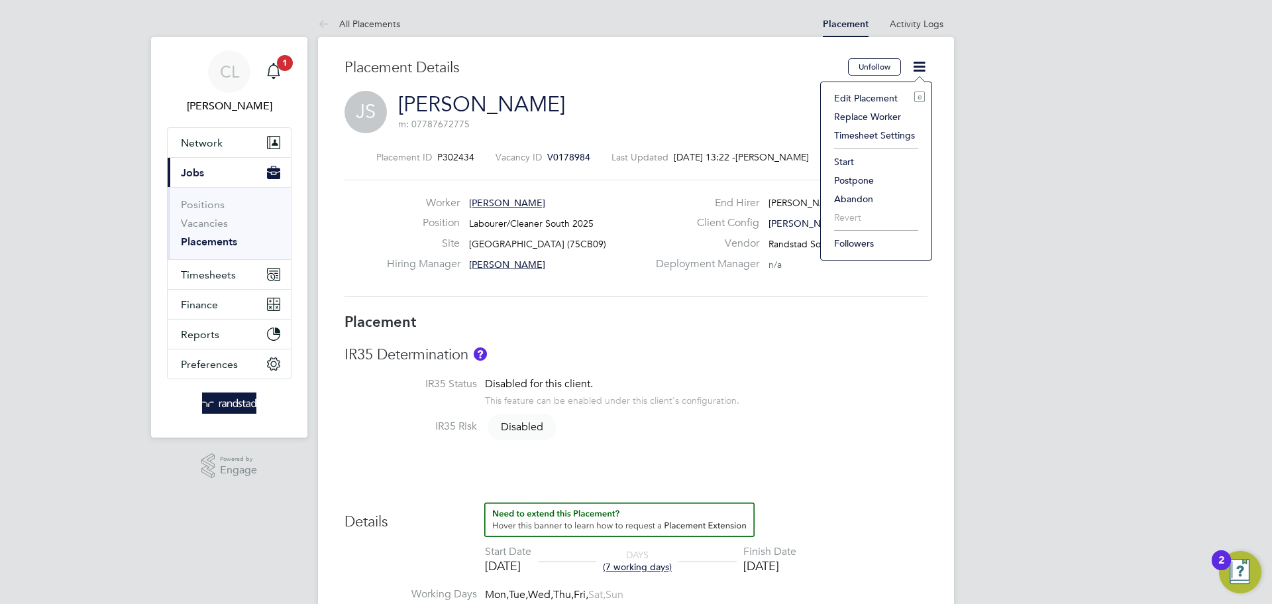
click at [851, 165] on li "Start" at bounding box center [876, 161] width 97 height 19
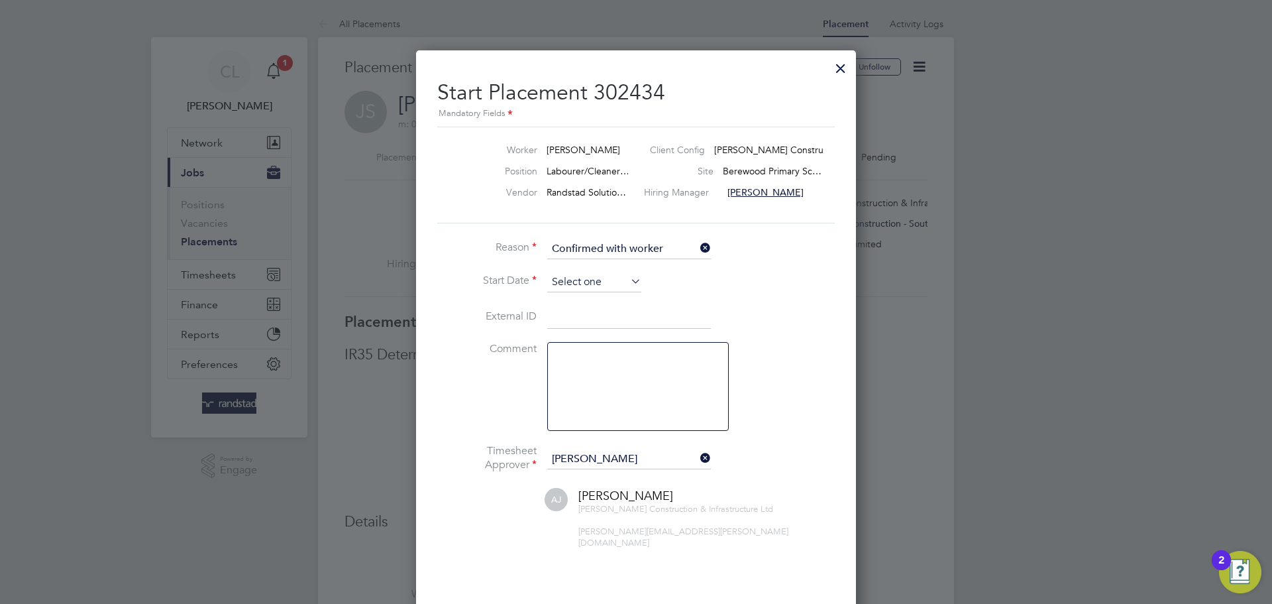
click at [597, 282] on input at bounding box center [594, 282] width 94 height 20
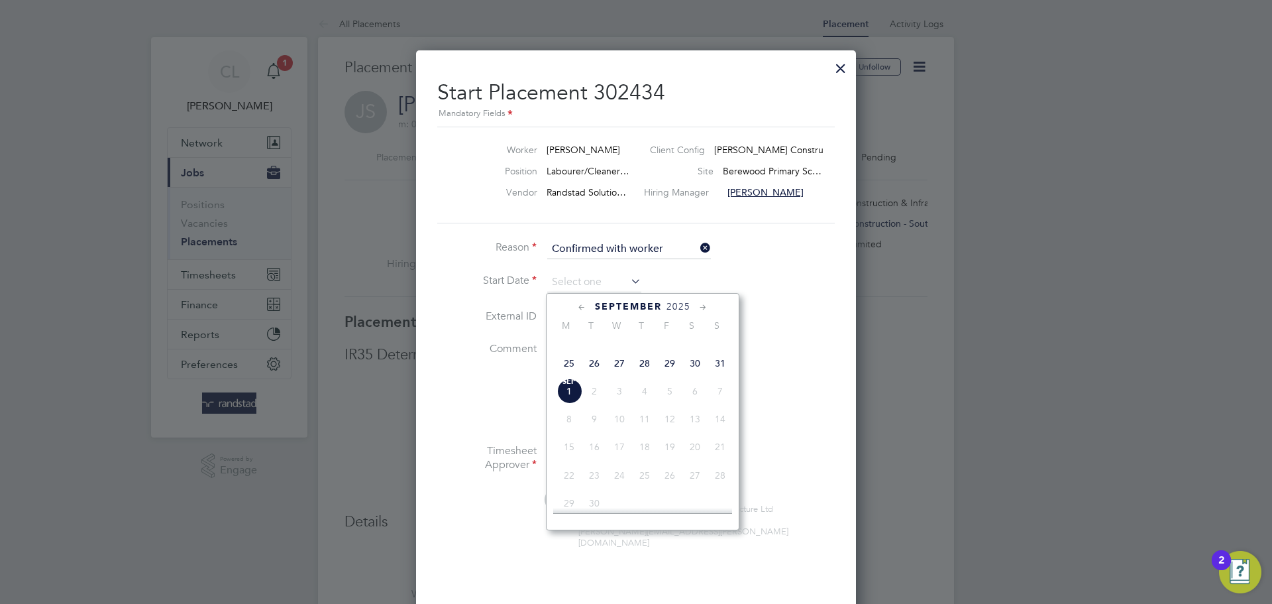
click at [596, 376] on span "26" at bounding box center [594, 363] width 25 height 25
type input "[DATE]"
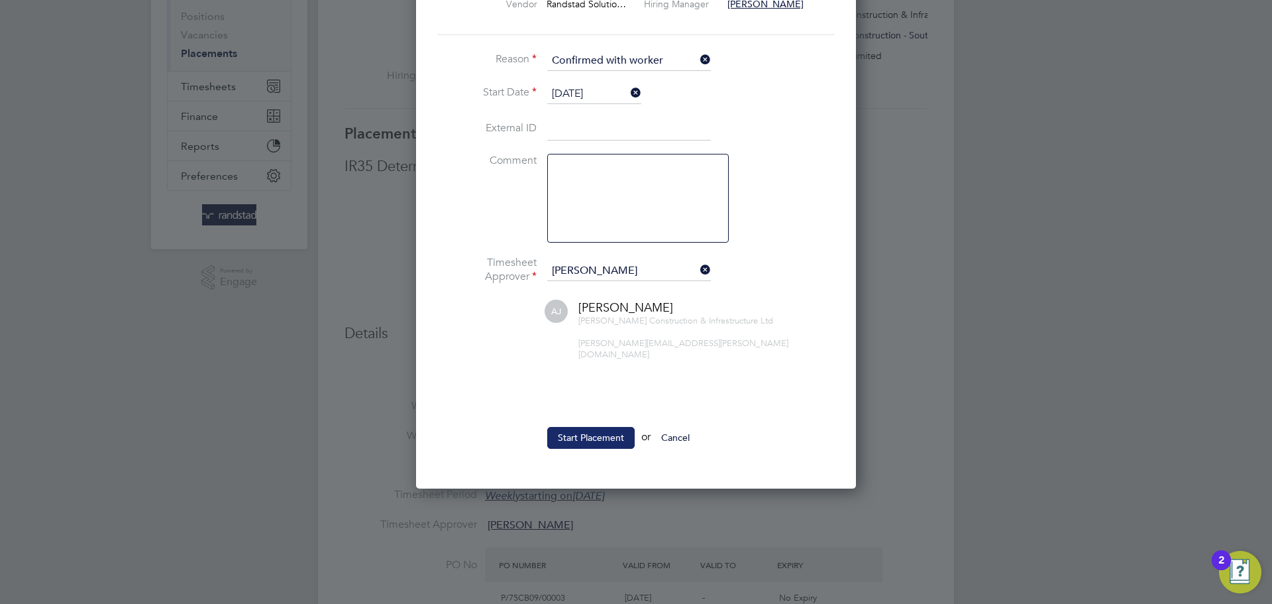
click at [582, 428] on button "Start Placement" at bounding box center [590, 437] width 87 height 21
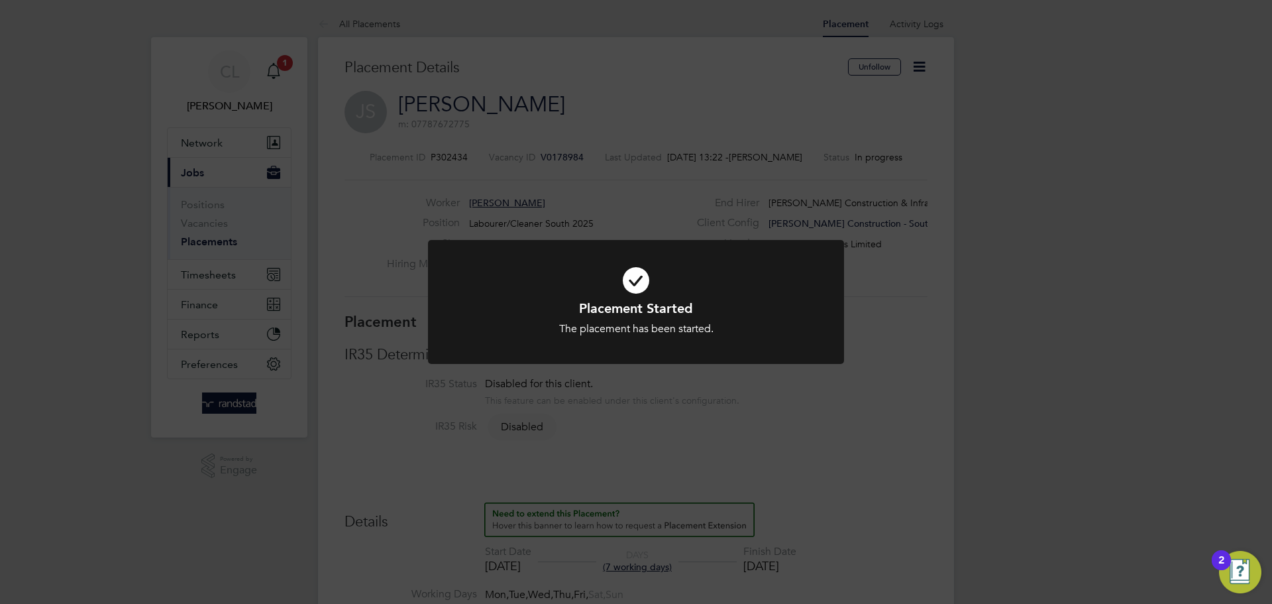
click at [888, 362] on div "Placement Started The placement has been started. Cancel Okay" at bounding box center [636, 302] width 1272 height 604
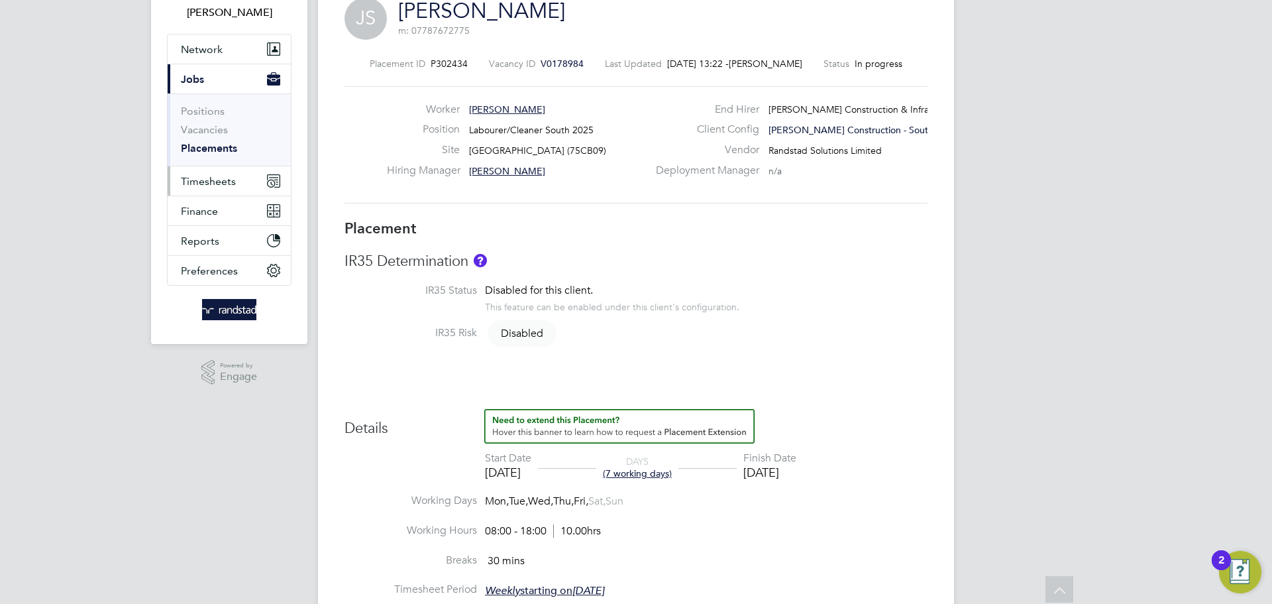
click at [225, 185] on span "Timesheets" at bounding box center [208, 181] width 55 height 13
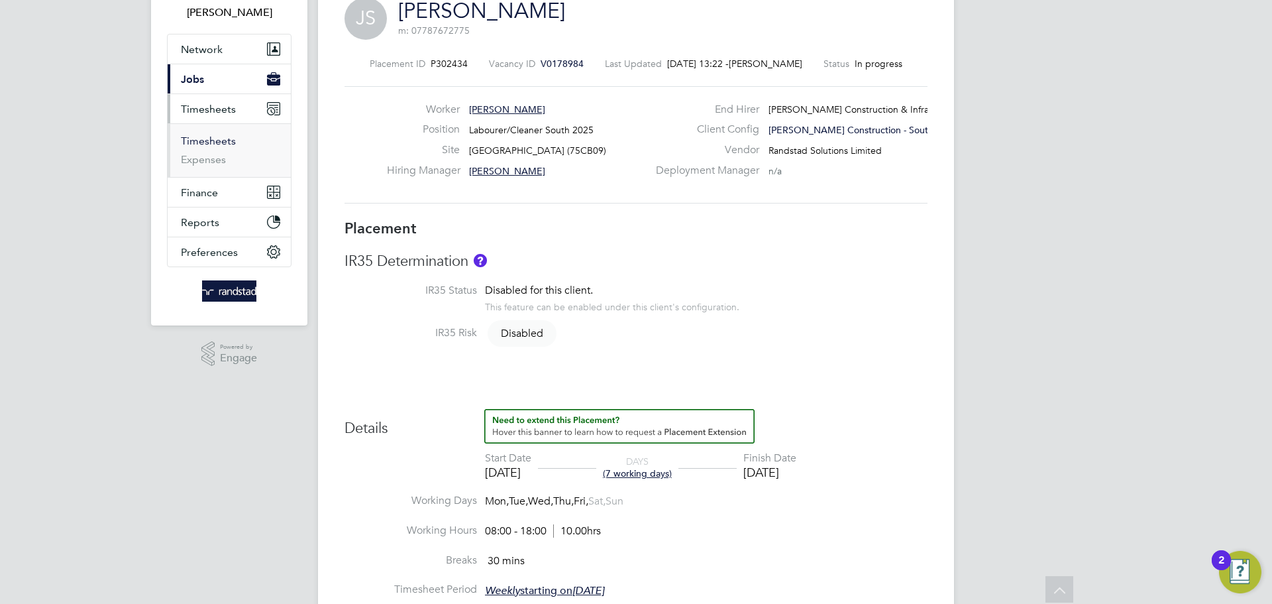
click at [214, 145] on link "Timesheets" at bounding box center [208, 141] width 55 height 13
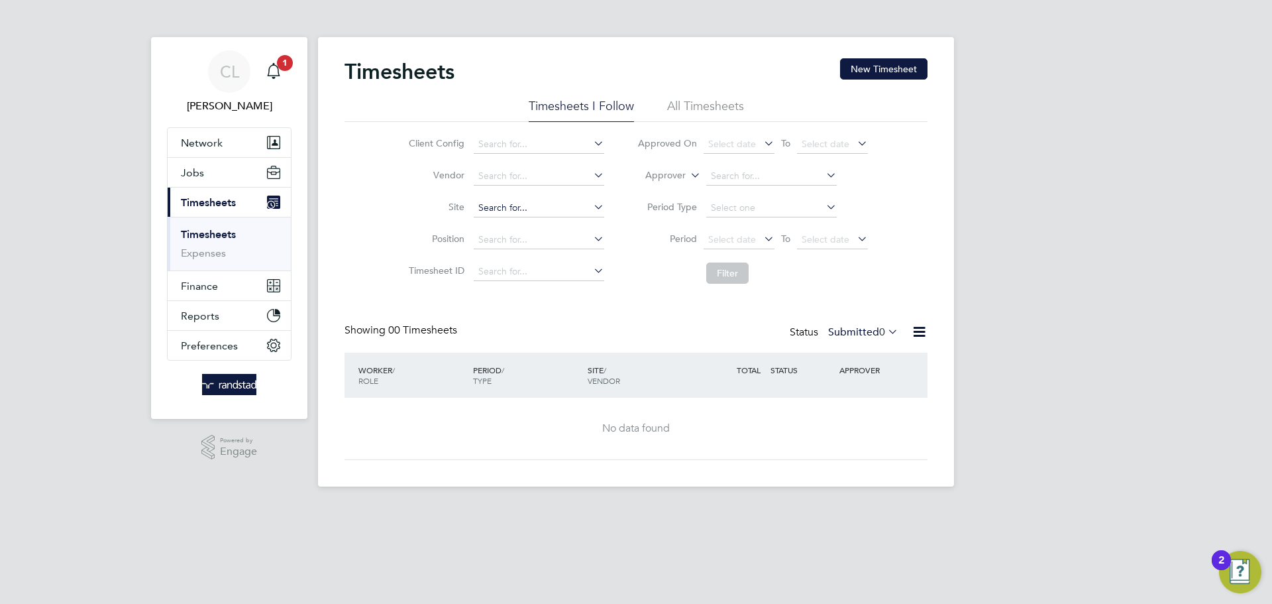
click at [498, 202] on input at bounding box center [539, 208] width 131 height 19
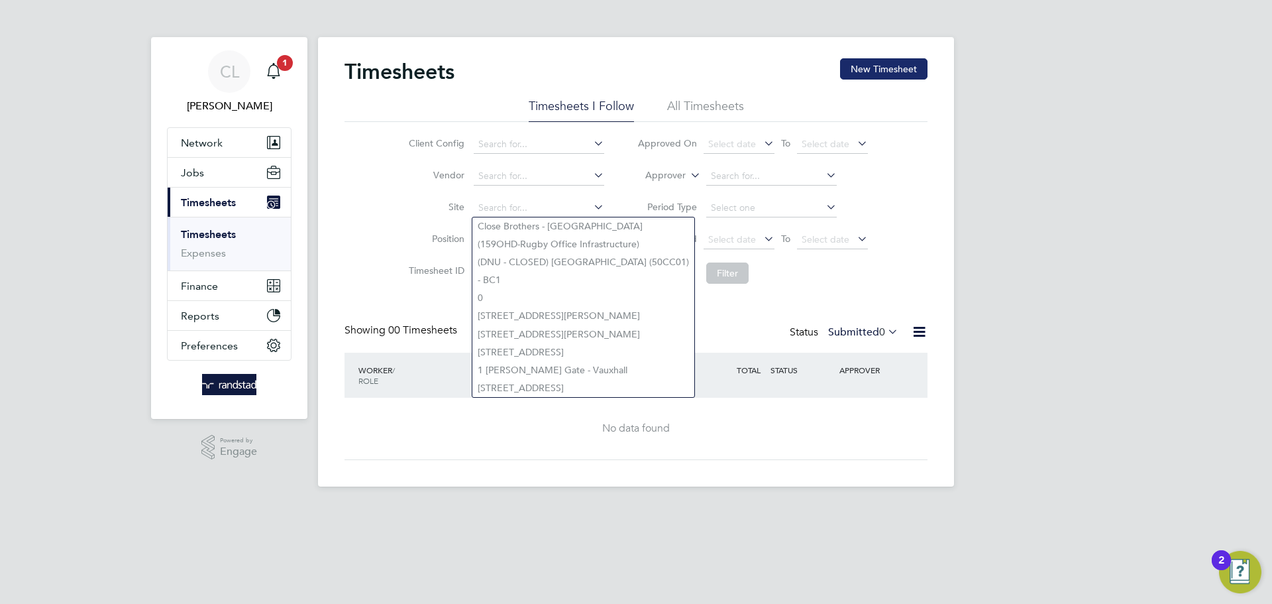
click at [897, 70] on button "New Timesheet" at bounding box center [883, 68] width 87 height 21
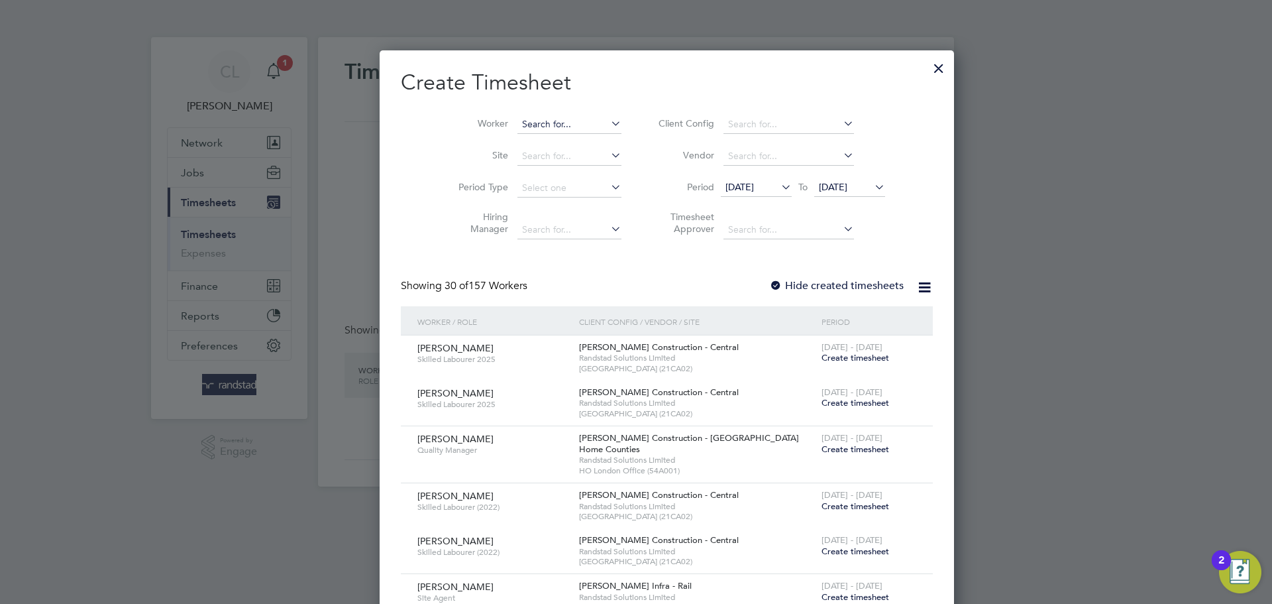
click at [535, 125] on input at bounding box center [570, 124] width 104 height 19
click at [527, 142] on li "[PERSON_NAME] alski" at bounding box center [548, 142] width 124 height 18
type input "[PERSON_NAME]"
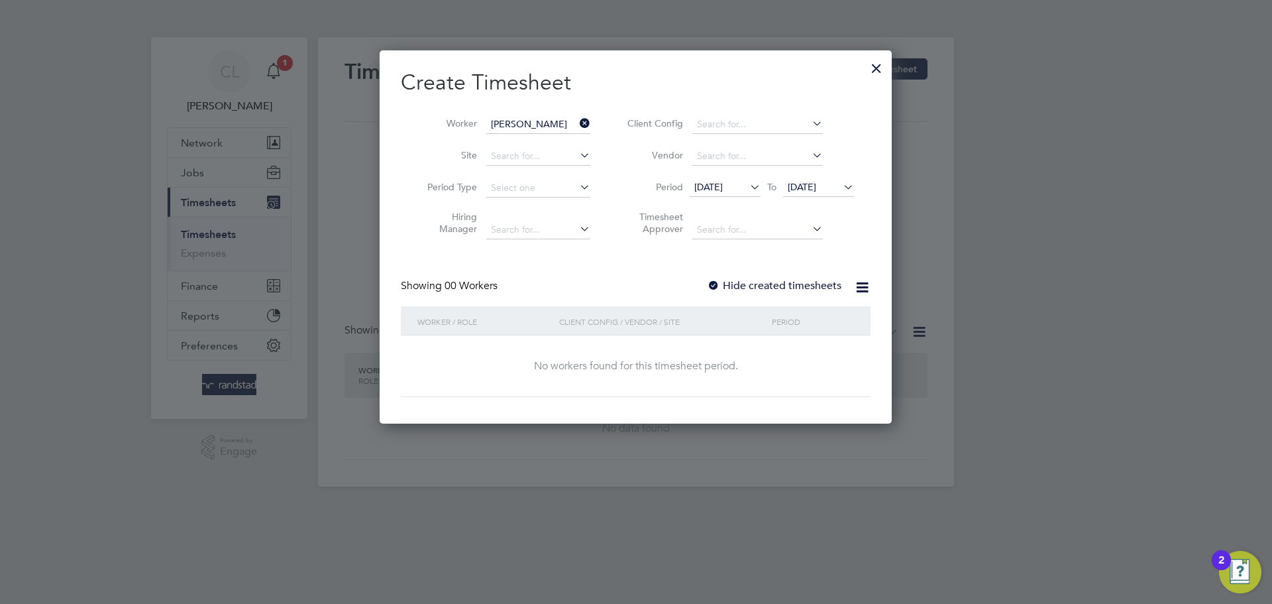
click at [716, 282] on div at bounding box center [713, 286] width 13 height 13
click at [828, 192] on span "[DATE]" at bounding box center [818, 188] width 71 height 18
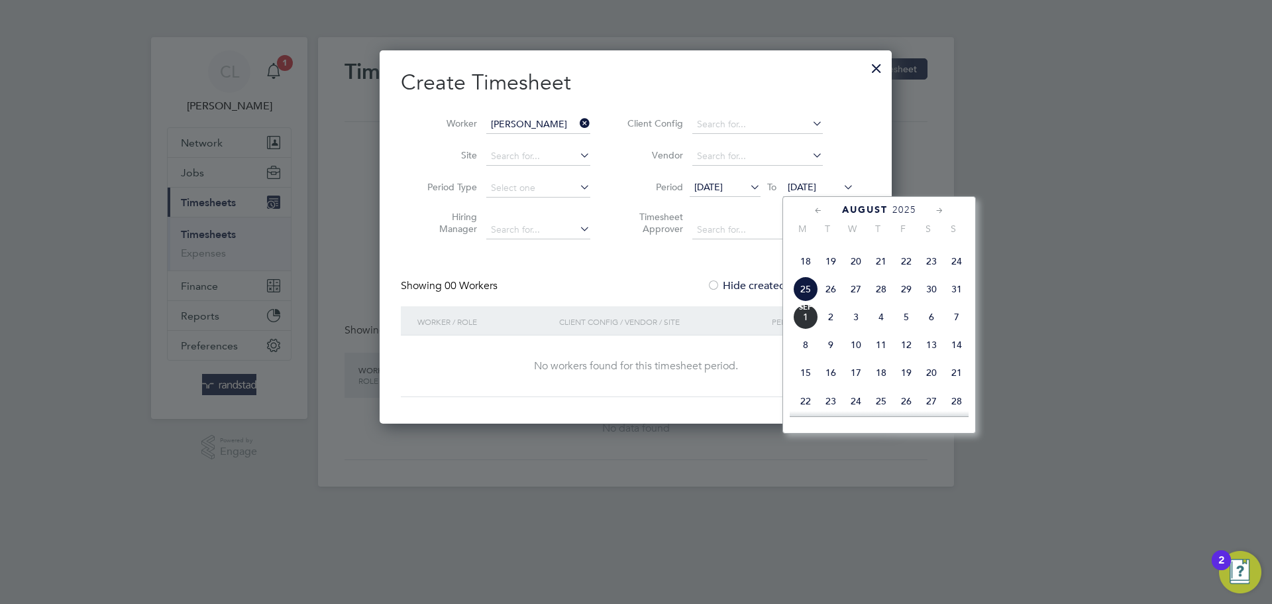
click at [957, 301] on span "31" at bounding box center [956, 288] width 25 height 25
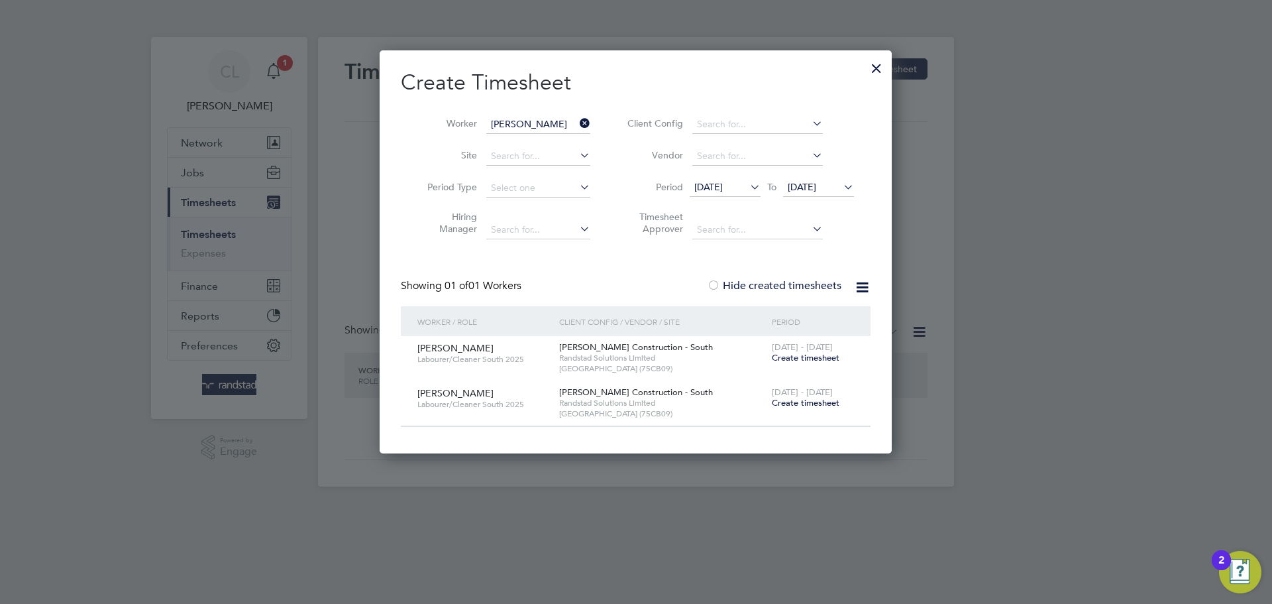
click at [796, 356] on span "Create timesheet" at bounding box center [806, 357] width 68 height 11
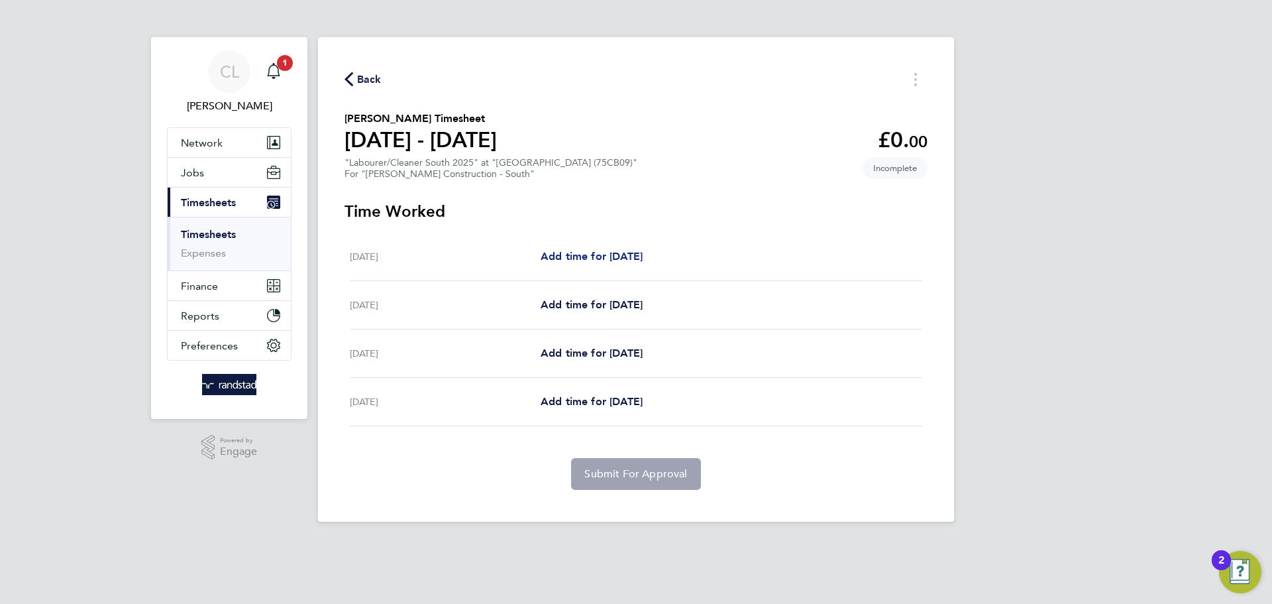
click at [573, 254] on span "Add time for [DATE]" at bounding box center [592, 256] width 102 height 13
select select "30"
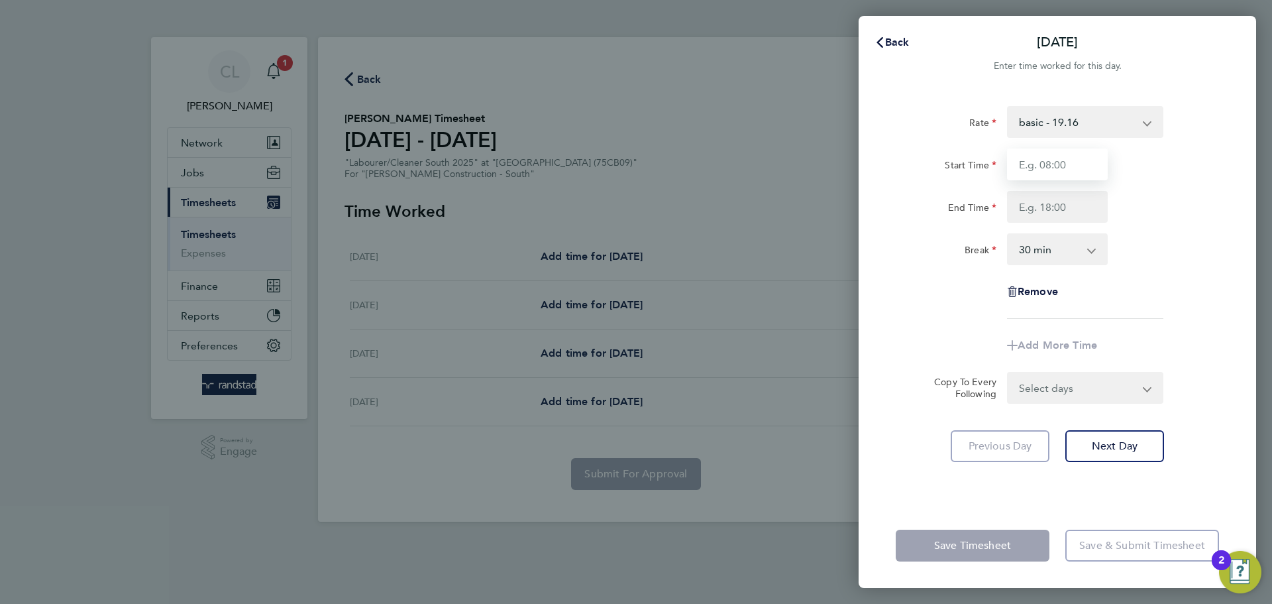
click at [1042, 166] on input "Start Time" at bounding box center [1057, 164] width 101 height 32
type input "07:30"
click at [1042, 205] on input "End Time" at bounding box center [1057, 207] width 101 height 32
type input "17:00"
click at [1185, 266] on div "Rate basic - 19.16 Start Time 07:30 End Time 17:00 Break 0 min 15 min 30 min 45…" at bounding box center [1057, 212] width 323 height 213
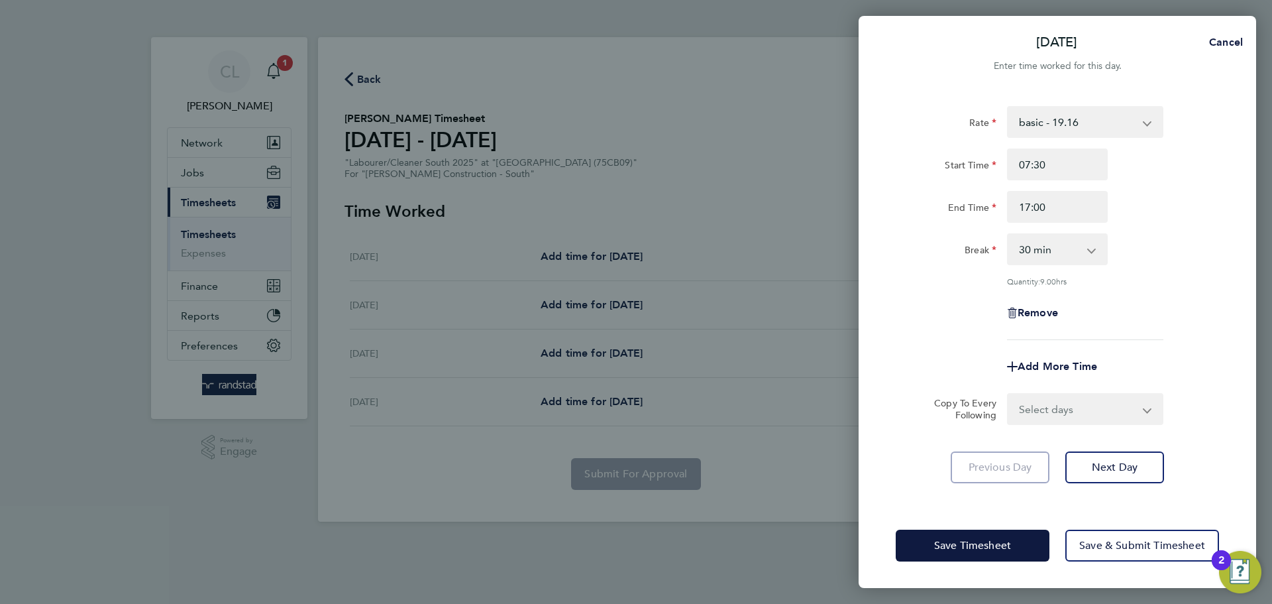
click at [1074, 413] on select "Select days Day [DATE] [DATE] [DATE]" at bounding box center [1078, 408] width 139 height 29
select select "DAY"
click at [1009, 394] on select "Select days Day [DATE] [DATE] [DATE]" at bounding box center [1078, 408] width 139 height 29
select select "[DATE]"
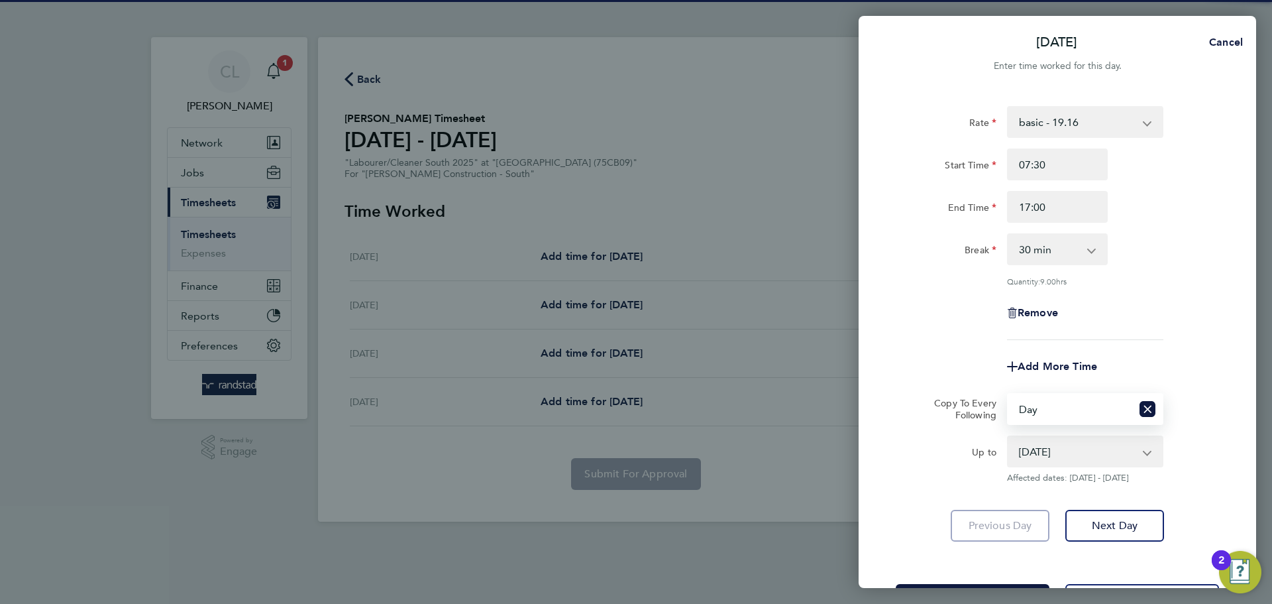
click at [1181, 356] on div "Add More Time" at bounding box center [1058, 367] width 334 height 32
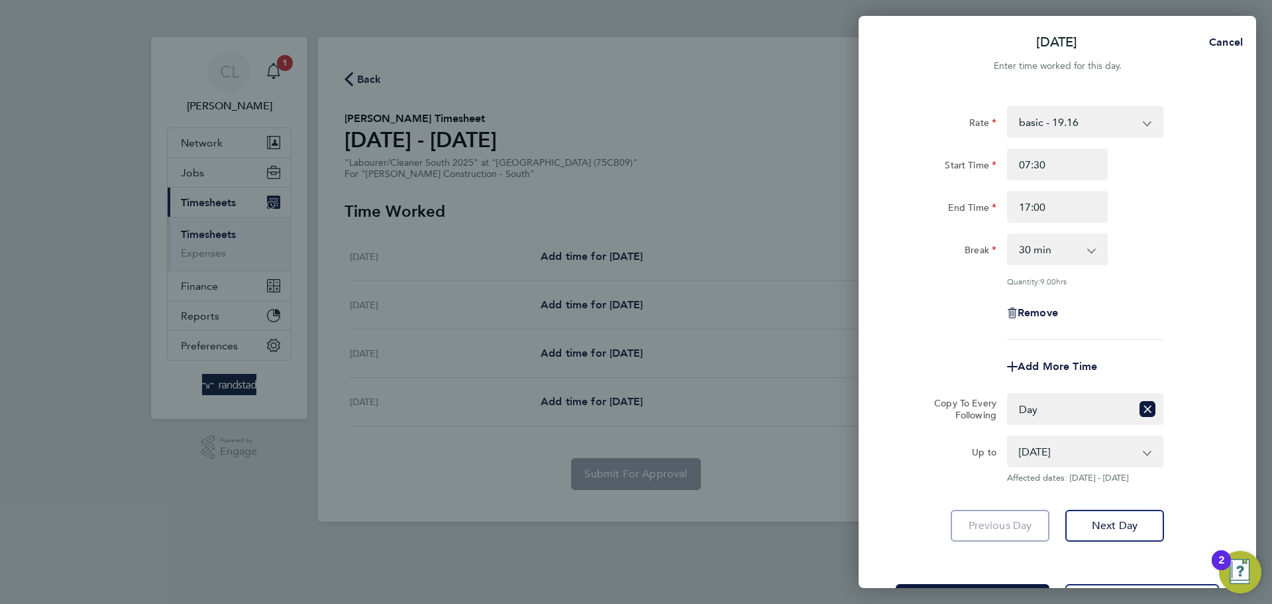
click at [1072, 440] on select "[DATE] [DATE] [DATE]" at bounding box center [1078, 451] width 138 height 29
click at [1048, 452] on select "[DATE] [DATE] [DATE]" at bounding box center [1078, 451] width 138 height 29
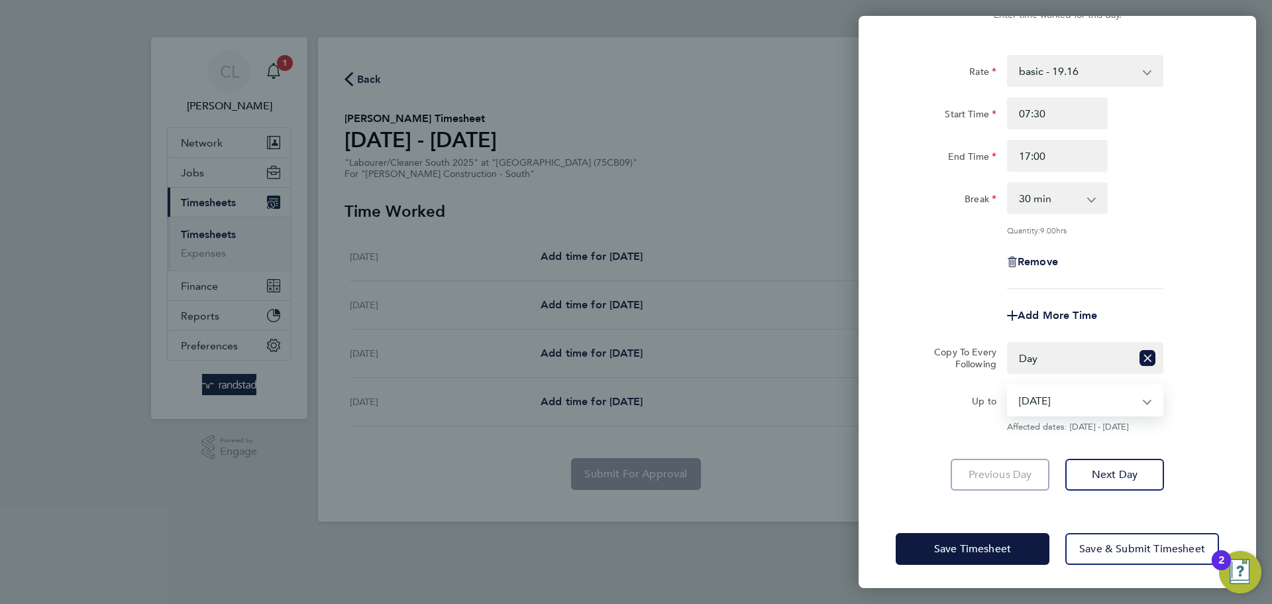
scroll to position [53, 0]
click at [1075, 353] on select "Select days Day [DATE] [DATE] [DATE]" at bounding box center [1070, 355] width 123 height 29
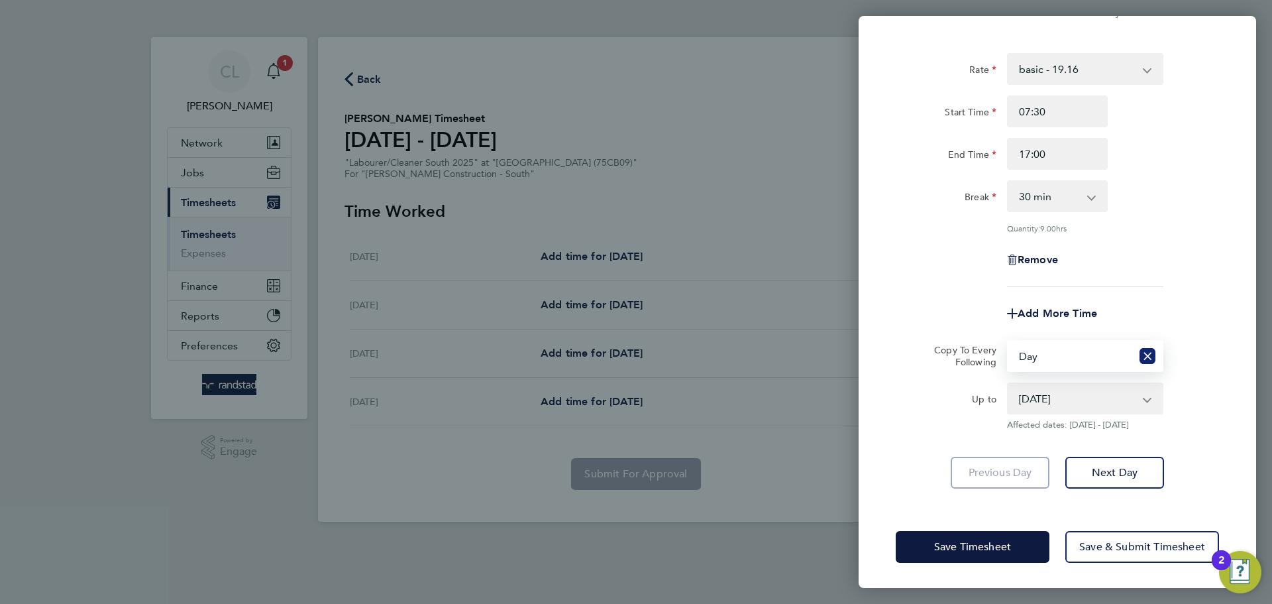
click at [1146, 350] on icon "Reset selection" at bounding box center [1148, 356] width 16 height 16
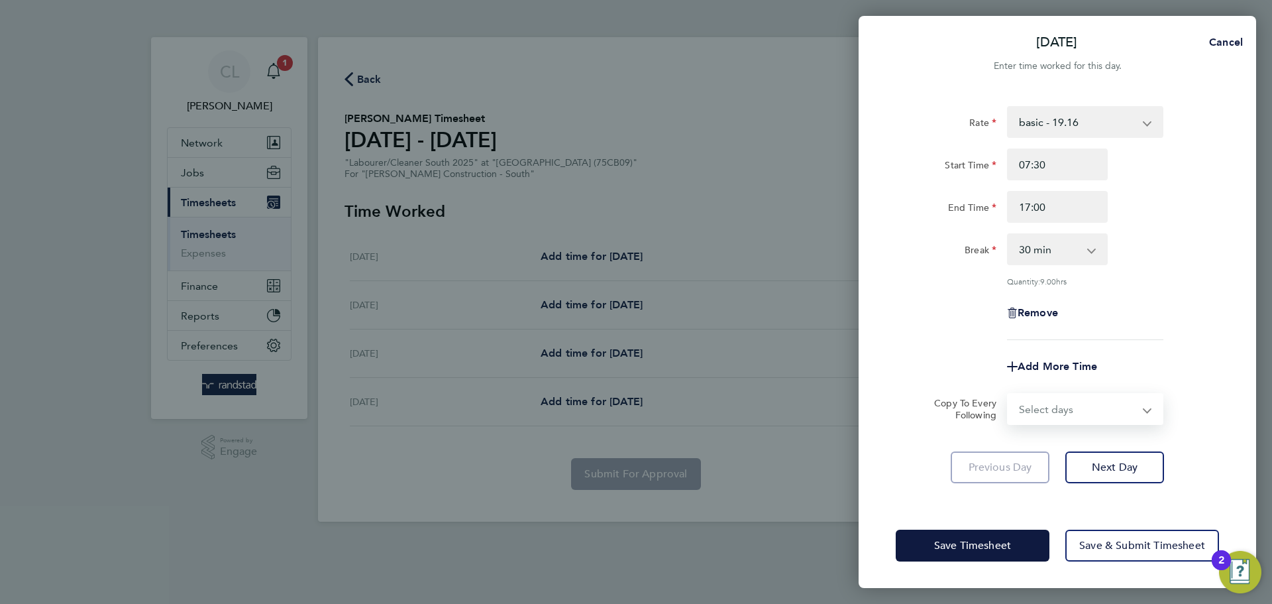
click at [1075, 413] on select "Select days Day [DATE] [DATE] [DATE]" at bounding box center [1078, 408] width 139 height 29
select select "DAY"
click at [1009, 394] on select "Select days Day [DATE] [DATE] [DATE]" at bounding box center [1078, 408] width 139 height 29
select select "[DATE]"
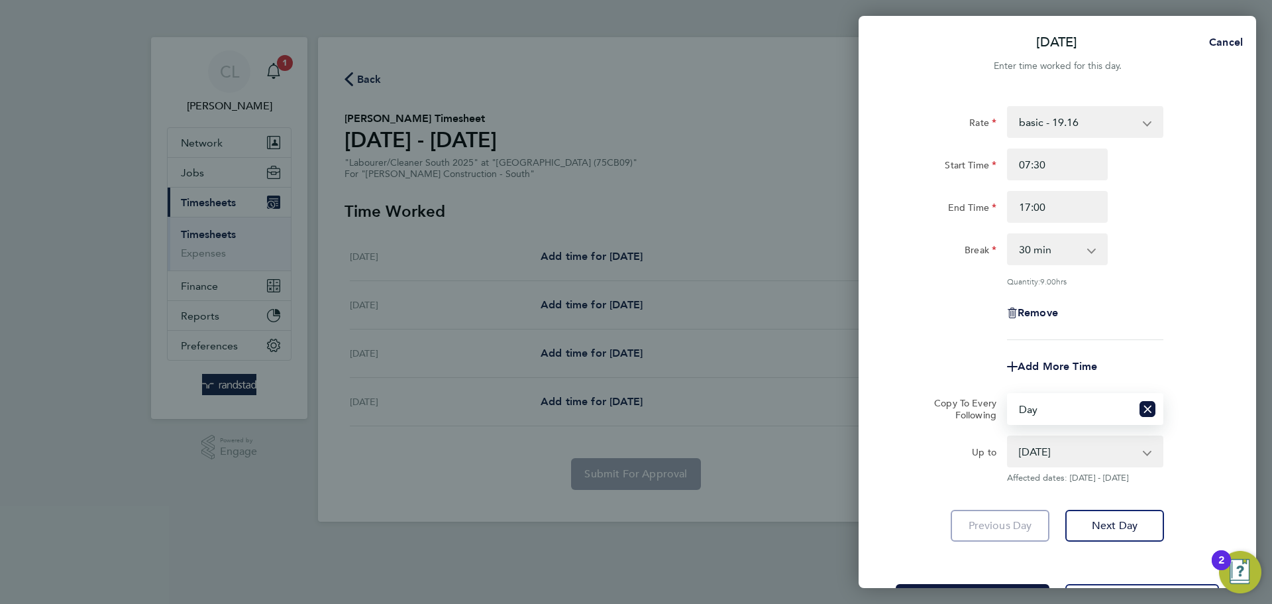
click at [1206, 382] on form "Rate basic - 19.16 Start Time 07:30 End Time 17:00 Break 0 min 15 min 30 min 45…" at bounding box center [1057, 294] width 323 height 377
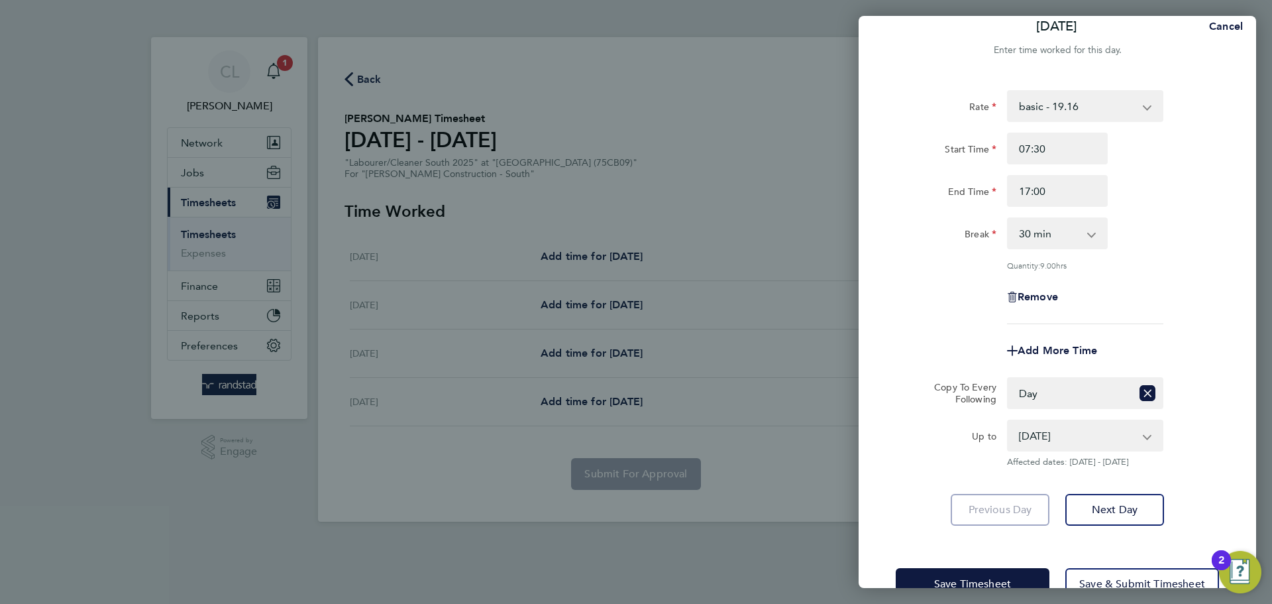
scroll to position [53, 0]
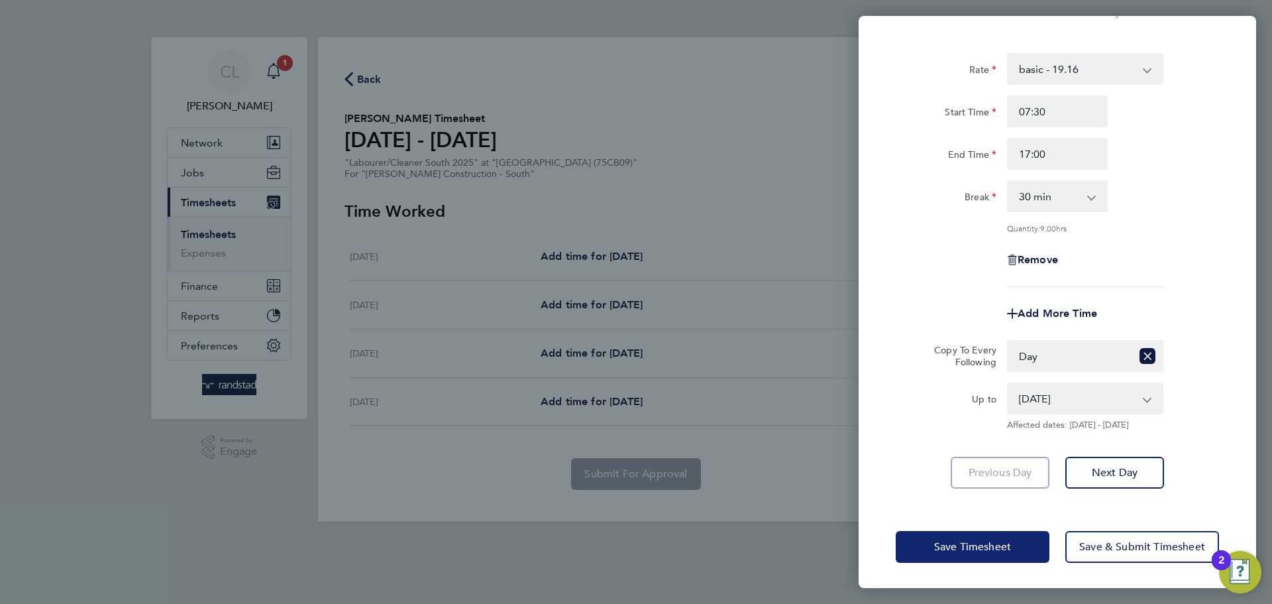
click at [993, 551] on span "Save Timesheet" at bounding box center [972, 546] width 77 height 13
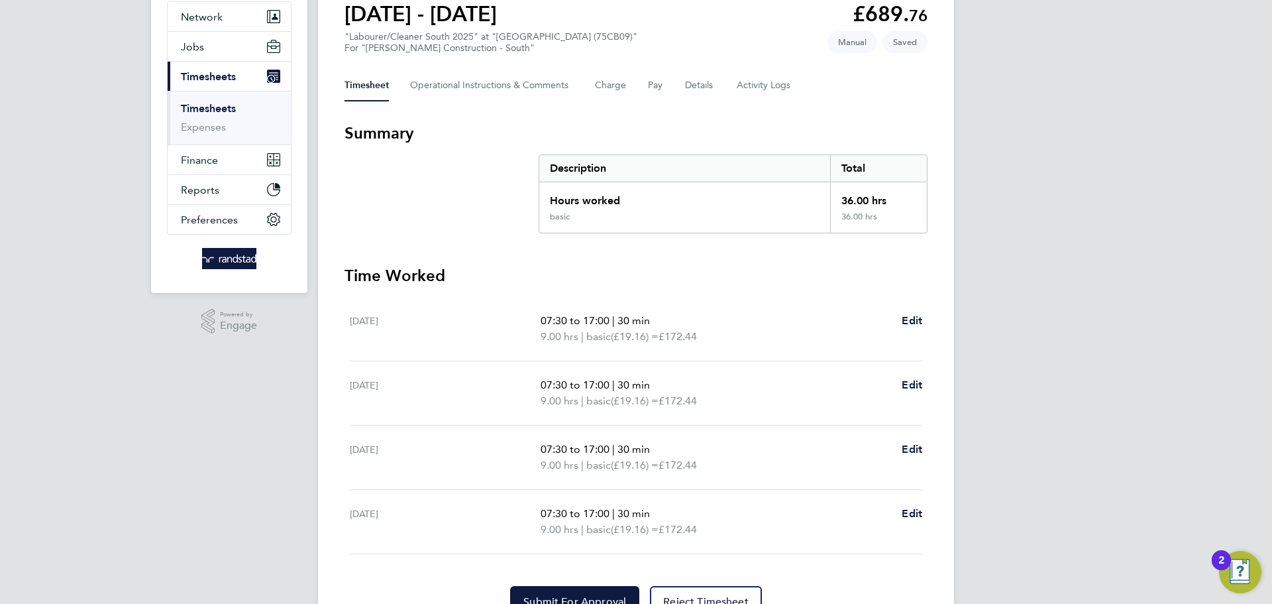
scroll to position [193, 0]
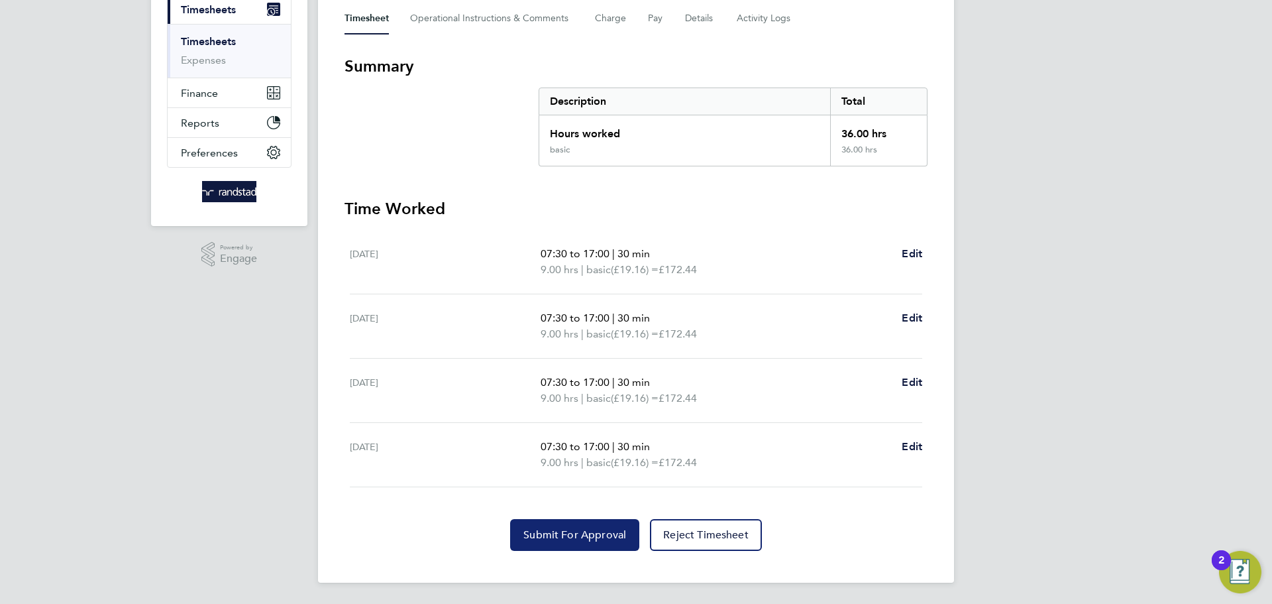
click at [571, 536] on span "Submit For Approval" at bounding box center [574, 534] width 103 height 13
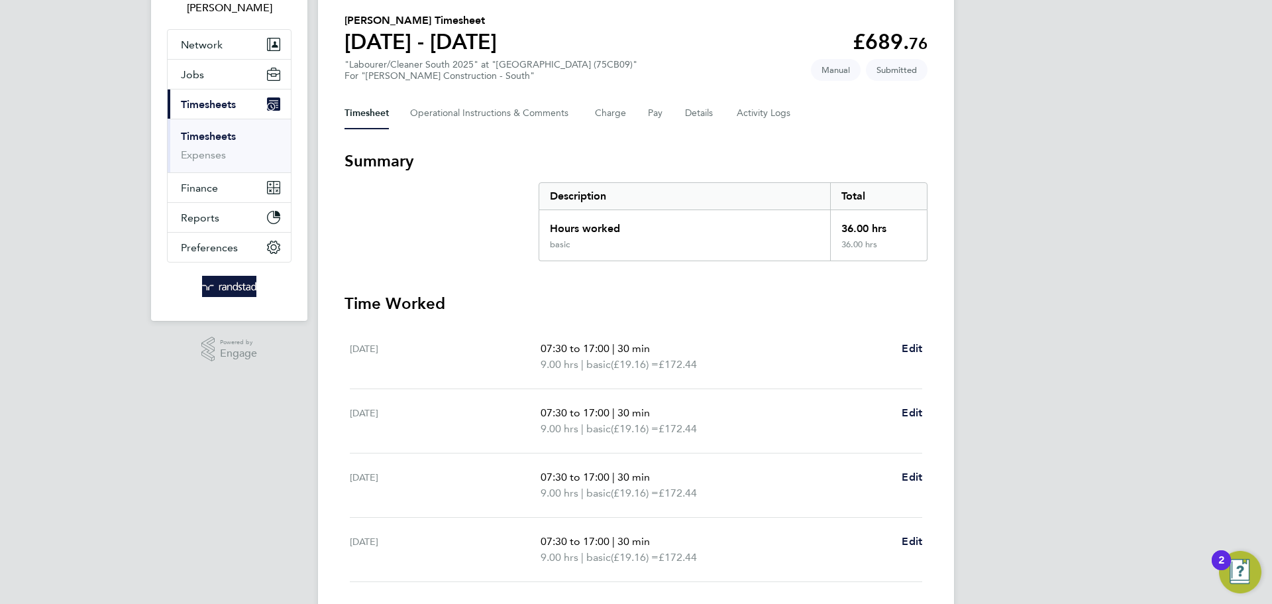
scroll to position [0, 0]
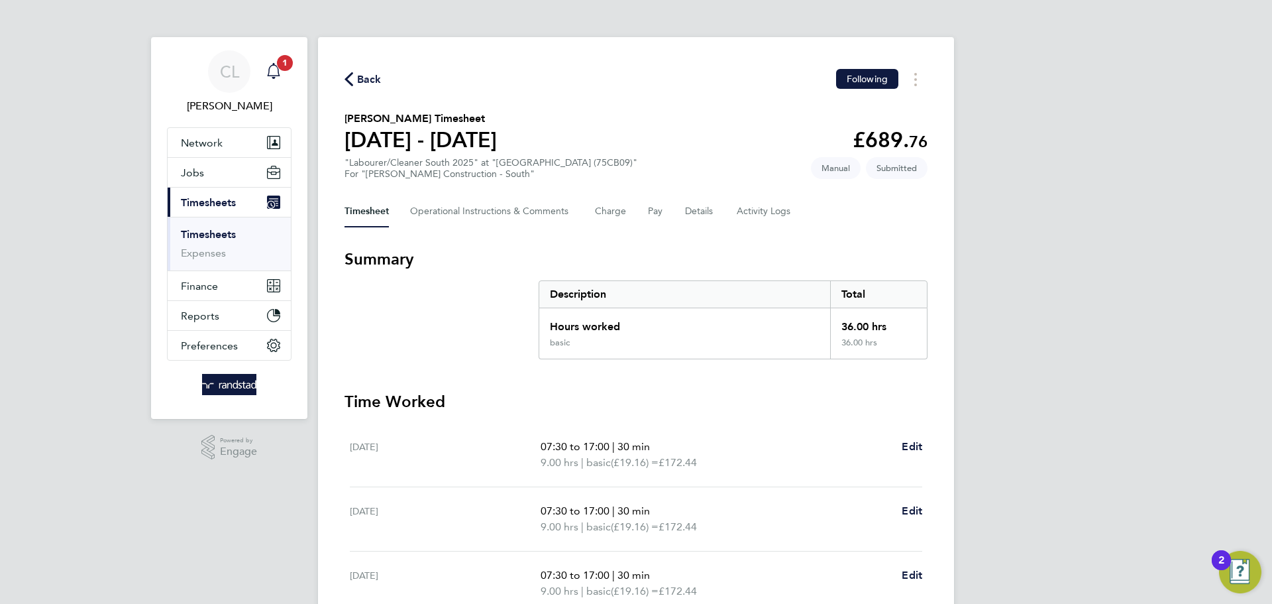
click at [274, 74] on icon "Main navigation" at bounding box center [274, 71] width 16 height 16
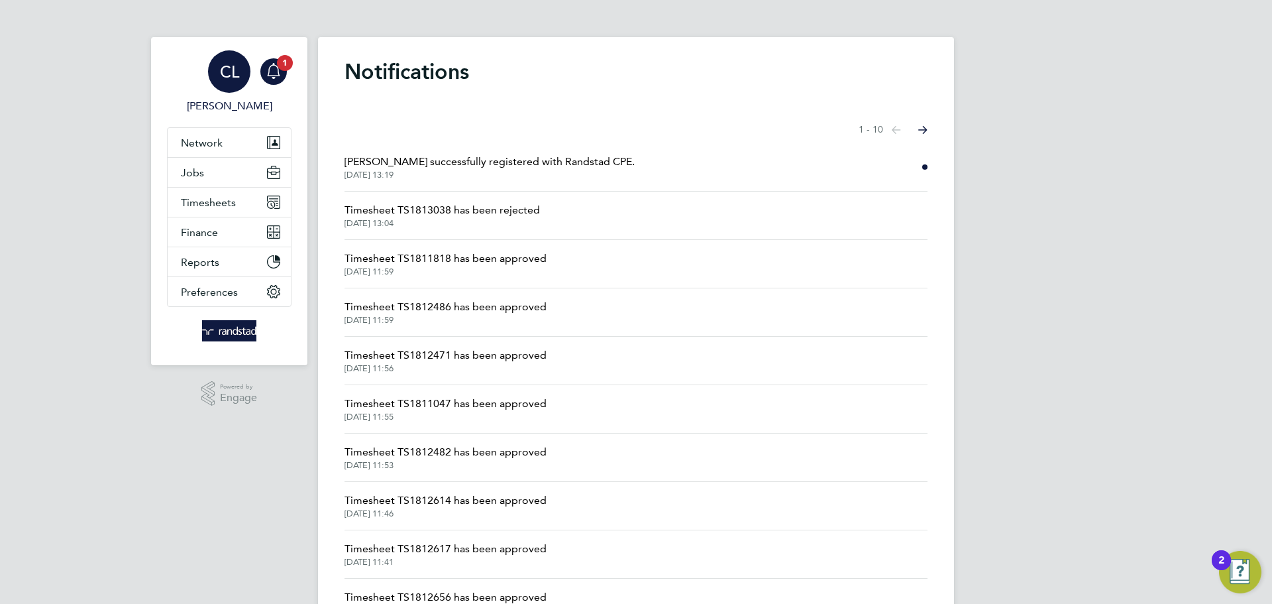
click at [236, 75] on span "CL" at bounding box center [229, 71] width 19 height 17
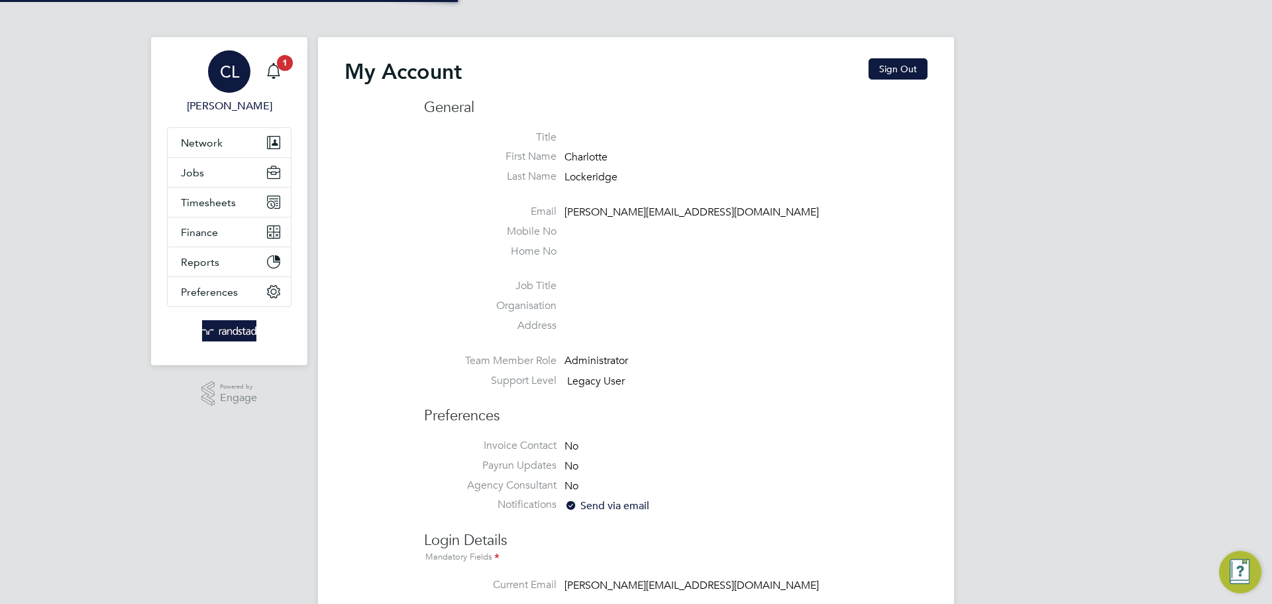
type input "[PERSON_NAME][EMAIL_ADDRESS][DOMAIN_NAME]"
